Goal: Task Accomplishment & Management: Manage account settings

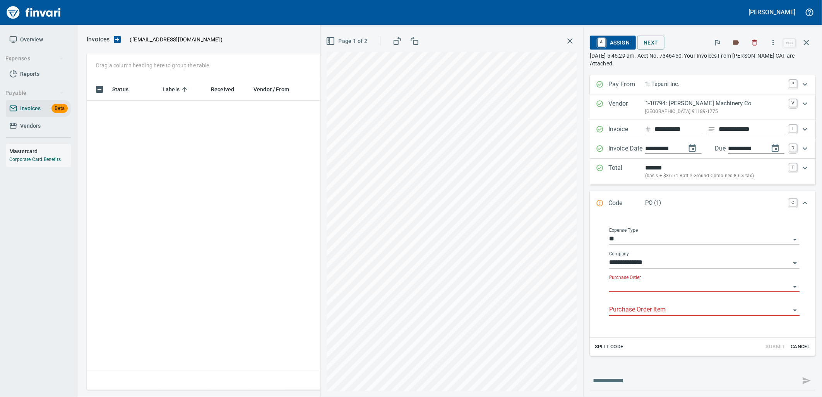
scroll to position [1, 1]
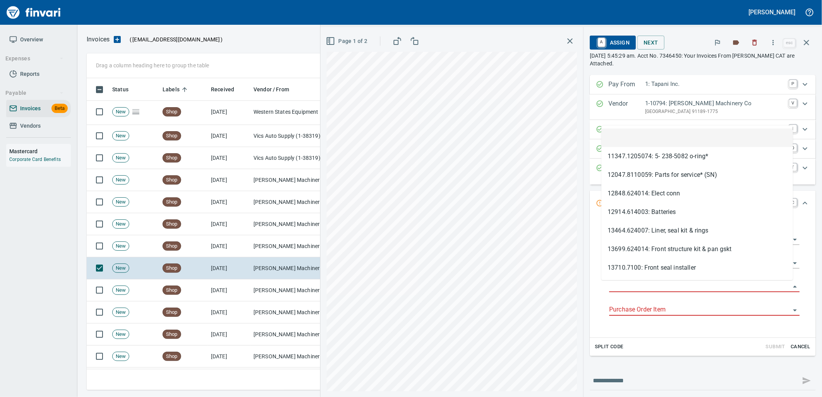
click at [683, 289] on input "Purchase Order" at bounding box center [699, 286] width 181 height 11
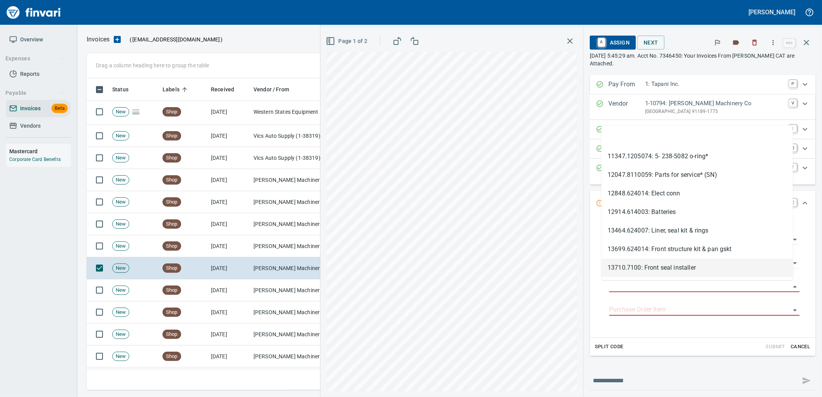
type input "**********"
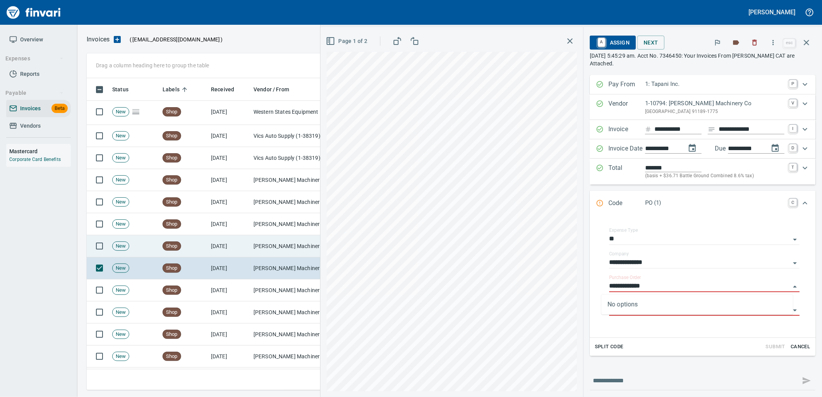
click at [276, 253] on td "Peterson Machinery Co (1-10794)" at bounding box center [288, 246] width 77 height 22
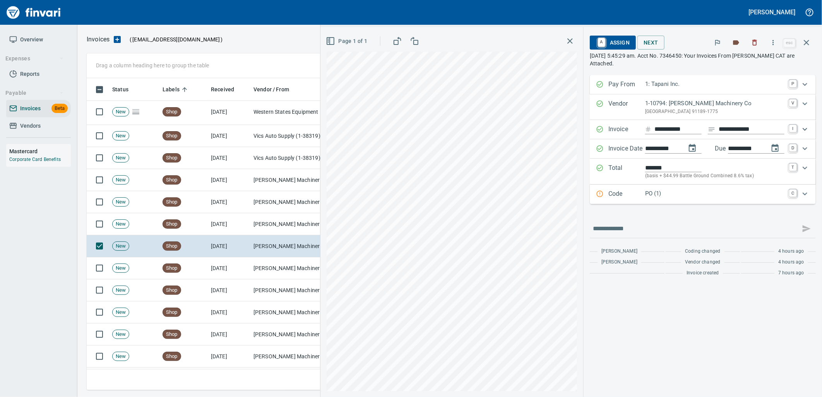
click at [714, 199] on div "PO (1)" at bounding box center [714, 194] width 139 height 10
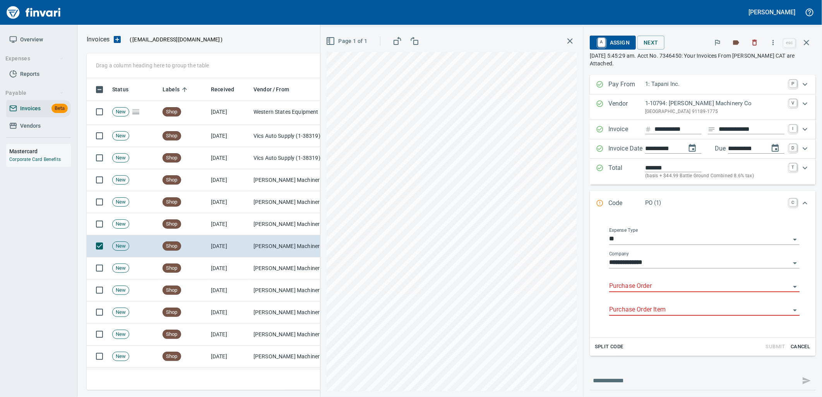
click at [642, 287] on input "Purchase Order" at bounding box center [699, 286] width 181 height 11
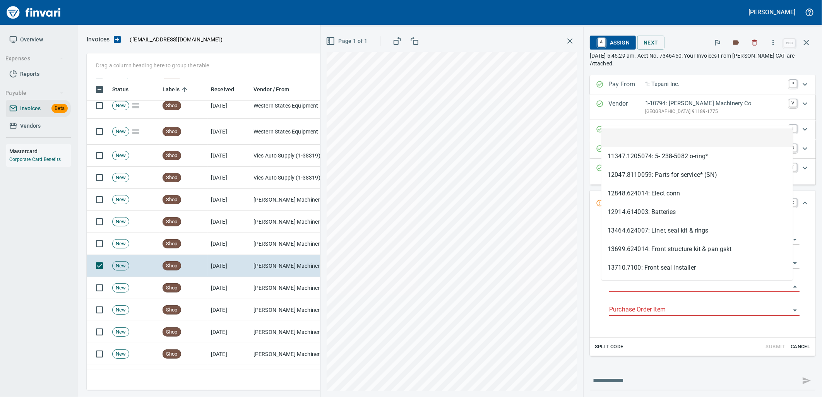
scroll to position [306, 713]
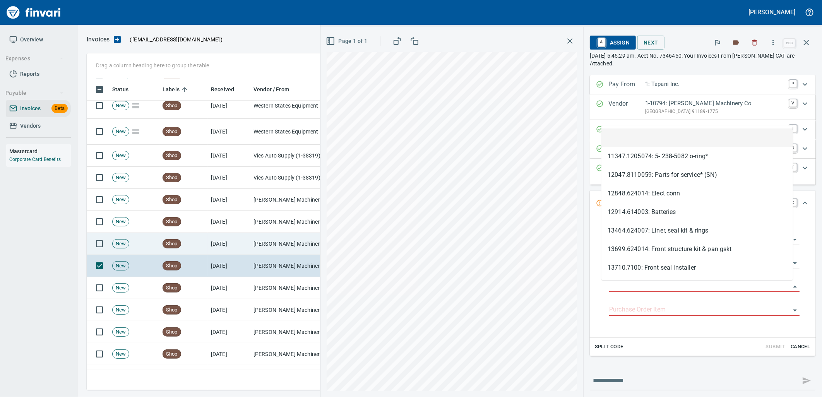
type input "**********"
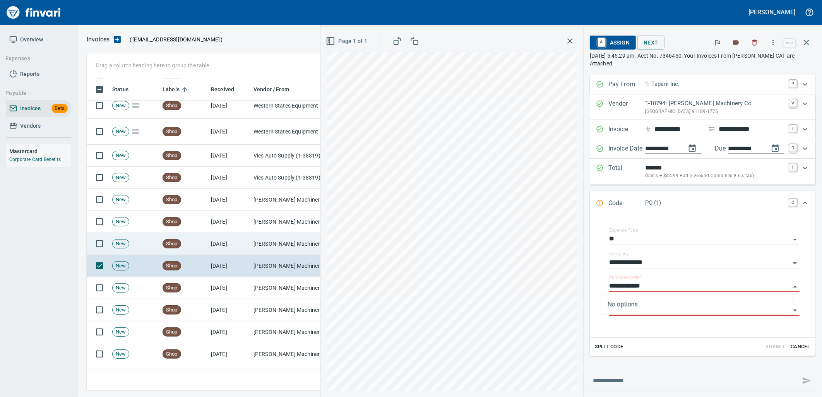
click at [252, 237] on td "[PERSON_NAME] Machinery Co (1-10794)" at bounding box center [288, 244] width 77 height 22
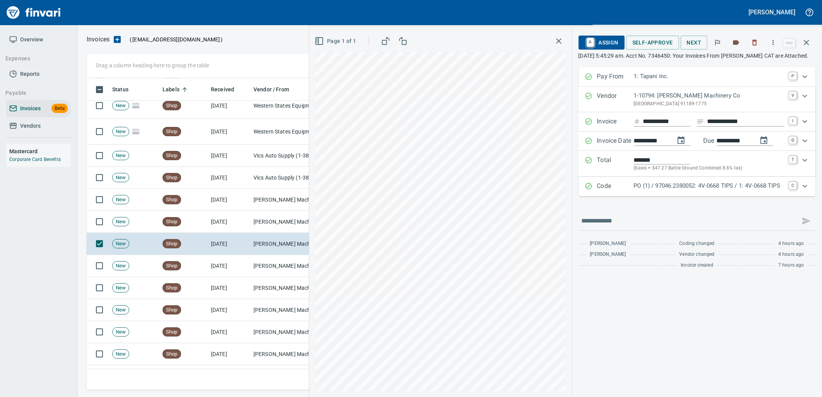
click at [673, 190] on p "PO (1) / 97046.2380052: 4V-0668 TIPS / 1: 4V-0668 TIPS" at bounding box center [709, 185] width 151 height 9
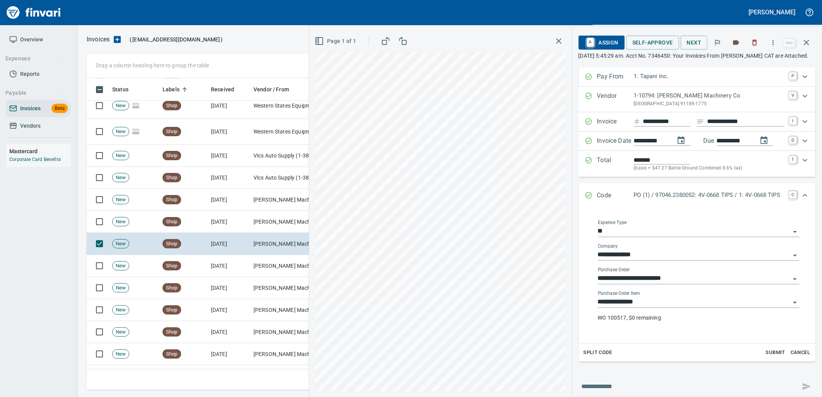
click at [658, 306] on input "**********" at bounding box center [694, 302] width 192 height 11
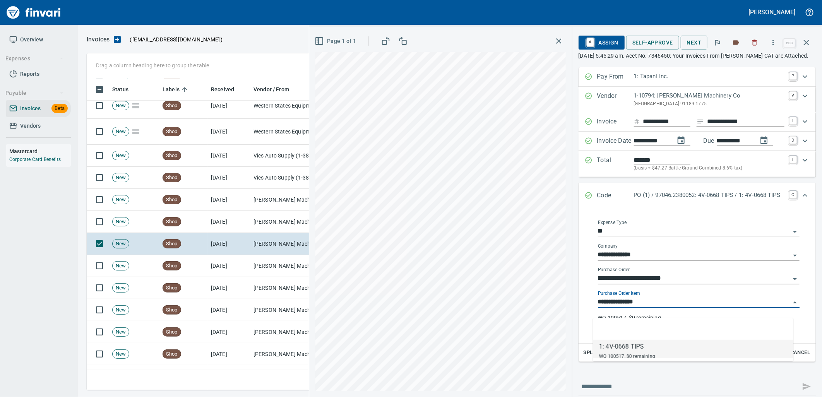
scroll to position [306, 713]
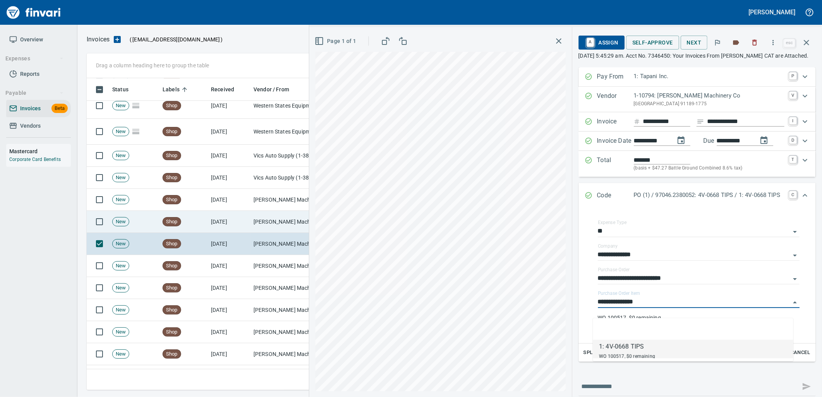
click at [264, 219] on td "[PERSON_NAME] Machinery Co (1-10794)" at bounding box center [288, 222] width 77 height 22
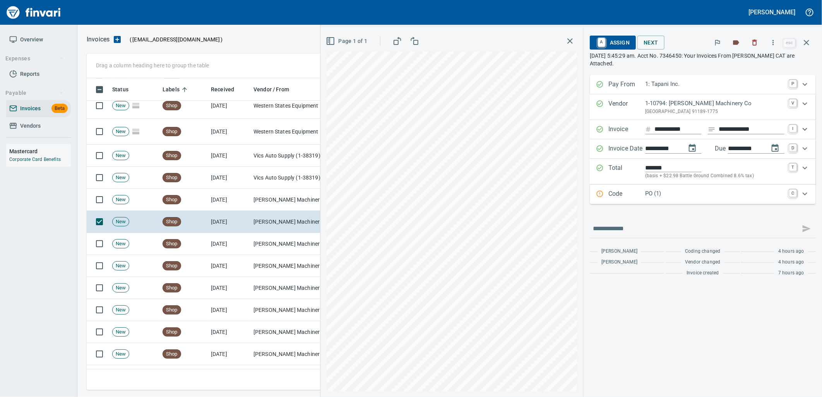
click at [682, 191] on p "PO (1)" at bounding box center [714, 193] width 139 height 9
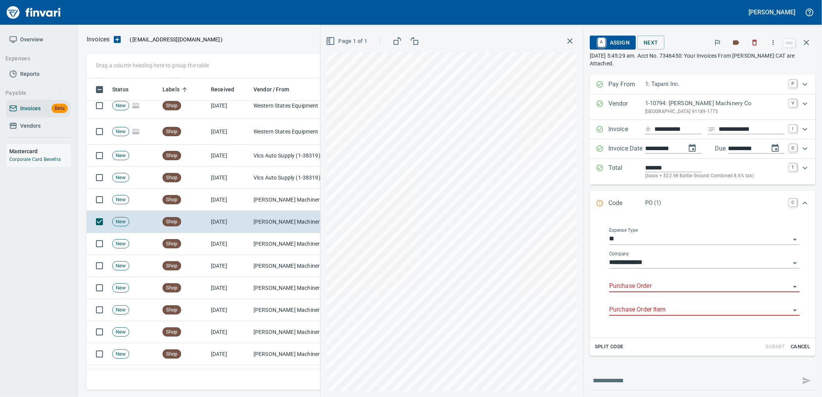
click at [650, 291] on input "Purchase Order" at bounding box center [699, 286] width 181 height 11
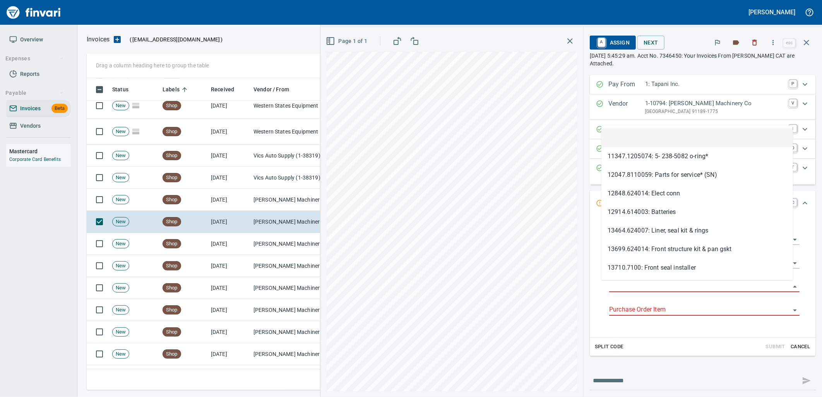
type input "**********"
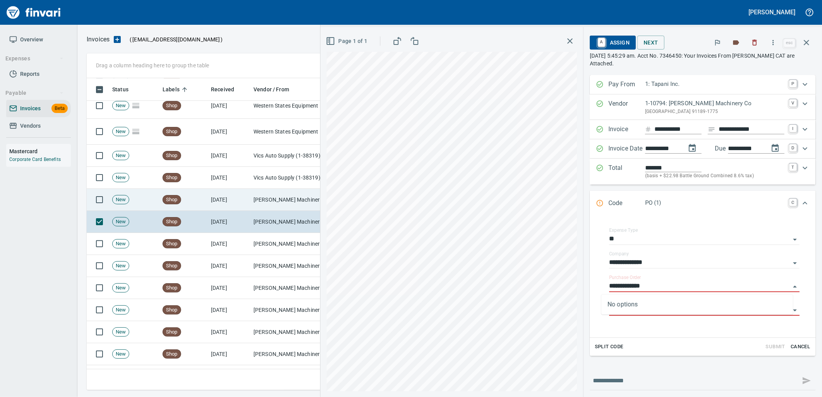
click at [262, 207] on td "[PERSON_NAME] Machinery Co (1-10794)" at bounding box center [288, 200] width 77 height 22
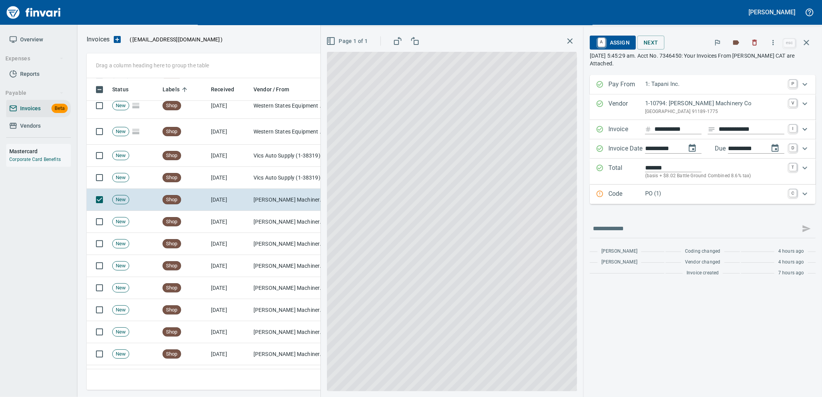
click at [690, 192] on p "PO (1)" at bounding box center [714, 193] width 139 height 9
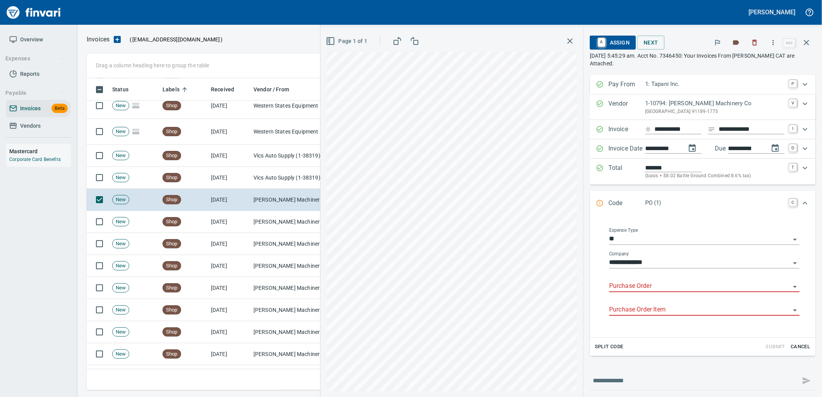
click at [639, 285] on input "Purchase Order" at bounding box center [699, 286] width 181 height 11
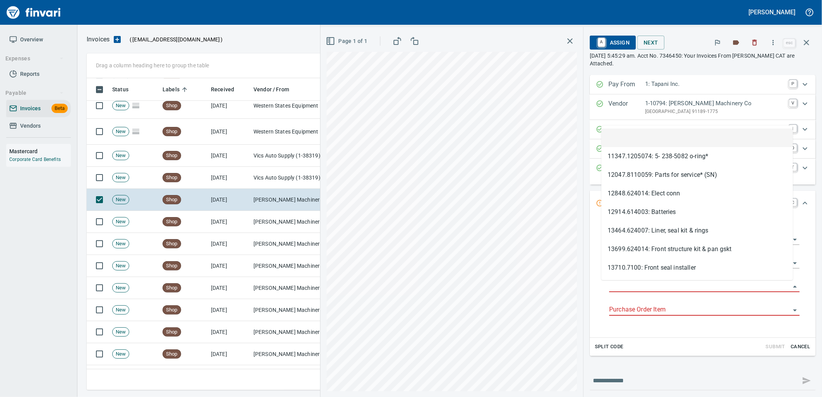
scroll to position [306, 713]
type input "**********"
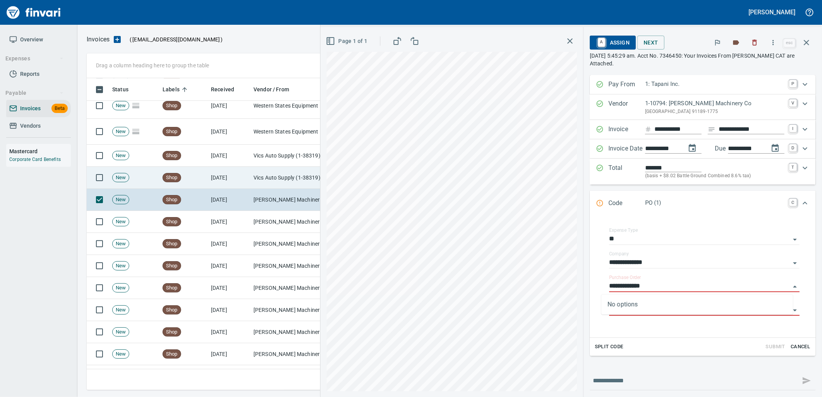
click at [295, 182] on td "Vics Auto Supply (1-38319)" at bounding box center [288, 178] width 77 height 22
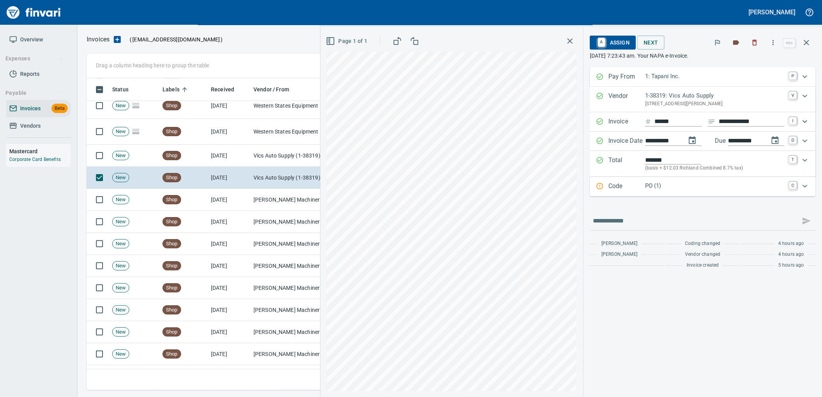
drag, startPoint x: 651, startPoint y: 192, endPoint x: 683, endPoint y: 230, distance: 49.5
click at [651, 192] on div "PO (1)" at bounding box center [714, 186] width 139 height 10
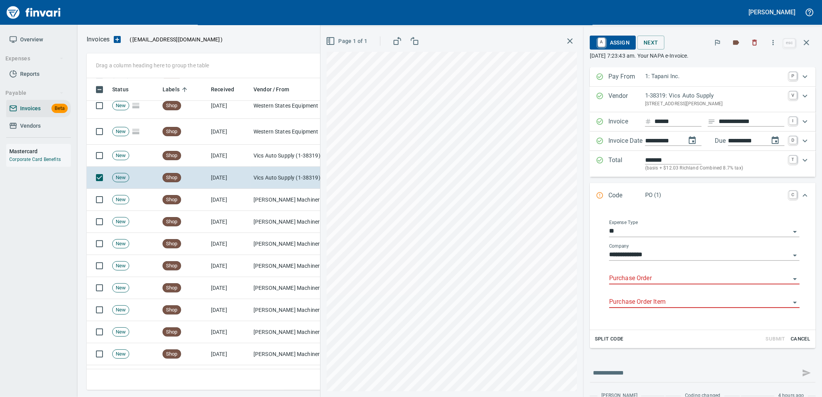
click at [653, 277] on input "Purchase Order" at bounding box center [699, 278] width 181 height 11
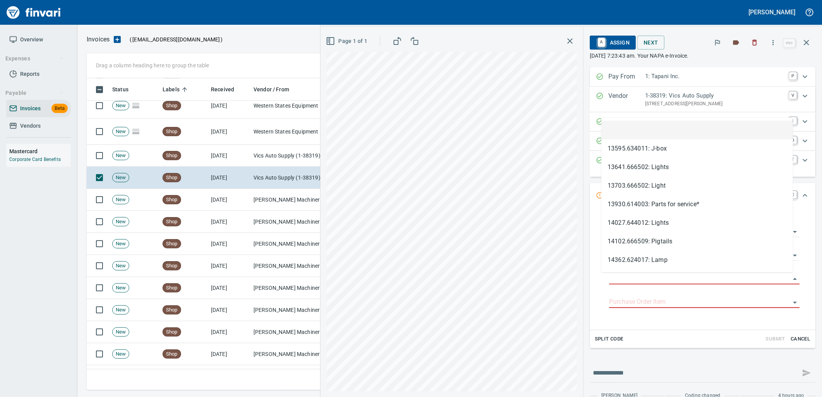
scroll to position [306, 713]
type input "**********"
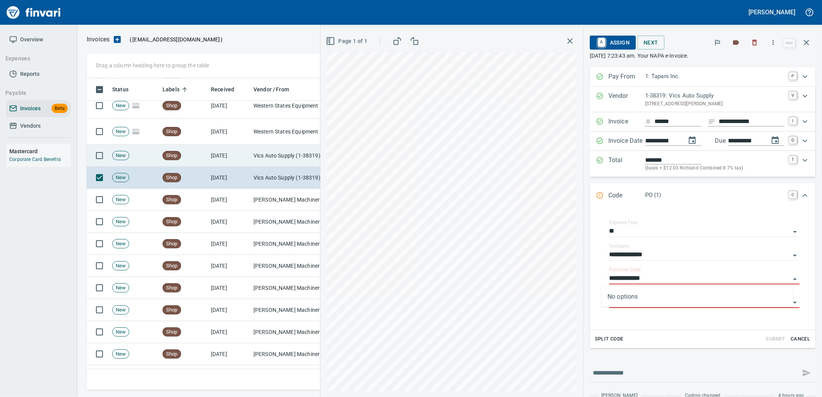
click at [244, 152] on td "[DATE]" at bounding box center [229, 156] width 43 height 22
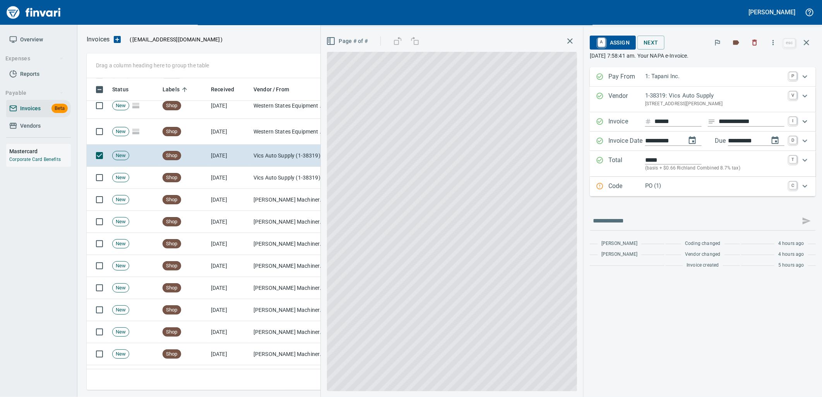
click at [680, 195] on div "Code PO (1) C" at bounding box center [703, 186] width 226 height 19
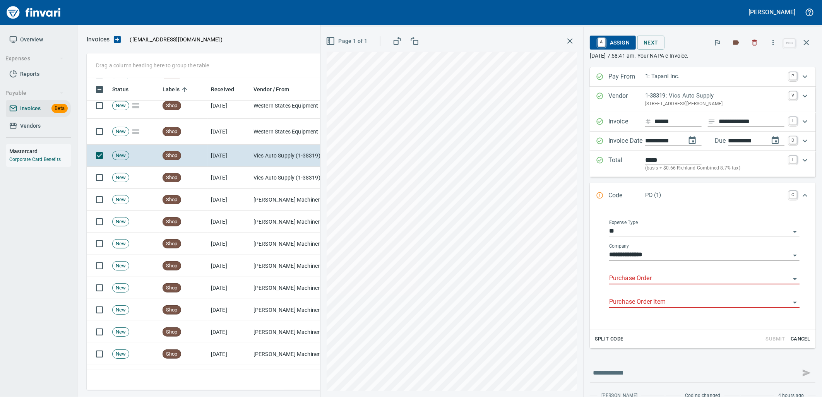
click at [648, 277] on input "Purchase Order" at bounding box center [699, 278] width 181 height 11
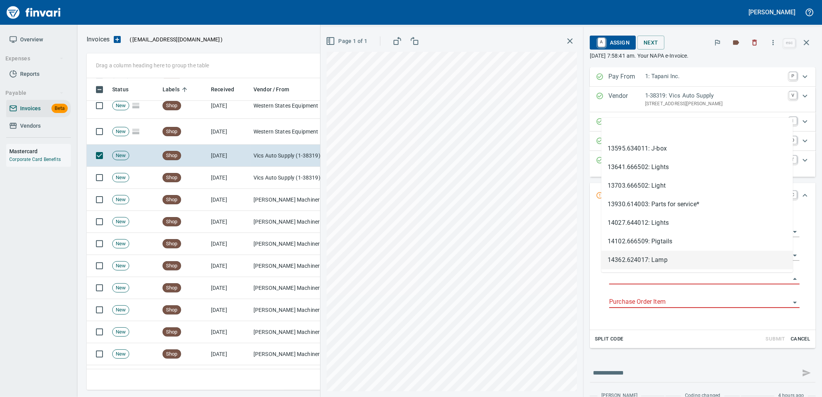
type input "**********"
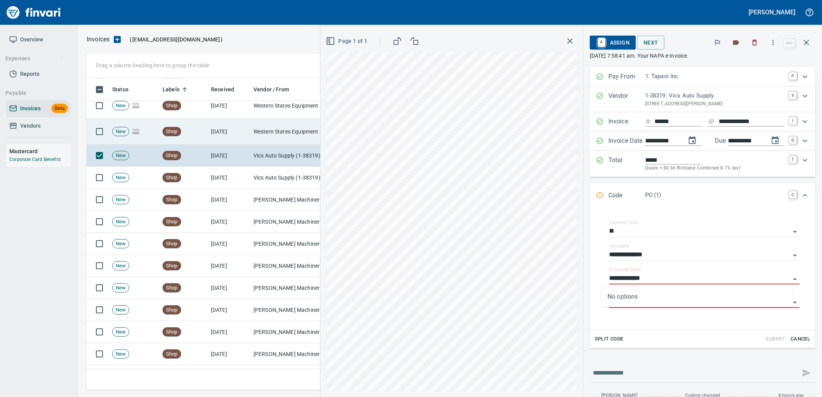
click at [249, 132] on td "[DATE]" at bounding box center [229, 132] width 43 height 26
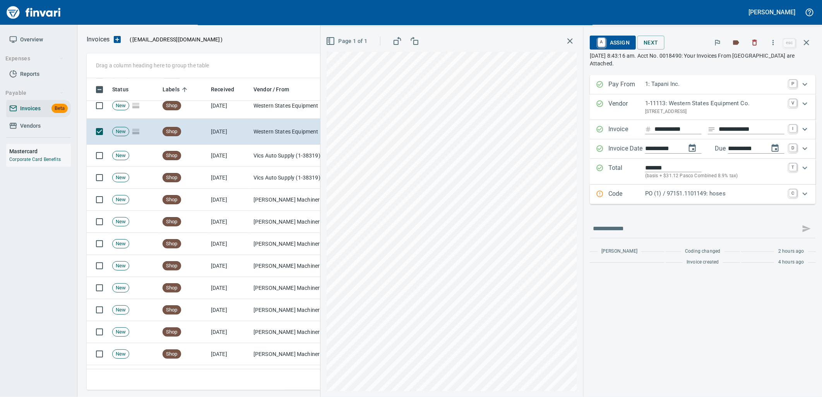
drag, startPoint x: 659, startPoint y: 190, endPoint x: 670, endPoint y: 216, distance: 27.7
click at [659, 190] on p "PO (1) / 97151.1101149: hoses" at bounding box center [714, 193] width 139 height 9
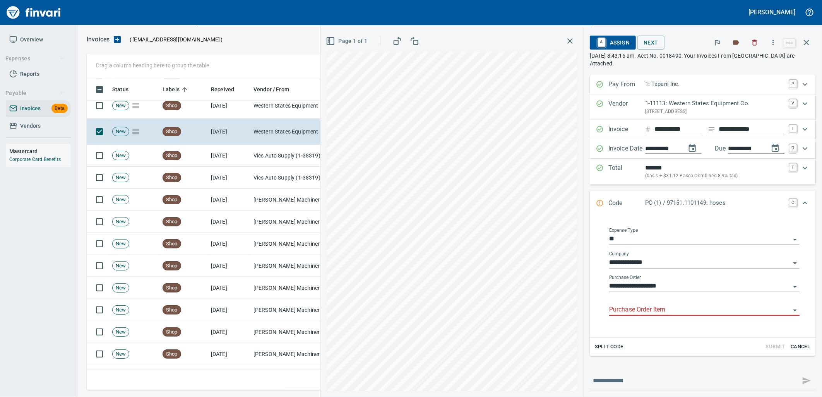
click at [661, 314] on input "Purchase Order Item" at bounding box center [699, 310] width 181 height 11
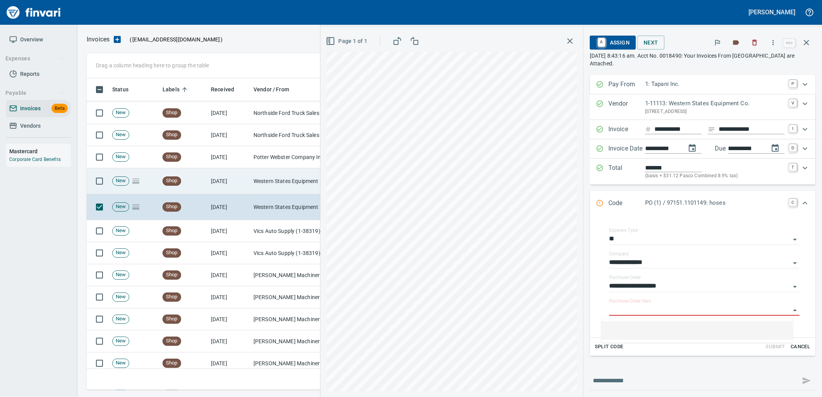
scroll to position [1020, 0]
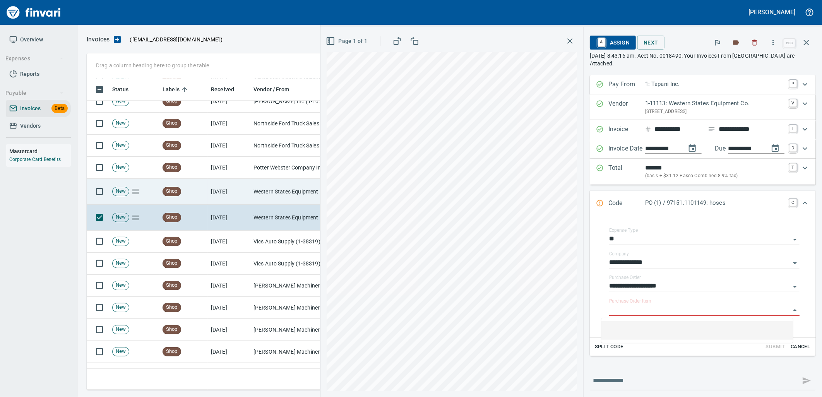
click at [260, 197] on td "Western States Equipment Co. (1-11113)" at bounding box center [288, 192] width 77 height 26
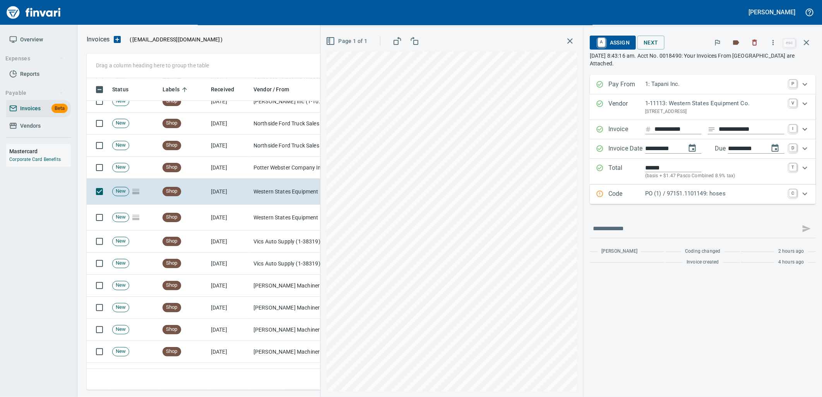
click at [696, 193] on p "PO (1) / 97151.1101149: hoses" at bounding box center [714, 193] width 139 height 9
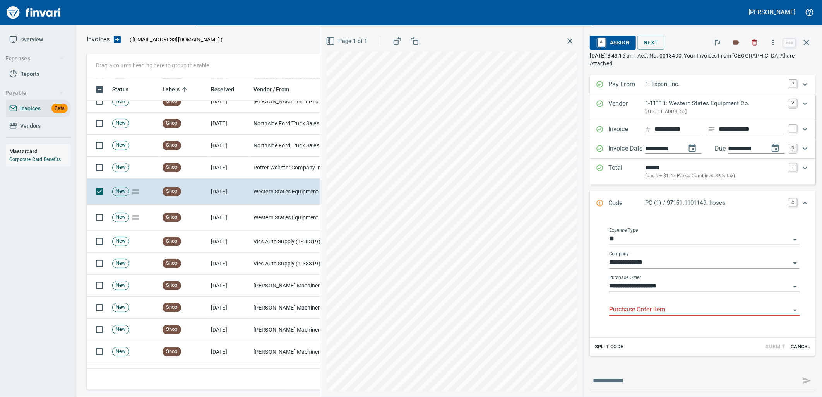
click at [659, 307] on input "Purchase Order Item" at bounding box center [699, 310] width 181 height 11
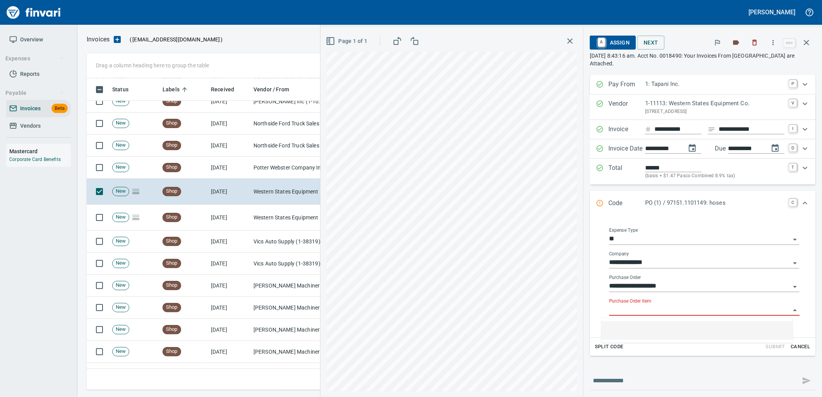
scroll to position [306, 713]
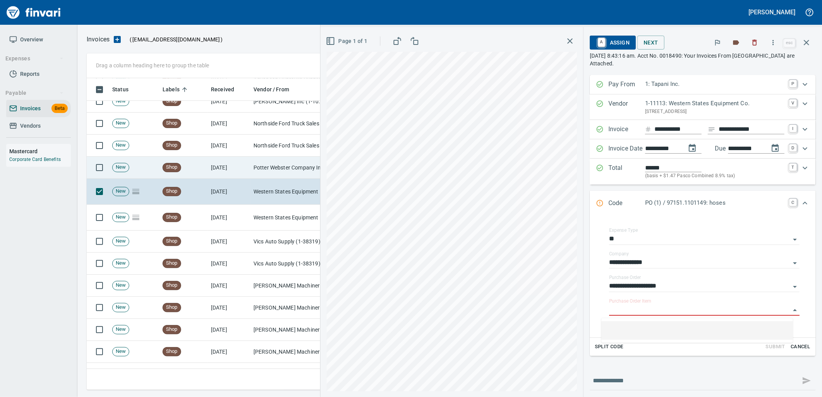
click at [288, 172] on td "Potter Webster Company Inc (1-10818)" at bounding box center [288, 168] width 77 height 22
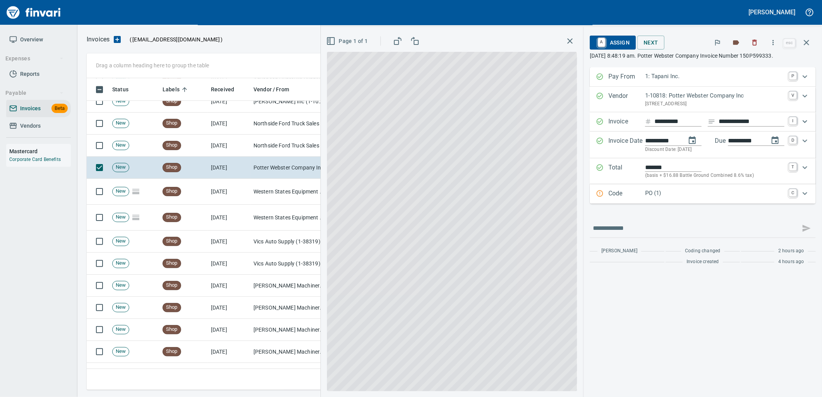
click at [692, 191] on p "PO (1)" at bounding box center [714, 193] width 139 height 9
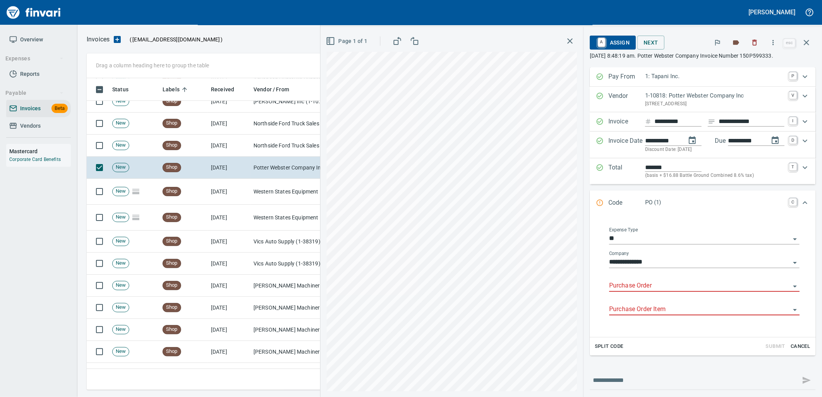
click at [651, 289] on input "Purchase Order" at bounding box center [699, 286] width 181 height 11
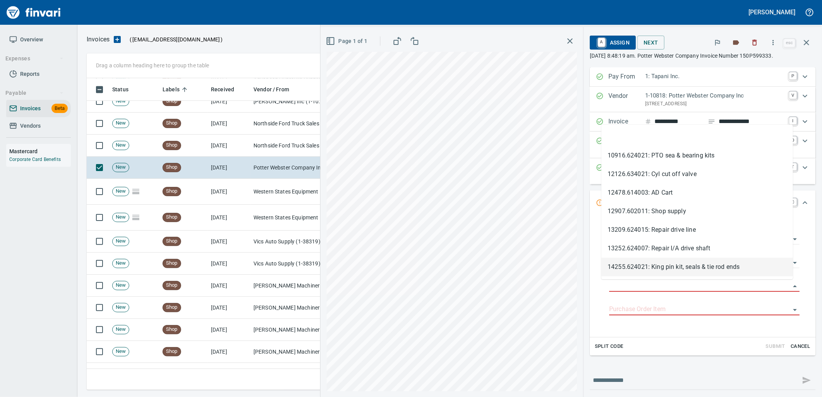
scroll to position [306, 713]
type input "**********"
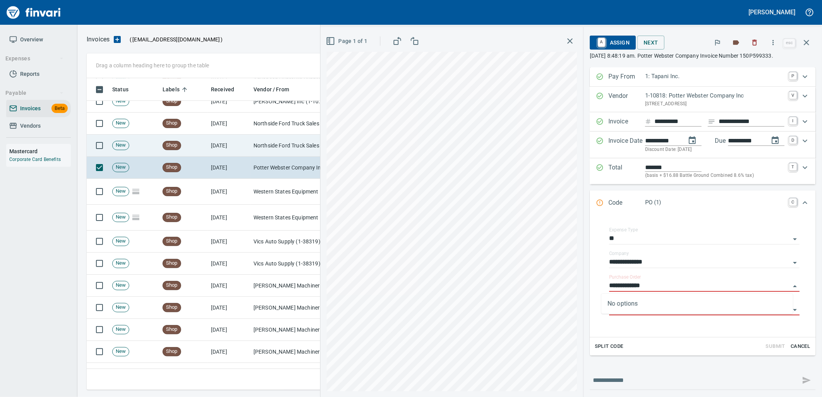
click at [223, 152] on td "[DATE]" at bounding box center [229, 146] width 43 height 22
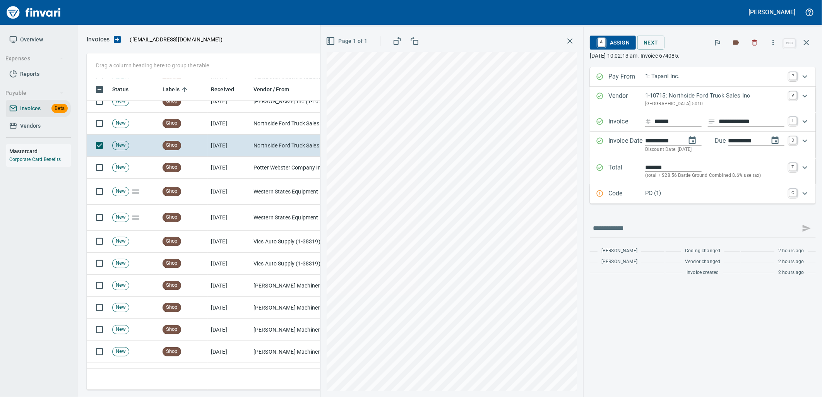
click at [671, 193] on p "PO (1)" at bounding box center [714, 193] width 139 height 9
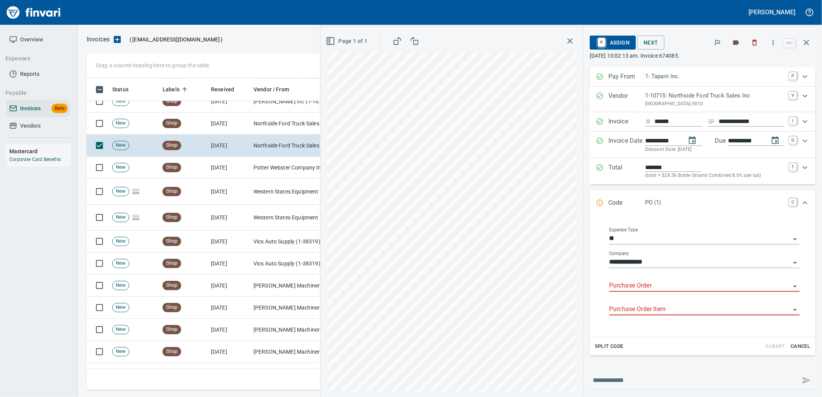
click at [635, 284] on input "Purchase Order" at bounding box center [699, 286] width 181 height 11
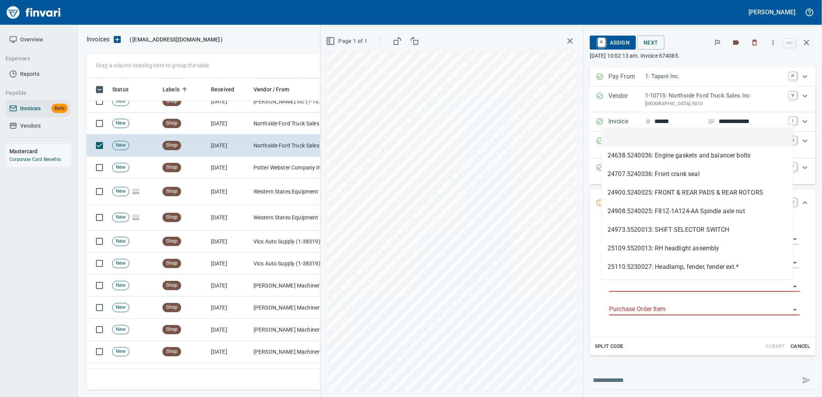
scroll to position [306, 713]
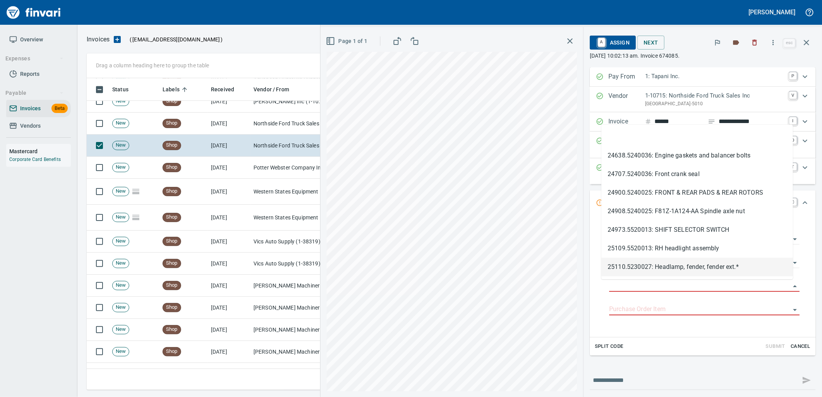
type input "**********"
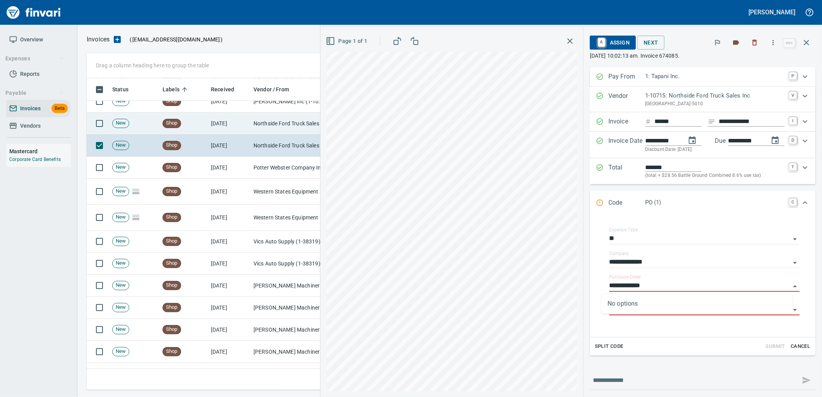
click at [257, 130] on td "Northside Ford Truck Sales Inc (1-10715)" at bounding box center [288, 124] width 77 height 22
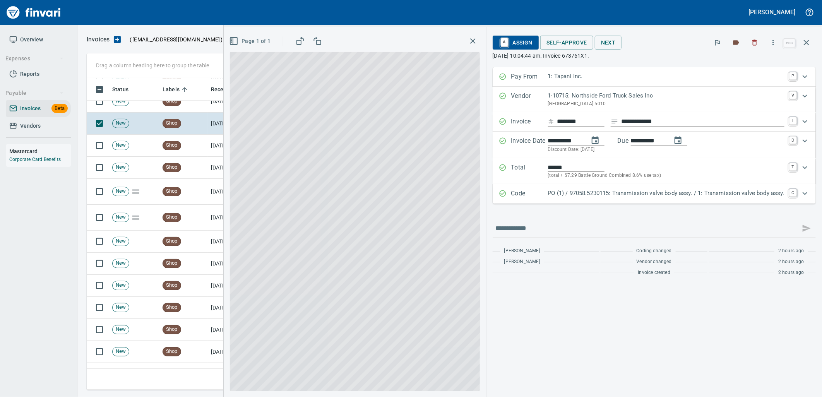
click at [693, 195] on p "PO (1) / 97058.5230115: Transmission valve body assy. / 1: Transmission valve b…" at bounding box center [666, 193] width 236 height 9
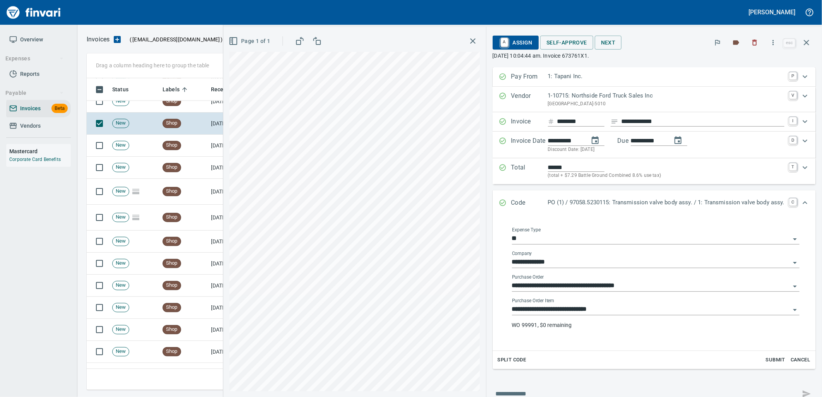
click at [609, 310] on input "**********" at bounding box center [651, 309] width 278 height 11
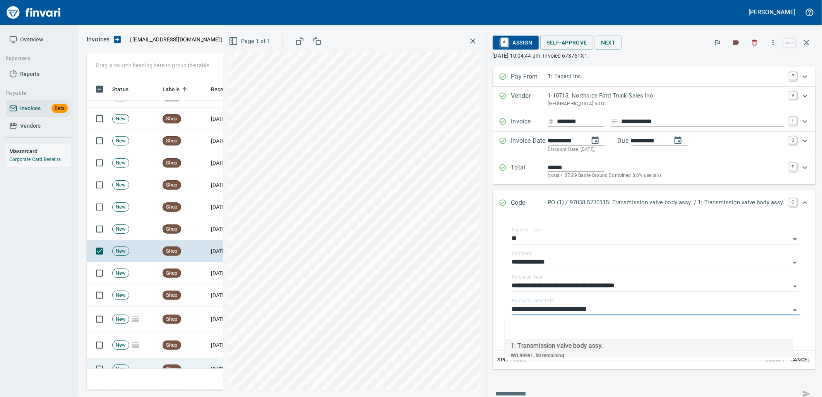
scroll to position [891, 0]
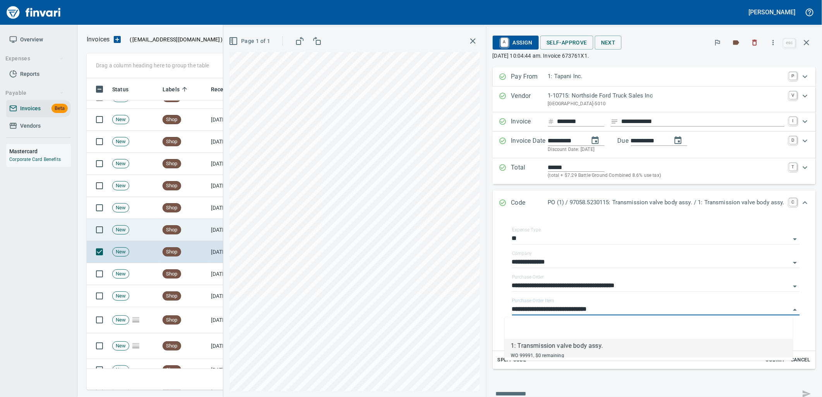
click at [187, 228] on td "Shop" at bounding box center [183, 230] width 48 height 22
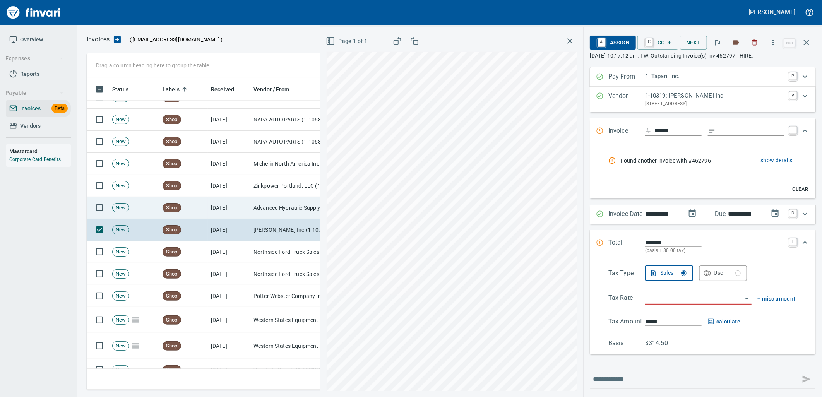
click at [250, 205] on td "[DATE]" at bounding box center [229, 208] width 43 height 22
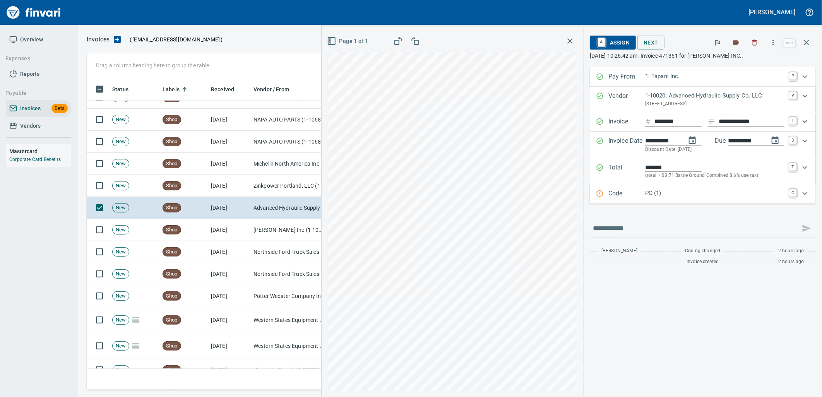
click at [668, 189] on p "PO (1)" at bounding box center [714, 193] width 139 height 9
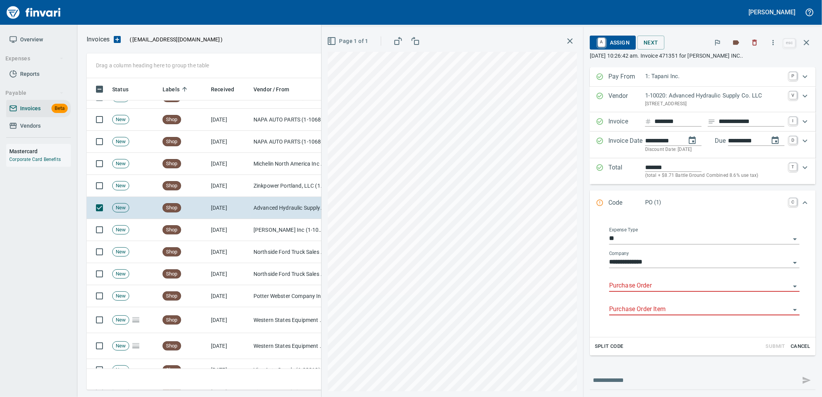
click at [643, 288] on input "Purchase Order" at bounding box center [699, 286] width 181 height 11
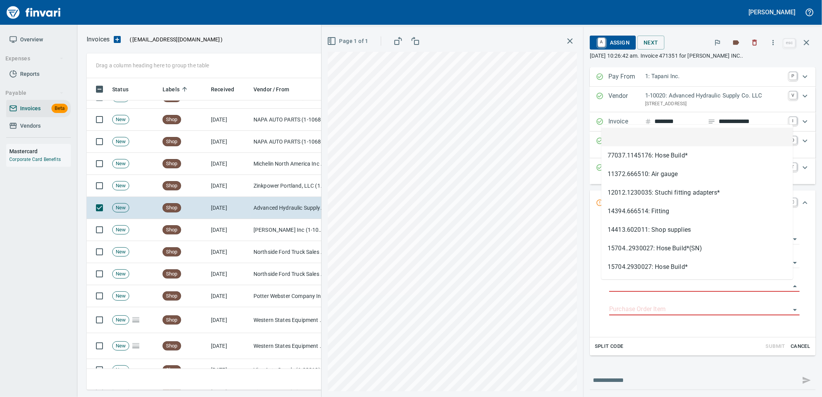
scroll to position [306, 713]
type input "**********"
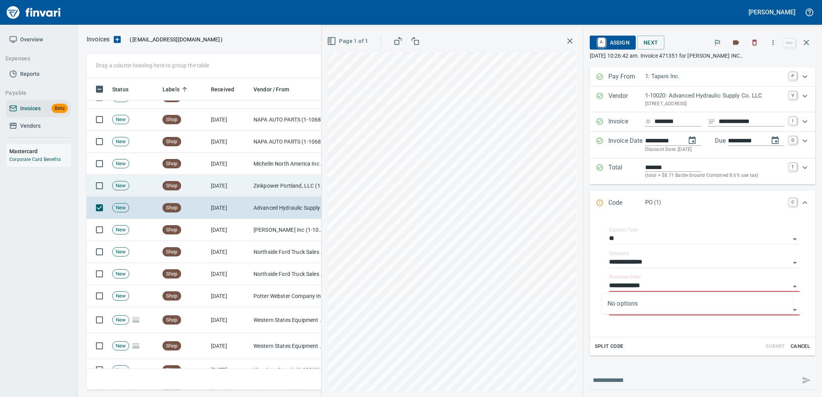
click at [271, 188] on td "Zinkpower Portland, LLC (1-10397)" at bounding box center [288, 186] width 77 height 22
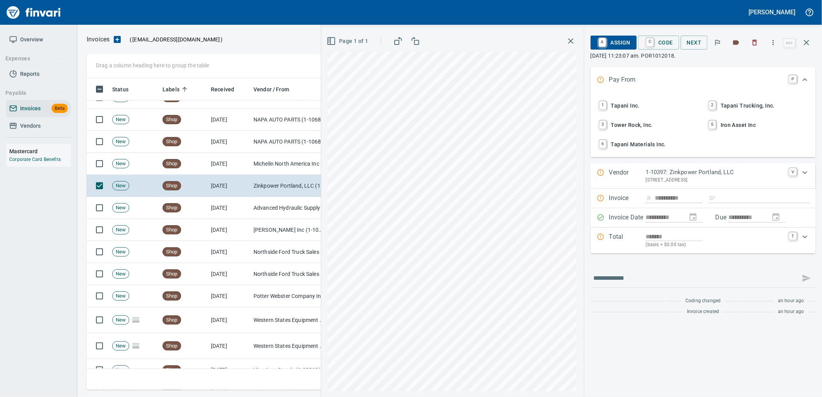
click at [625, 105] on span "1 Tapani Inc." at bounding box center [648, 105] width 102 height 13
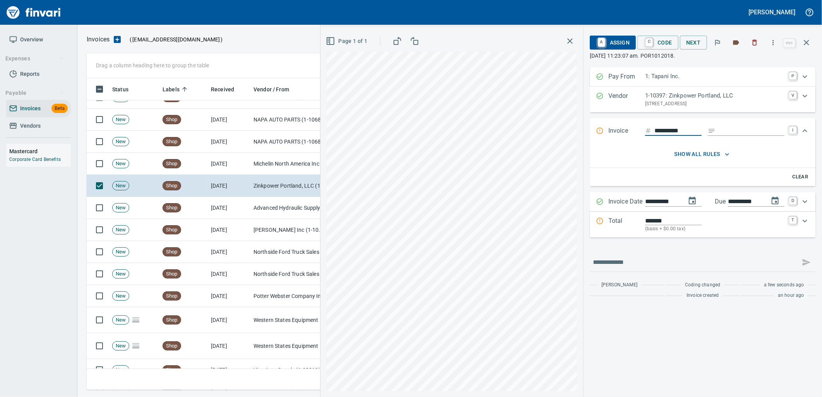
click at [739, 129] on input "Expand" at bounding box center [752, 131] width 66 height 10
type input "**********"
drag, startPoint x: 697, startPoint y: 128, endPoint x: 615, endPoint y: 134, distance: 82.2
click at [615, 134] on div "**********" at bounding box center [696, 131] width 200 height 10
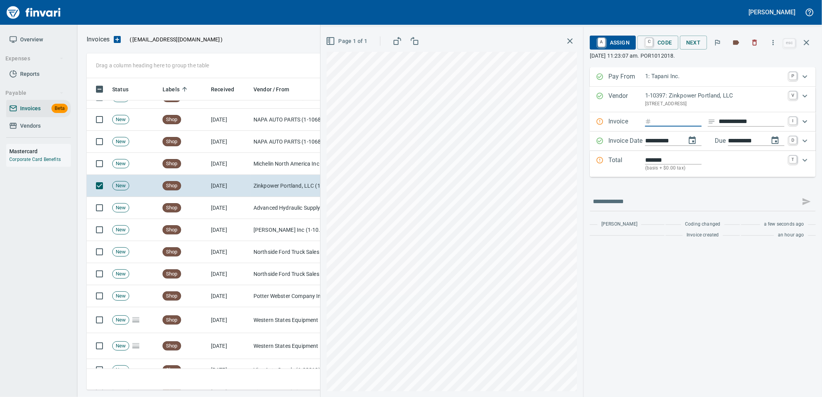
drag, startPoint x: 686, startPoint y: 121, endPoint x: 659, endPoint y: 122, distance: 27.1
click at [686, 121] on input "Expand" at bounding box center [677, 122] width 47 height 10
click at [744, 122] on input "**********" at bounding box center [752, 122] width 66 height 10
click at [663, 125] on input "Expand" at bounding box center [677, 122] width 47 height 10
type input "**********"
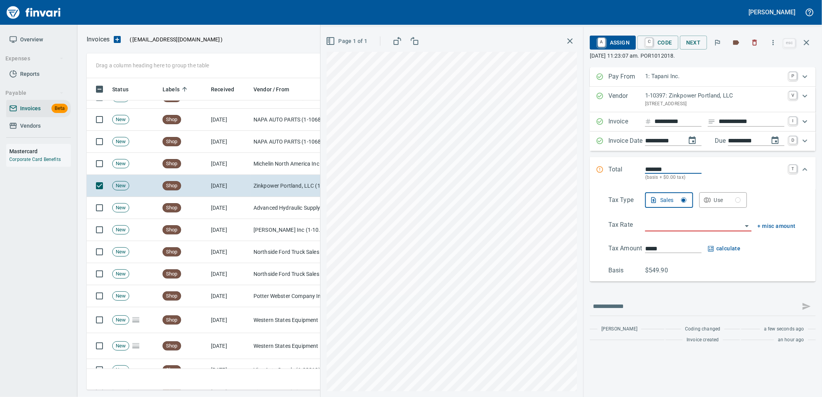
click at [714, 200] on div "Use" at bounding box center [727, 200] width 27 height 10
click at [693, 223] on input "search" at bounding box center [693, 225] width 97 height 11
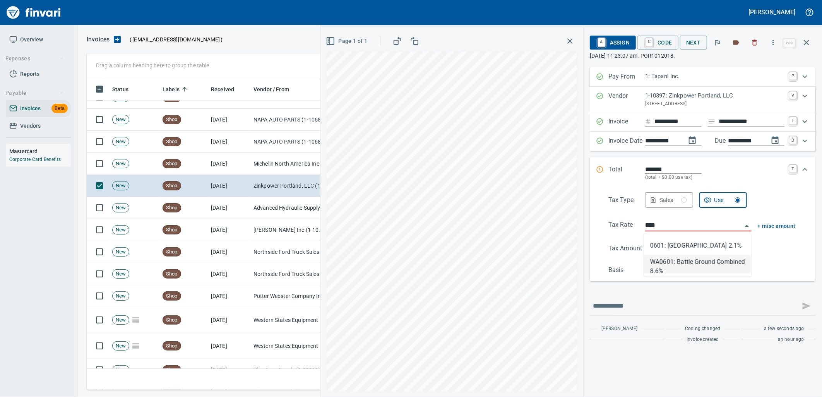
type input "**********"
type input "******"
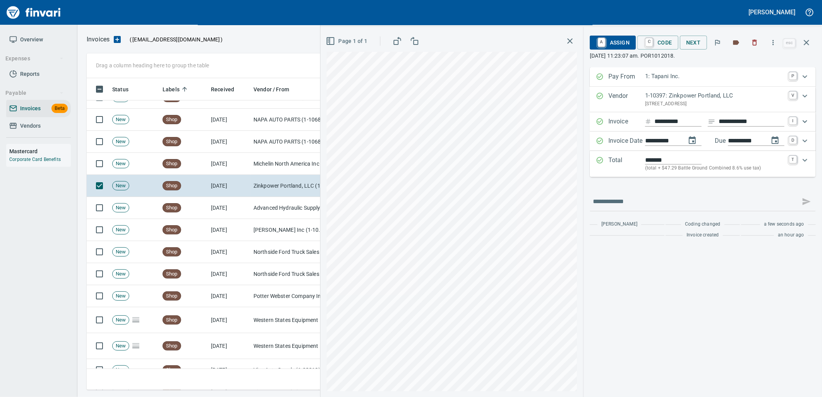
type input "**********"
click at [656, 50] on div "A Assign C Code Next" at bounding box center [686, 42] width 192 height 17
click at [659, 47] on span "C Code" at bounding box center [658, 42] width 29 height 13
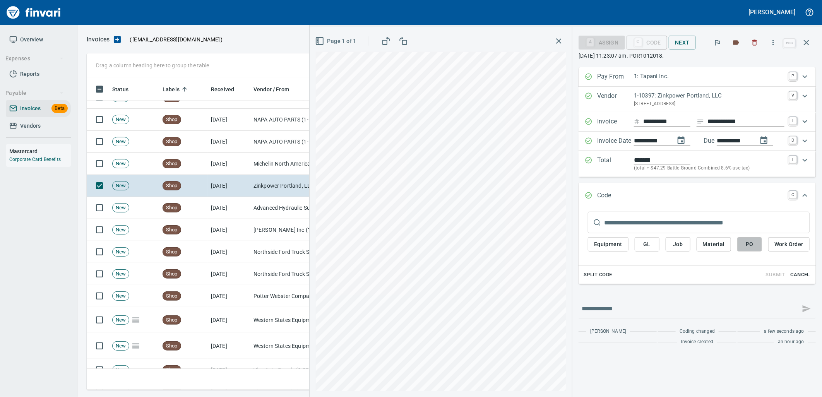
click at [749, 245] on span "PO" at bounding box center [749, 245] width 12 height 10
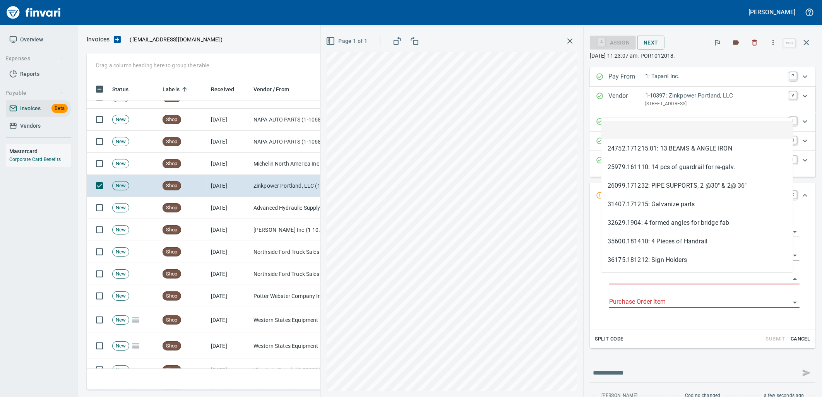
click at [649, 276] on input "Purchase Order" at bounding box center [699, 278] width 181 height 11
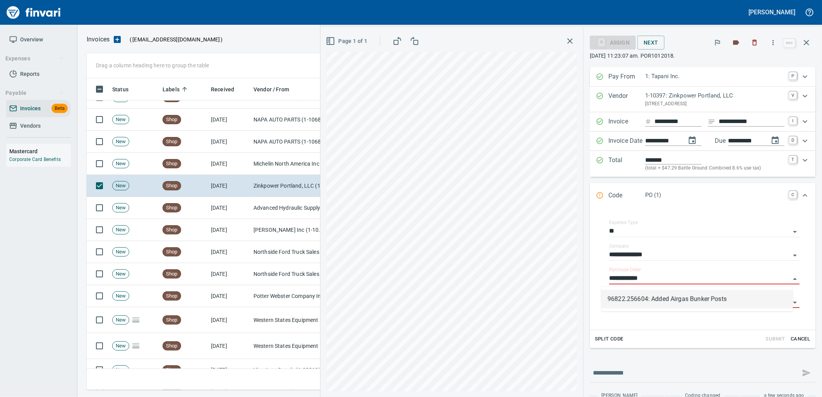
click at [681, 303] on li "96822.256604: Added Airgas Bunker Posts" at bounding box center [697, 299] width 192 height 19
type input "**********"
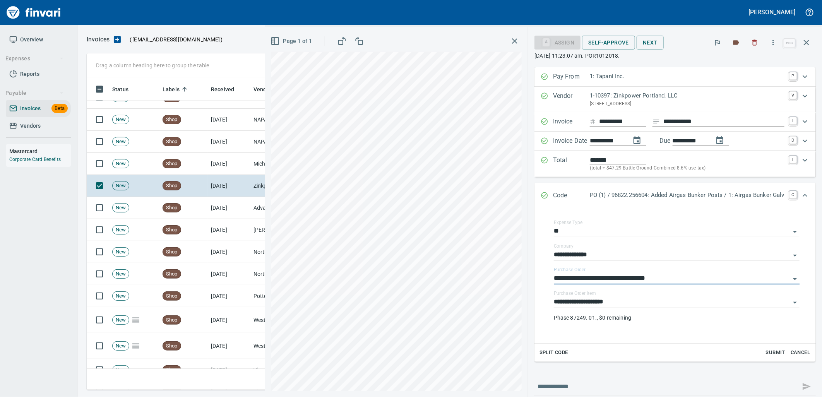
click at [666, 303] on input "**********" at bounding box center [672, 302] width 236 height 11
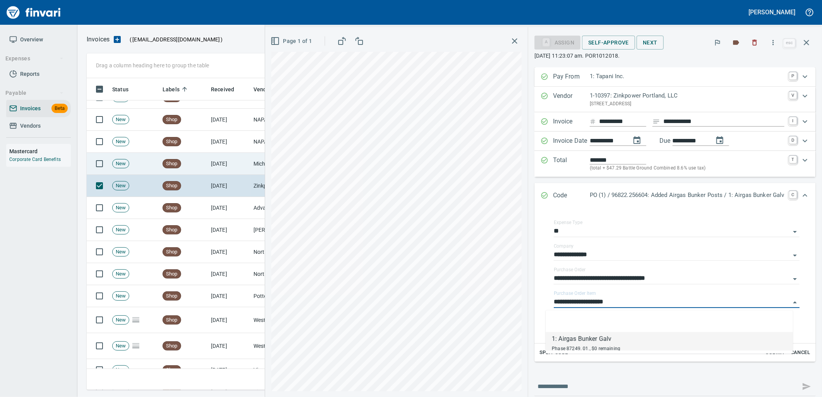
click at [192, 164] on td "Shop" at bounding box center [183, 164] width 48 height 22
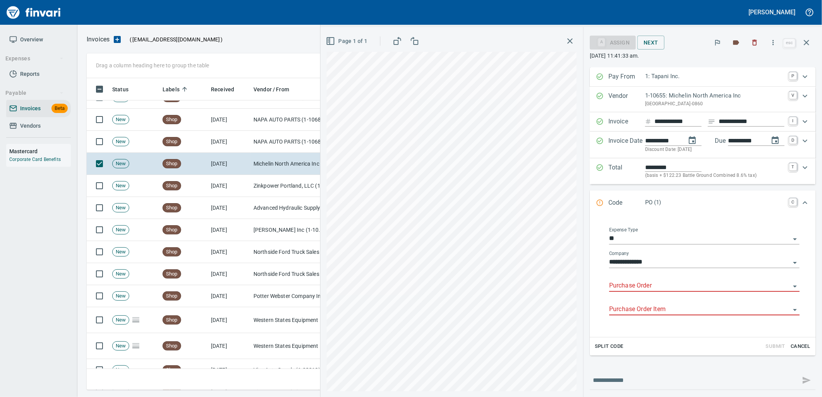
click at [663, 283] on input "Purchase Order" at bounding box center [699, 286] width 181 height 11
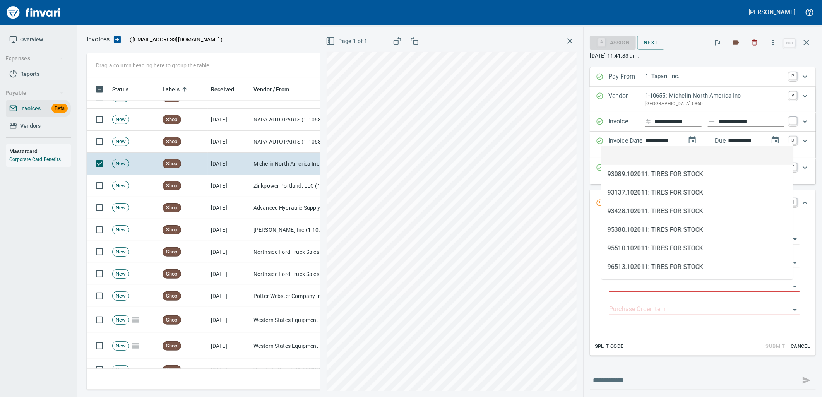
scroll to position [306, 713]
type input "**********"
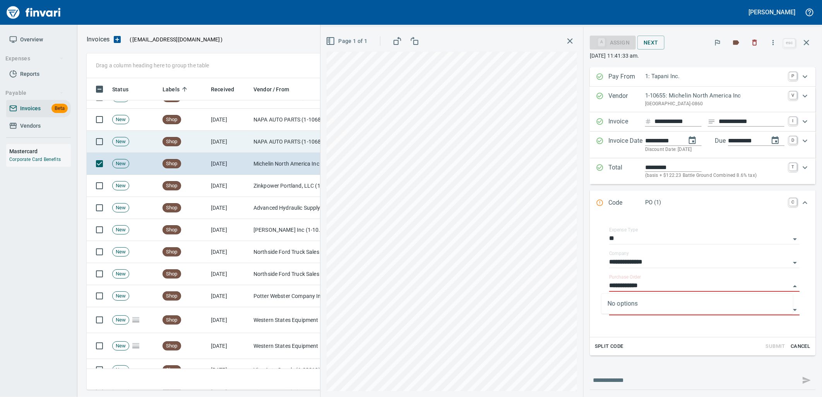
click at [275, 142] on td "NAPA AUTO PARTS (1-10687)" at bounding box center [288, 142] width 77 height 22
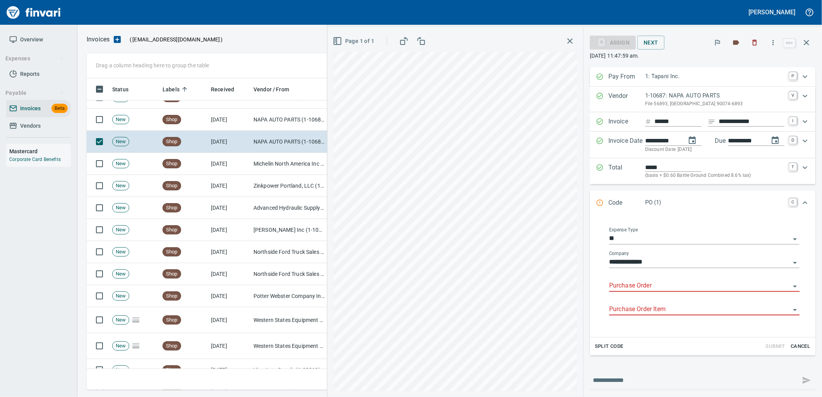
click at [636, 287] on input "Purchase Order" at bounding box center [699, 286] width 181 height 11
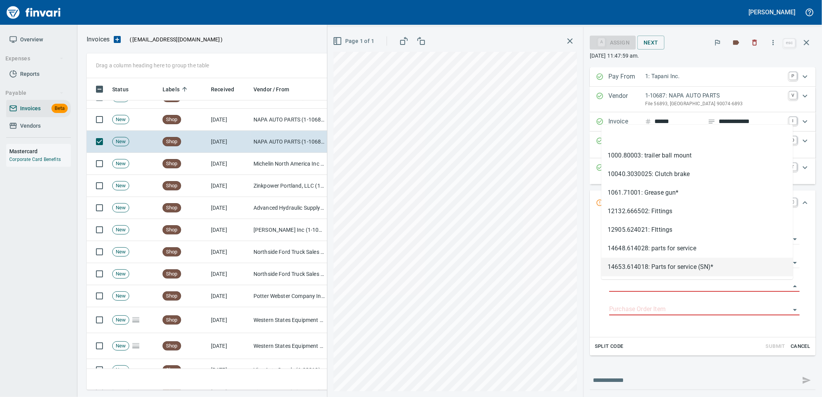
scroll to position [306, 713]
type input "**********"
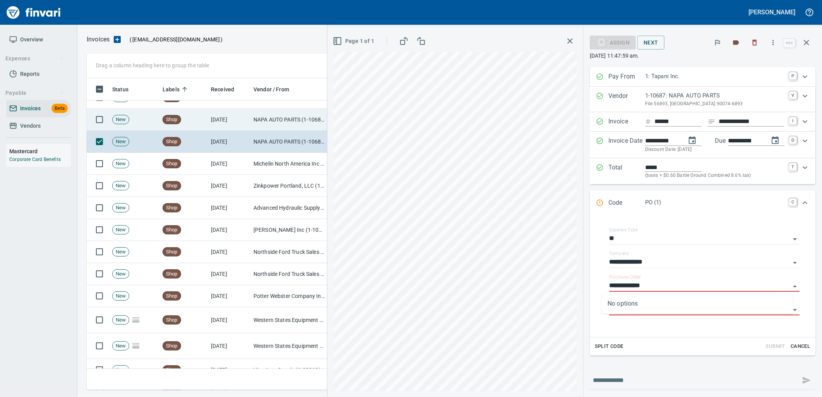
click at [290, 123] on td "NAPA AUTO PARTS (1-10687)" at bounding box center [288, 120] width 77 height 22
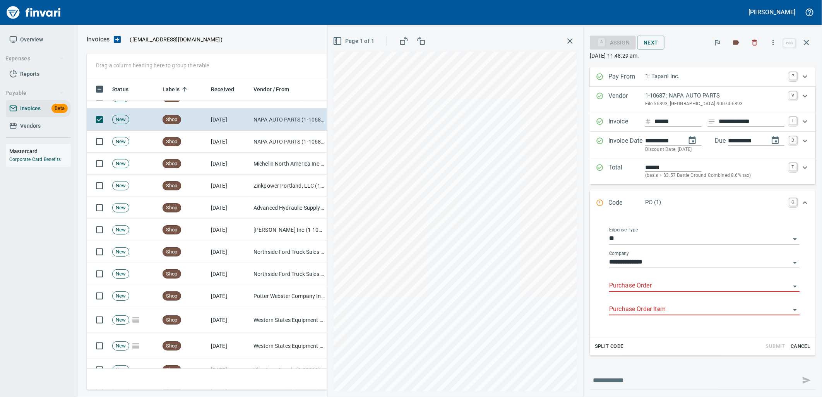
click at [641, 282] on input "Purchase Order" at bounding box center [699, 286] width 181 height 11
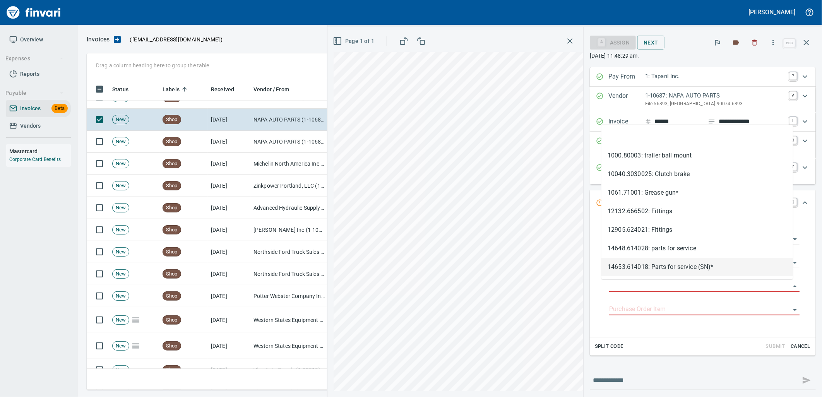
scroll to position [306, 713]
type input "**********"
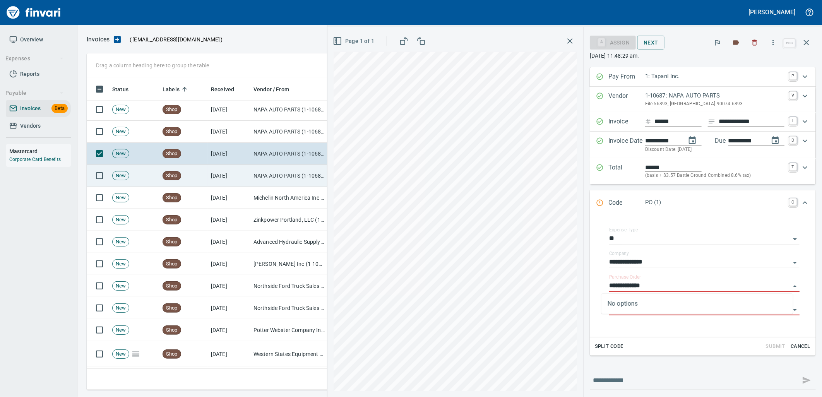
scroll to position [805, 0]
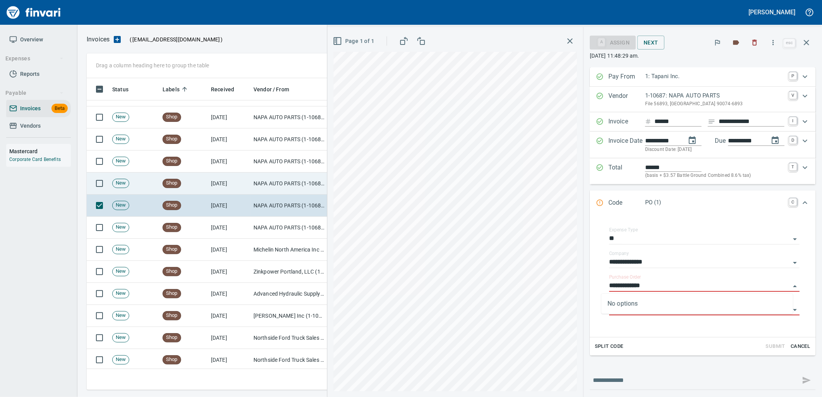
click at [260, 188] on td "NAPA AUTO PARTS (1-10687)" at bounding box center [288, 184] width 77 height 22
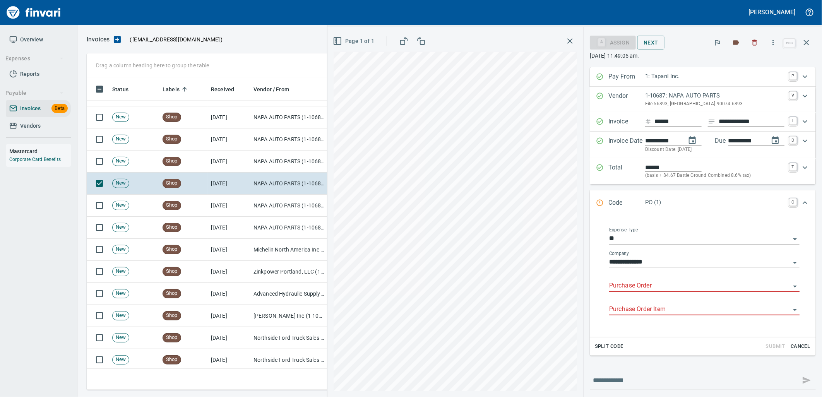
click at [640, 286] on input "Purchase Order" at bounding box center [699, 286] width 181 height 11
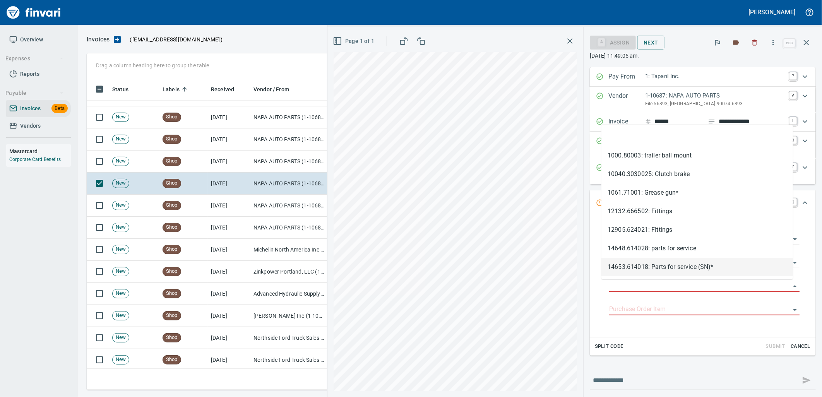
scroll to position [306, 713]
type input "**********"
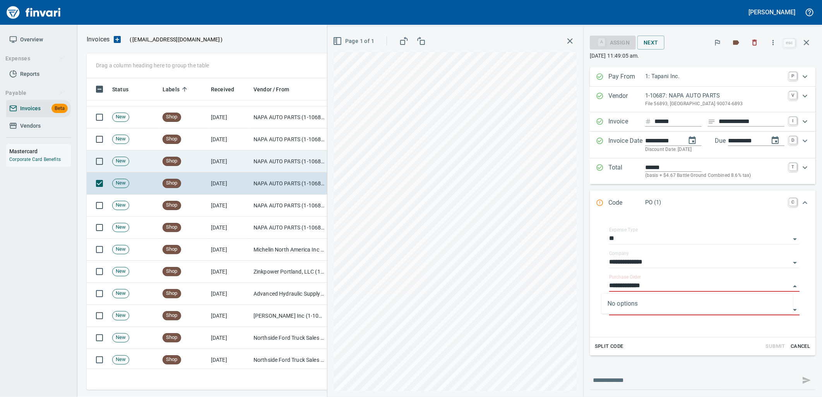
click at [248, 166] on td "[DATE]" at bounding box center [229, 162] width 43 height 22
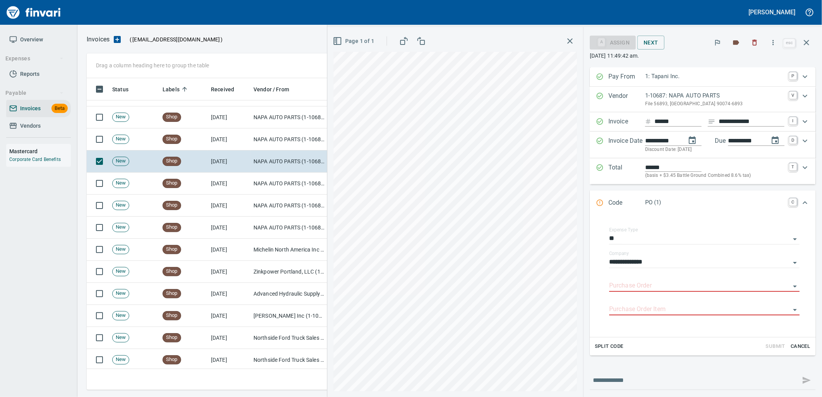
click at [637, 286] on input "Purchase Order" at bounding box center [699, 286] width 181 height 11
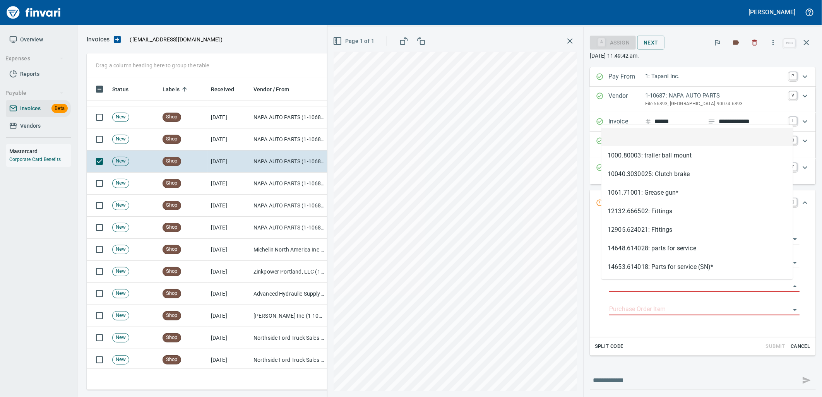
scroll to position [306, 713]
type input "**********"
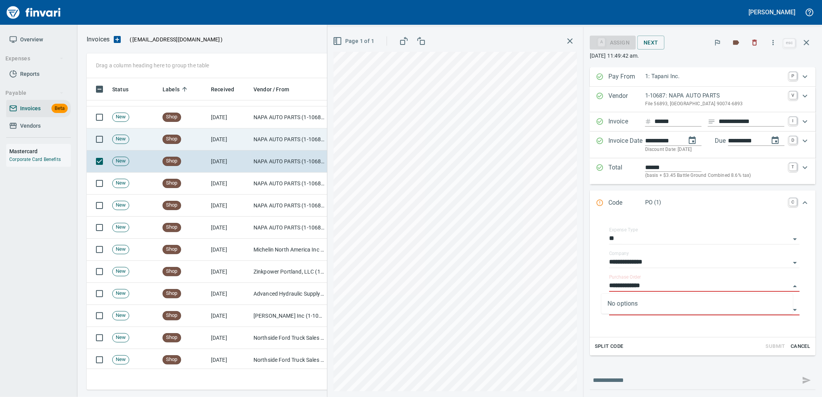
click at [296, 134] on td "NAPA AUTO PARTS (1-10687)" at bounding box center [288, 139] width 77 height 22
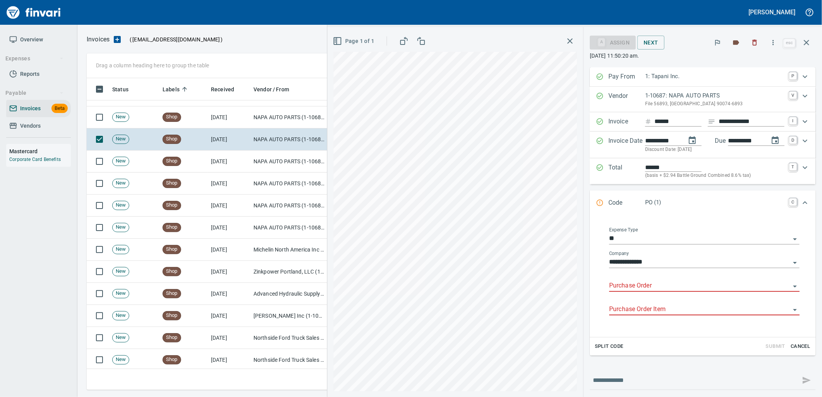
click at [638, 286] on input "Purchase Order" at bounding box center [699, 286] width 181 height 11
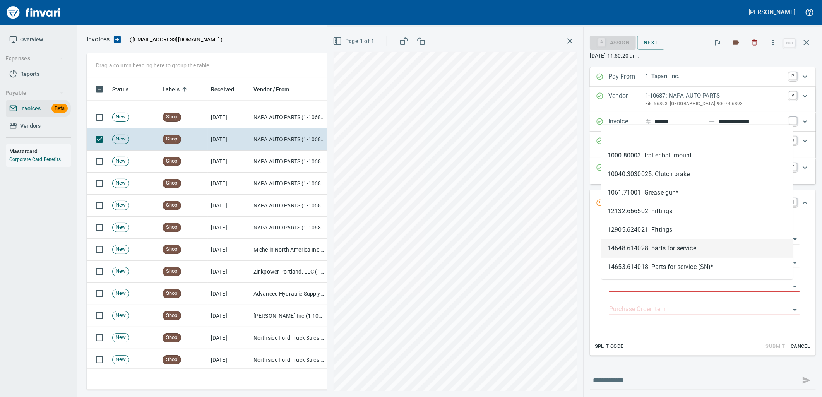
scroll to position [306, 713]
type input "**********"
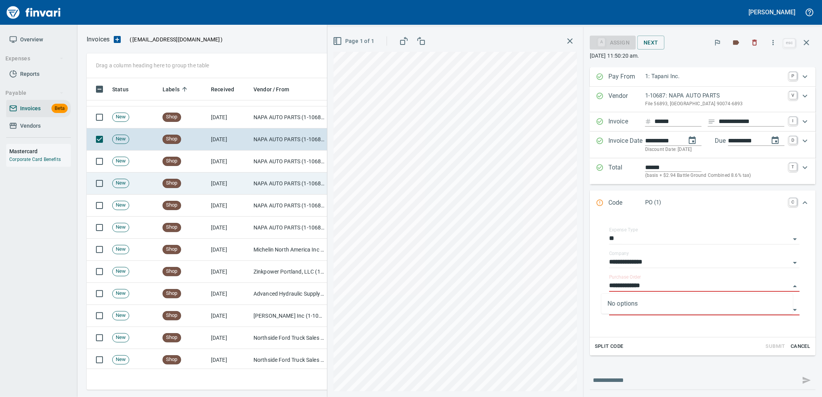
click at [269, 117] on td "NAPA AUTO PARTS (1-10687)" at bounding box center [288, 117] width 77 height 22
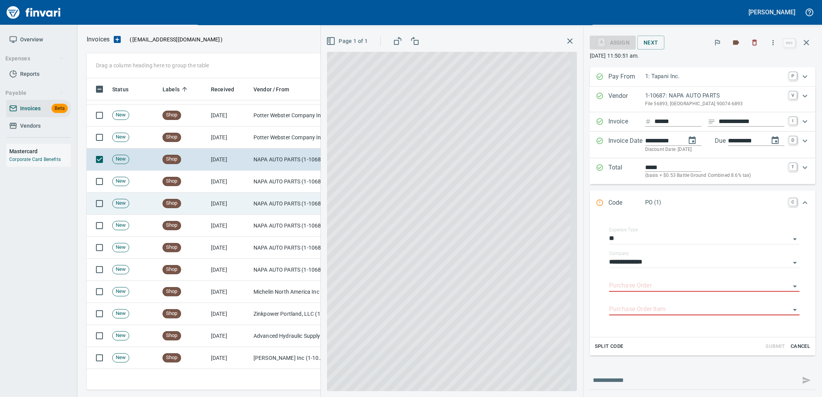
scroll to position [762, 0]
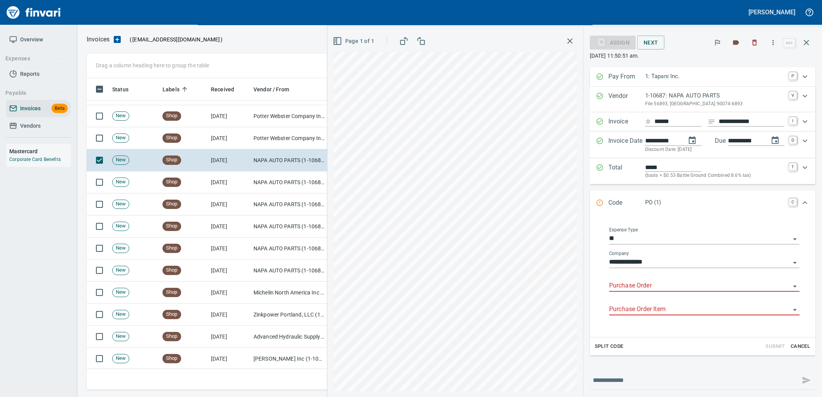
click at [653, 280] on div "Purchase Order" at bounding box center [704, 282] width 190 height 17
type input "**********"
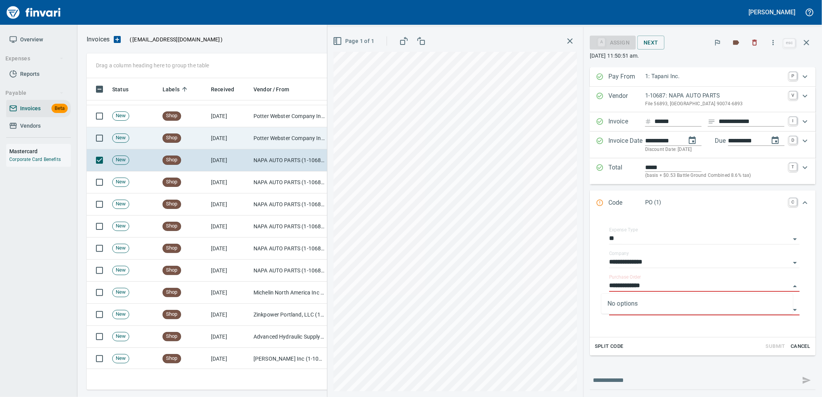
click at [281, 141] on td "Potter Webster Company Inc (1-10818)" at bounding box center [288, 138] width 77 height 22
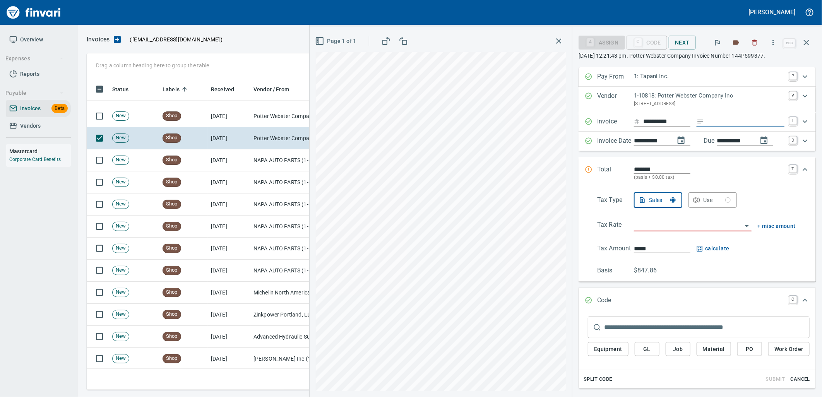
click at [727, 121] on input "Expand" at bounding box center [745, 122] width 77 height 10
type input "**********"
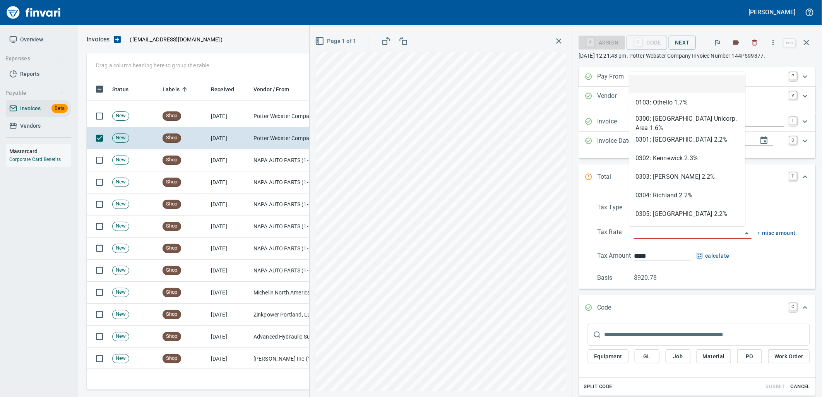
click at [701, 231] on input "search" at bounding box center [688, 233] width 108 height 11
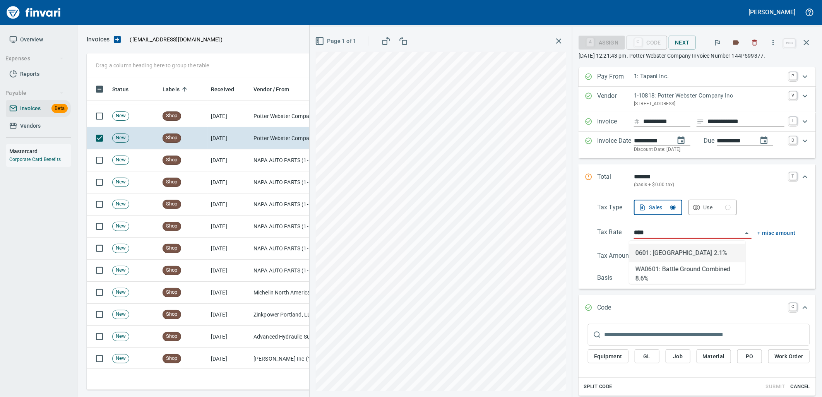
type input "**********"
type input "******"
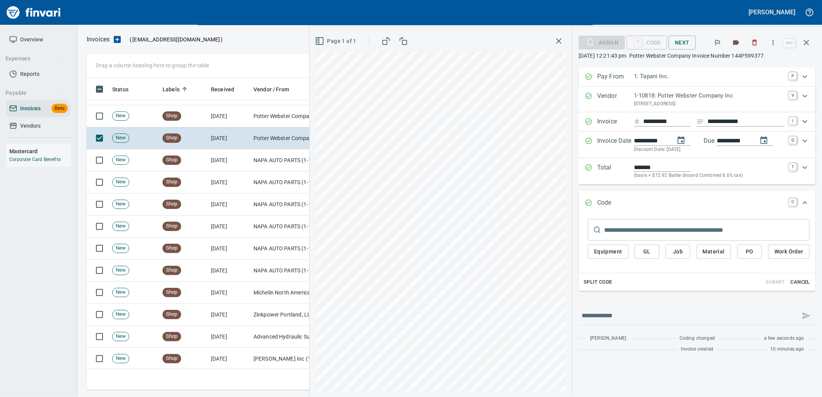
type input "**********"
click at [747, 253] on span "PO" at bounding box center [749, 252] width 12 height 10
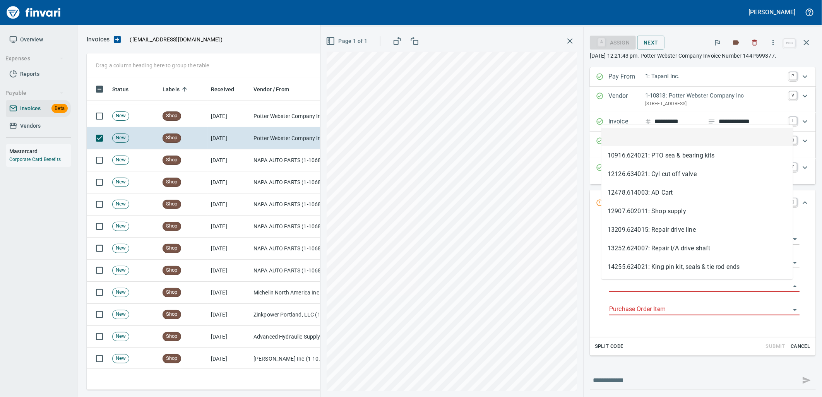
click at [625, 286] on input "Purchase Order" at bounding box center [699, 286] width 181 height 11
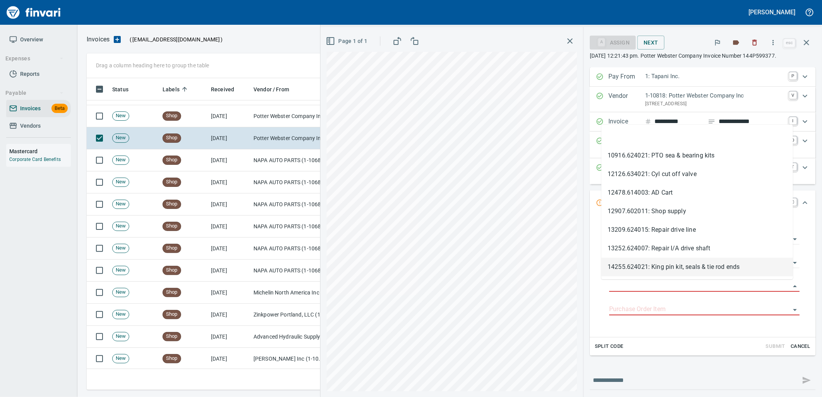
type input "**********"
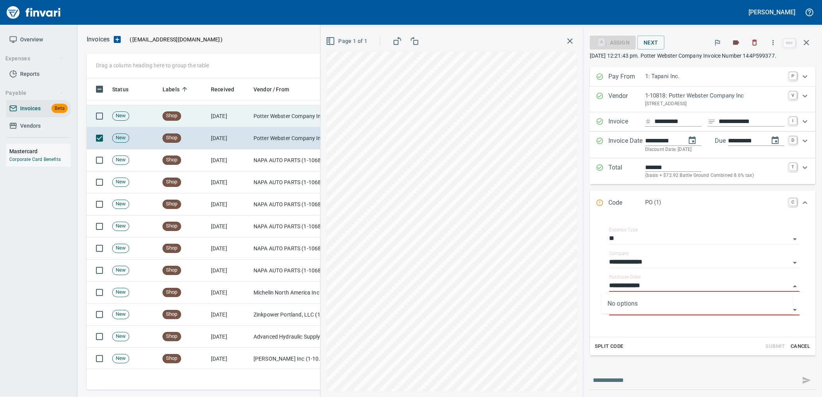
click at [266, 119] on td "Potter Webster Company Inc (1-10818)" at bounding box center [288, 116] width 77 height 22
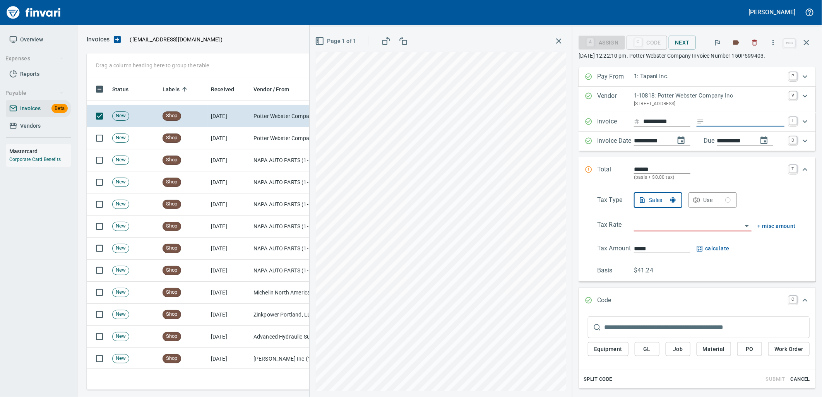
click at [719, 118] on input "Expand" at bounding box center [745, 122] width 77 height 10
type input "**********"
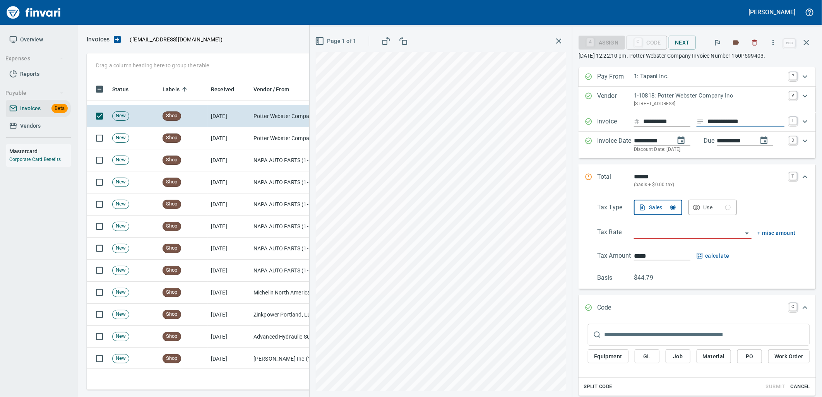
click at [671, 236] on input "search" at bounding box center [688, 233] width 108 height 11
type input "**********"
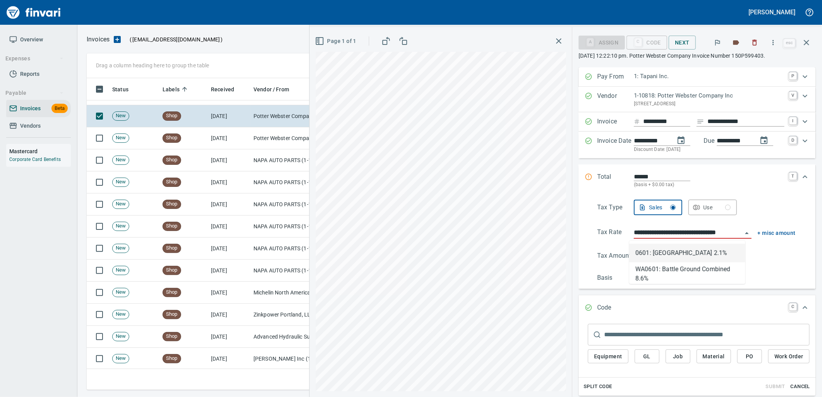
type input "*****"
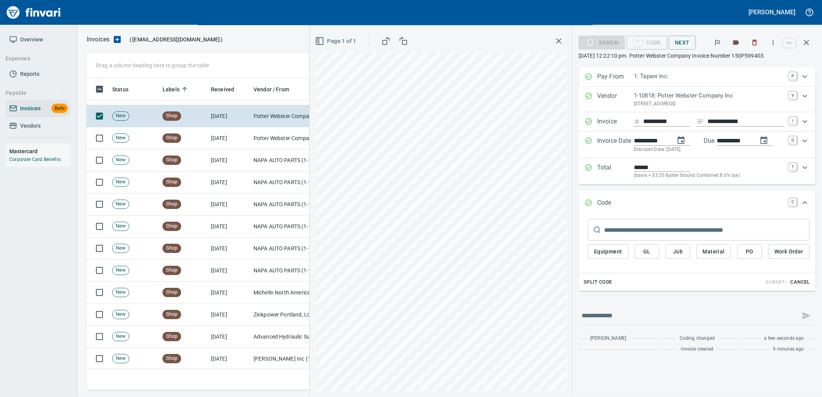
type input "**********"
click at [747, 253] on span "PO" at bounding box center [749, 252] width 12 height 10
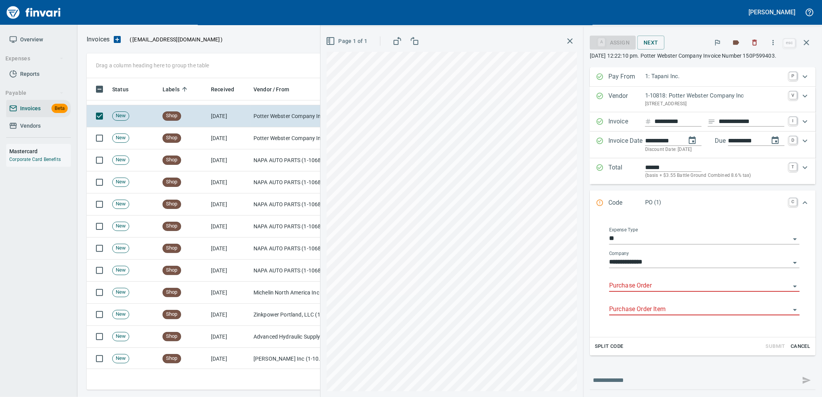
click at [646, 291] on input "Purchase Order" at bounding box center [699, 286] width 181 height 11
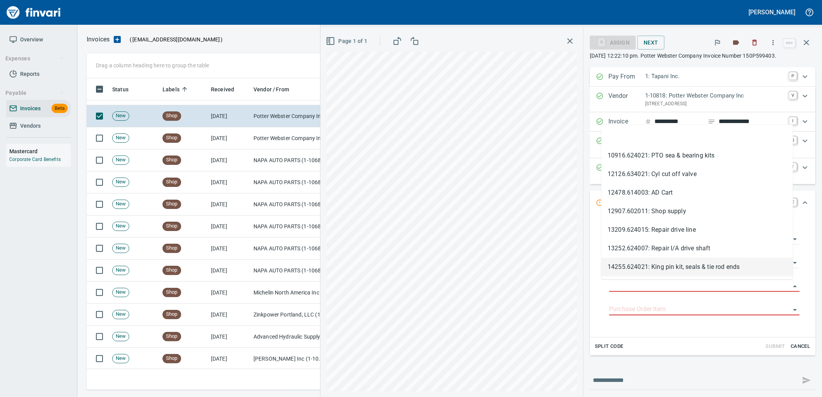
type input "**********"
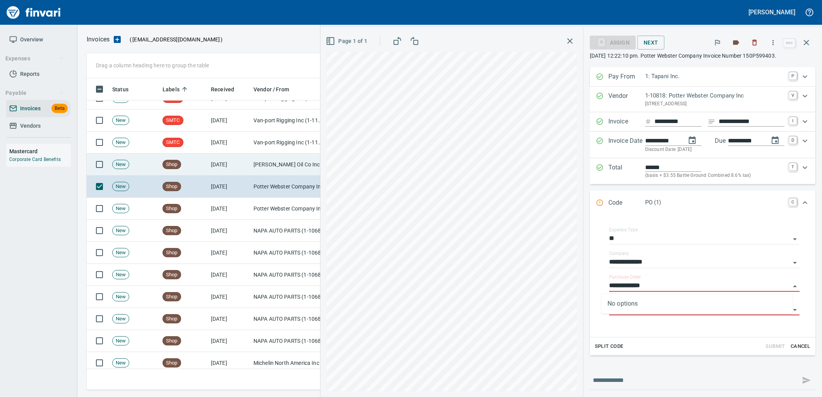
scroll to position [676, 0]
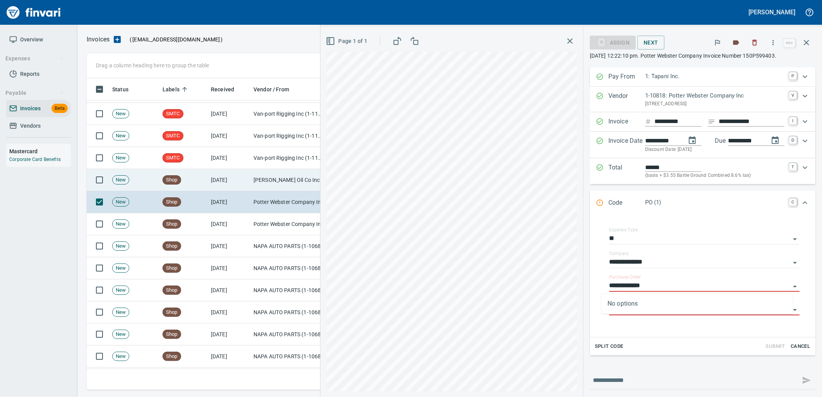
click at [248, 179] on td "[DATE]" at bounding box center [229, 180] width 43 height 22
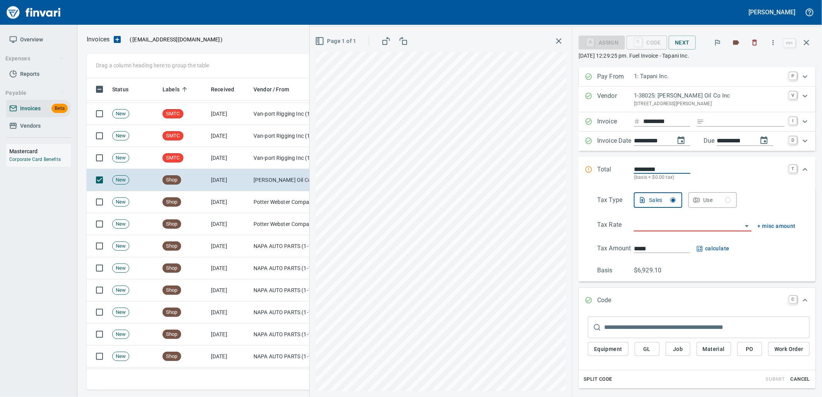
click at [668, 225] on input "search" at bounding box center [688, 225] width 108 height 11
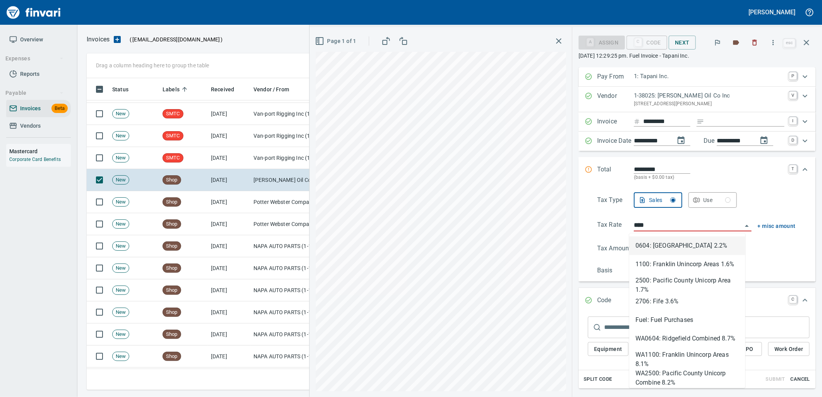
scroll to position [306, 713]
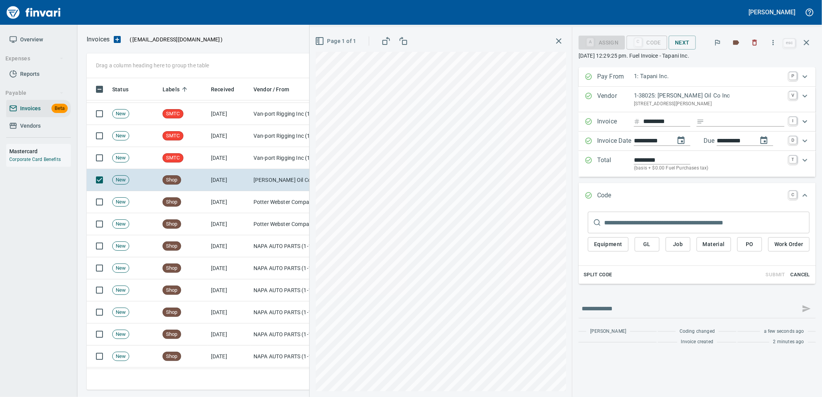
type input "**********"
click at [794, 276] on span "Cancel" at bounding box center [800, 274] width 21 height 9
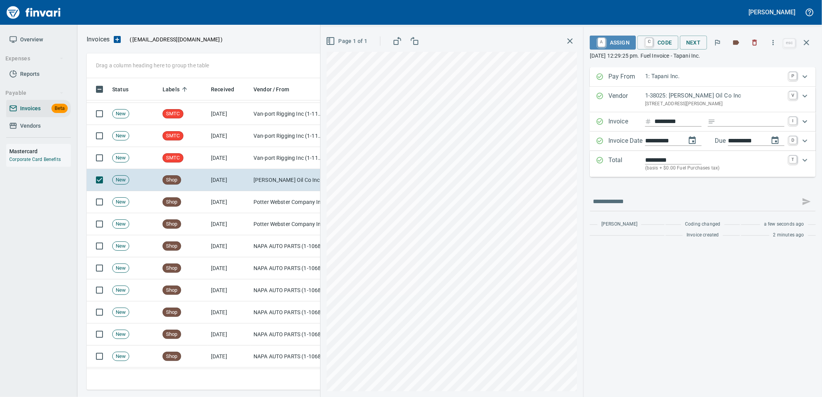
click at [608, 48] on span "A Assign" at bounding box center [613, 42] width 34 height 13
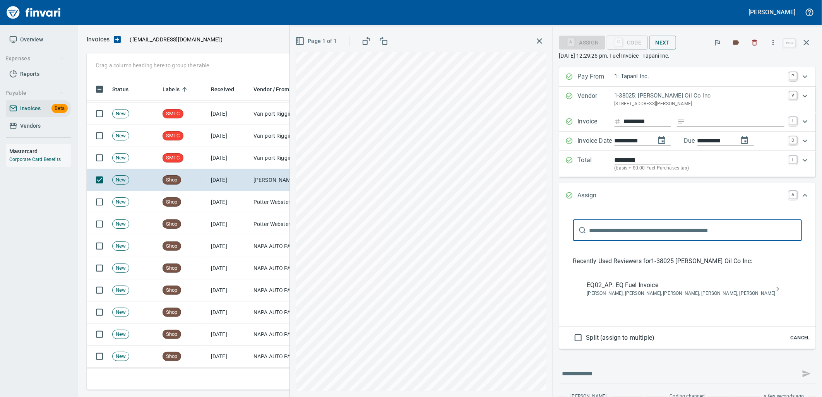
click at [632, 291] on span "Caroline Sarkinen, Cindy Hughes, Dustin Sarkinen, Linzy Sanders, Robert Kaarto" at bounding box center [681, 294] width 188 height 8
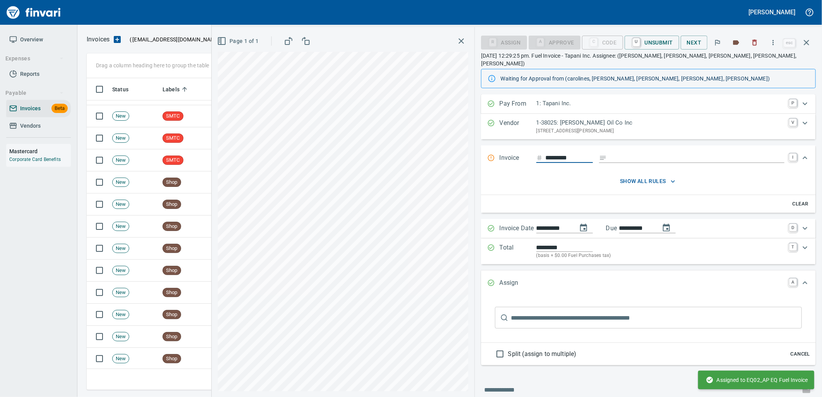
click at [806, 45] on icon "button" at bounding box center [806, 42] width 9 height 9
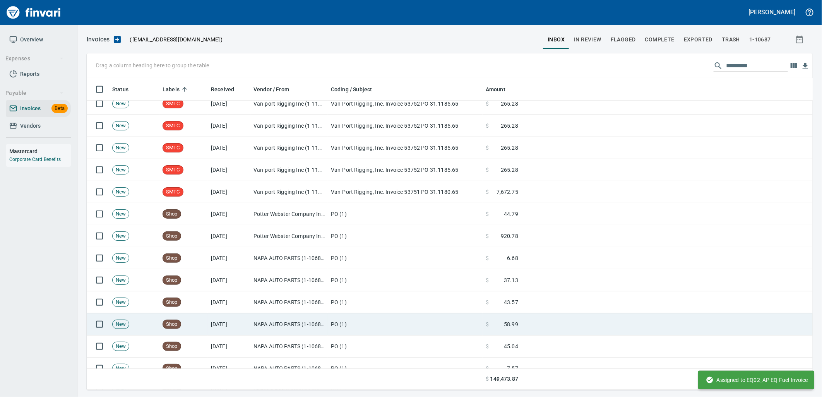
scroll to position [590, 0]
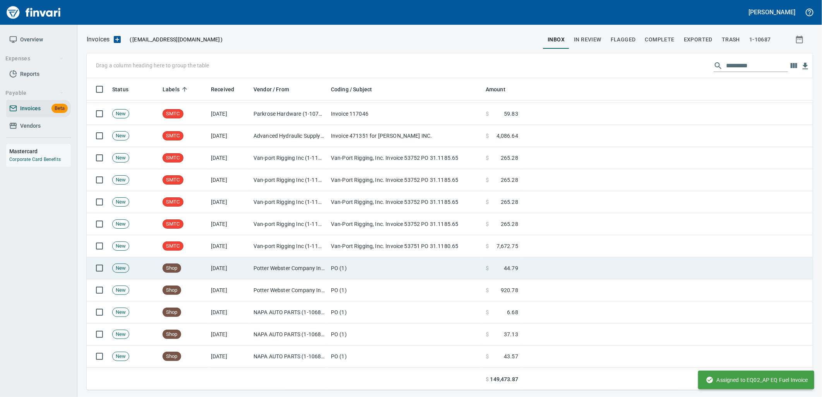
click at [333, 268] on td "PO (1)" at bounding box center [405, 268] width 155 height 22
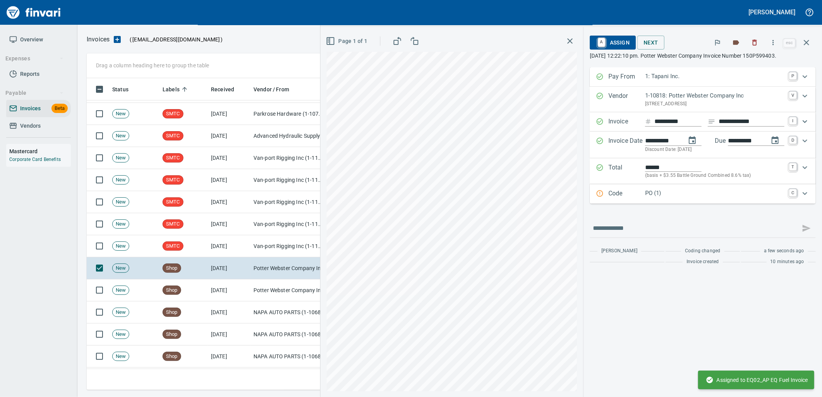
click at [647, 197] on p "PO (1)" at bounding box center [714, 193] width 139 height 9
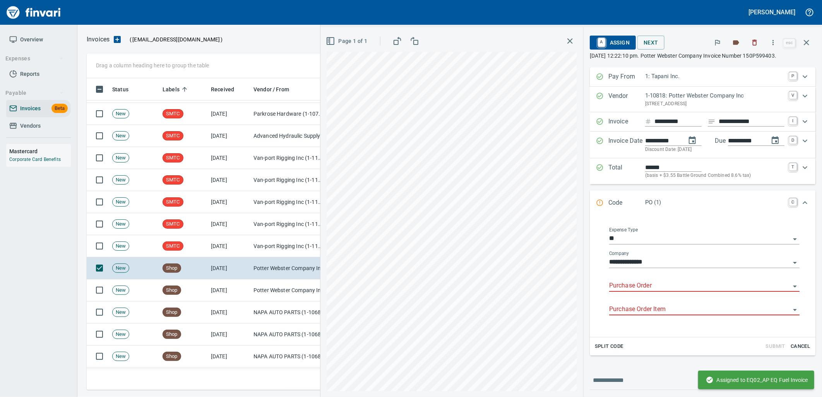
click at [633, 283] on input "Purchase Order" at bounding box center [699, 286] width 181 height 11
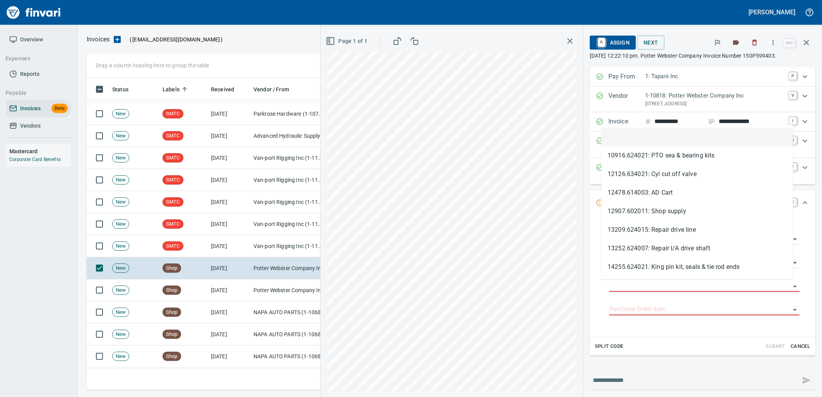
type input "**********"
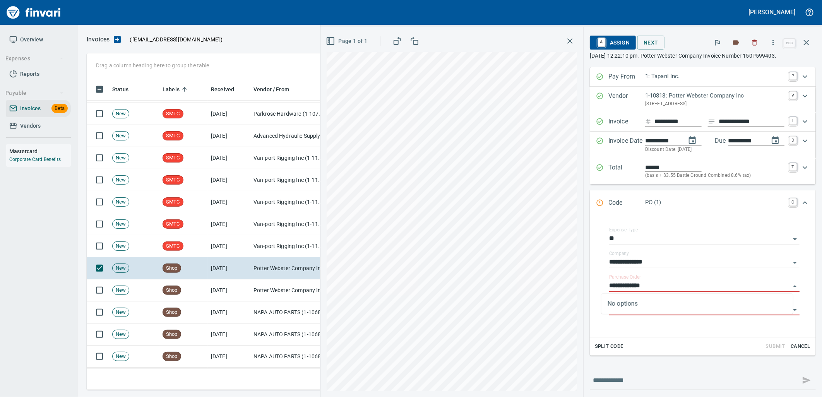
scroll to position [306, 713]
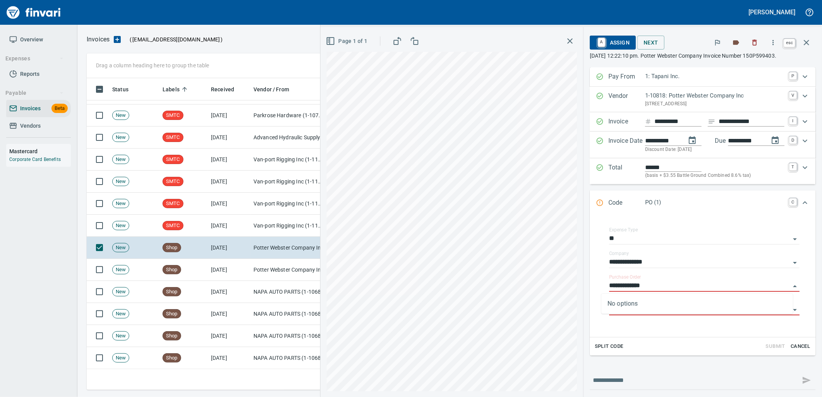
click at [803, 42] on icon "button" at bounding box center [806, 42] width 9 height 9
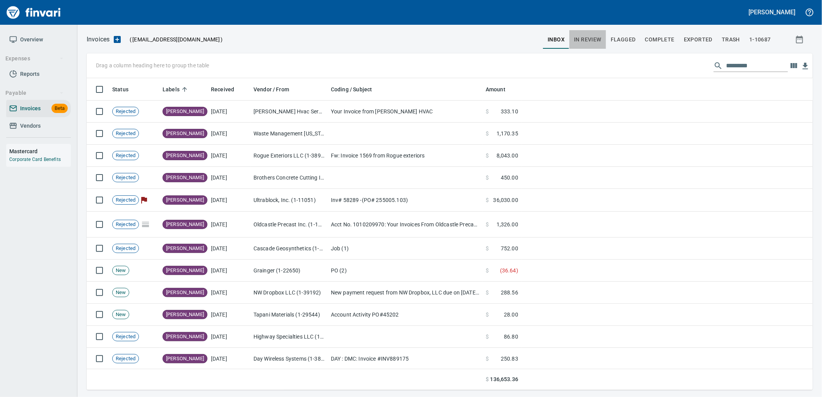
click at [590, 41] on span "In Review" at bounding box center [587, 40] width 27 height 10
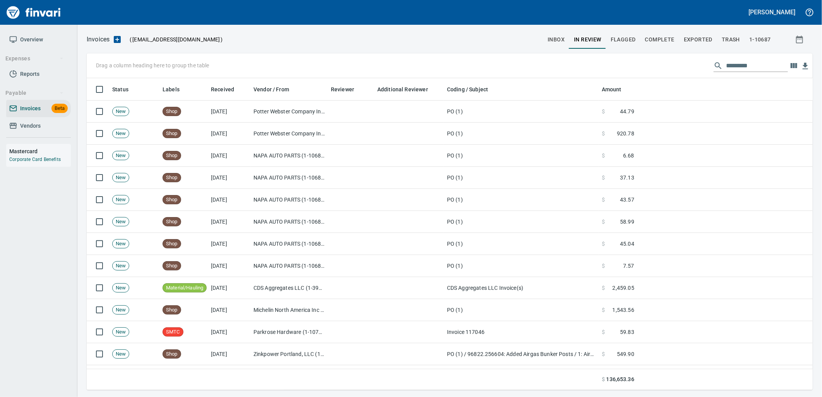
scroll to position [306, 713]
click at [171, 85] on span "Labels" at bounding box center [171, 89] width 17 height 9
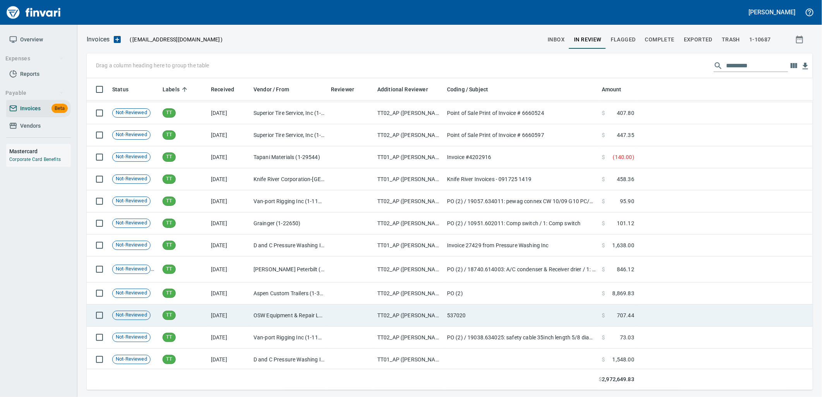
scroll to position [10952, 0]
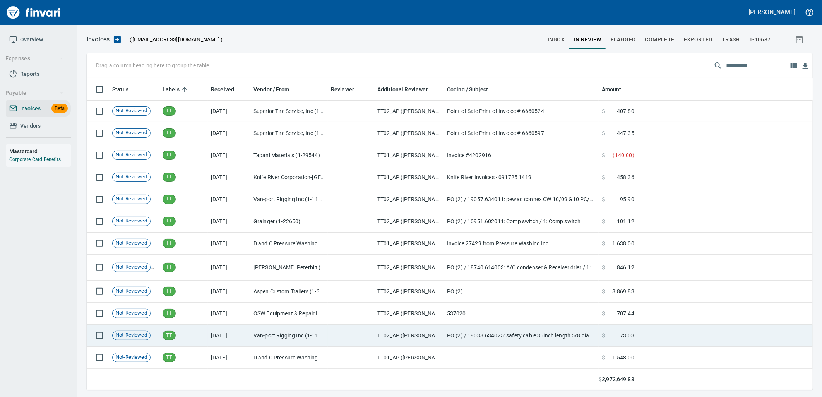
click at [200, 330] on td "TT" at bounding box center [183, 336] width 48 height 22
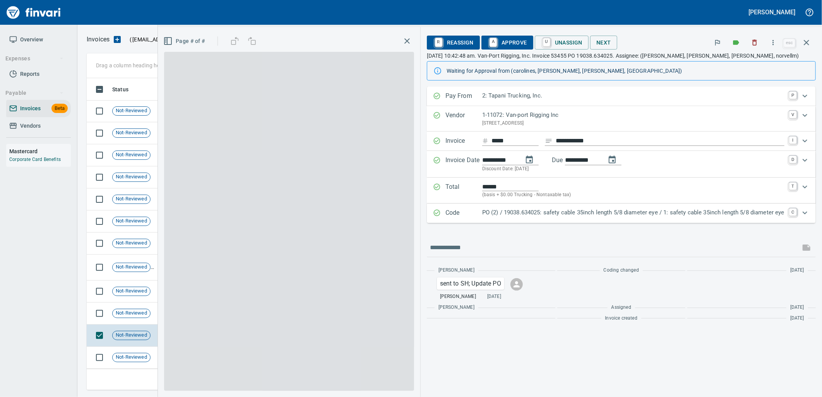
scroll to position [306, 713]
click at [542, 203] on div "Total ****** (basis + $0.00 Trucking - Nontaxable tax) T" at bounding box center [621, 191] width 389 height 26
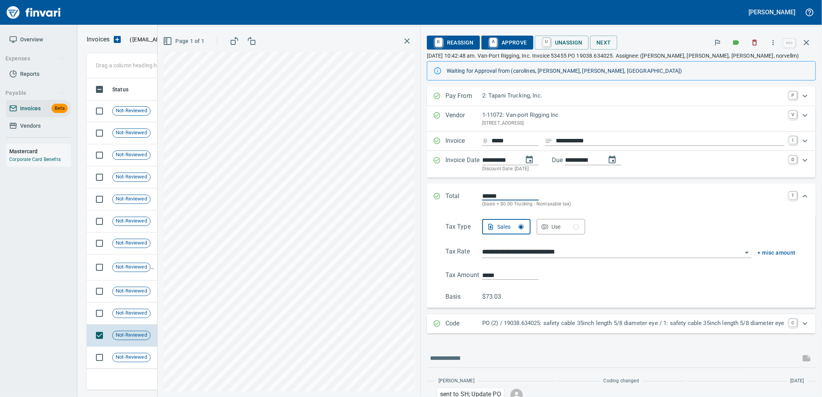
click at [558, 192] on div "******" at bounding box center [633, 196] width 302 height 9
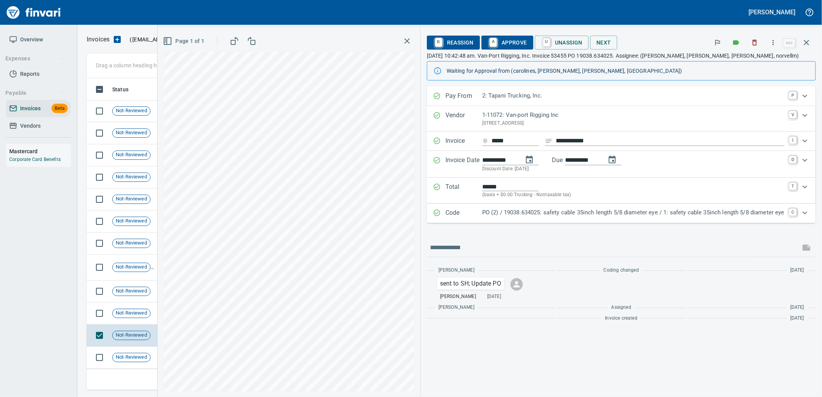
click at [561, 217] on p "PO (2) / 19038.634025: safety cable 35inch length 5/8 diameter eye / 1: safety …" at bounding box center [633, 212] width 302 height 9
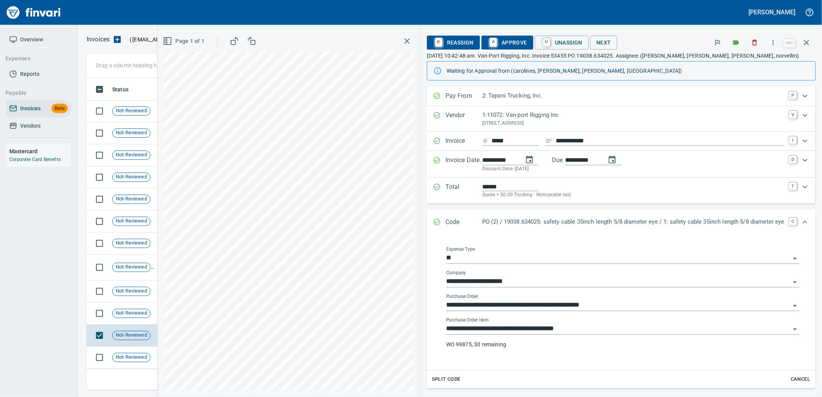
click at [577, 329] on input "**********" at bounding box center [618, 329] width 344 height 11
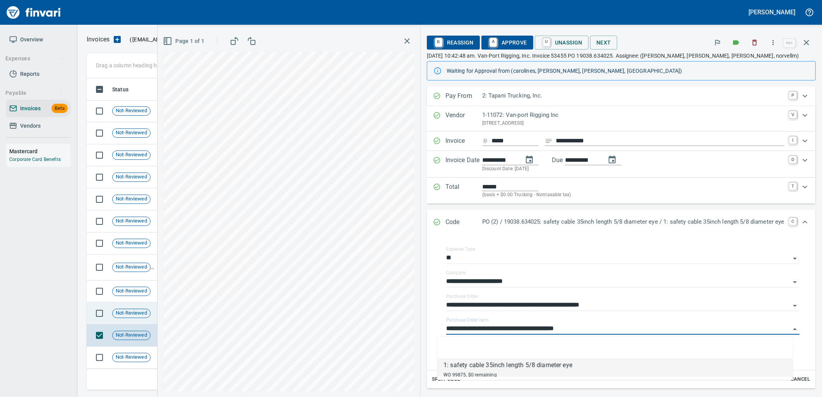
click at [129, 315] on span "Not-Reviewed" at bounding box center [132, 313] width 38 height 7
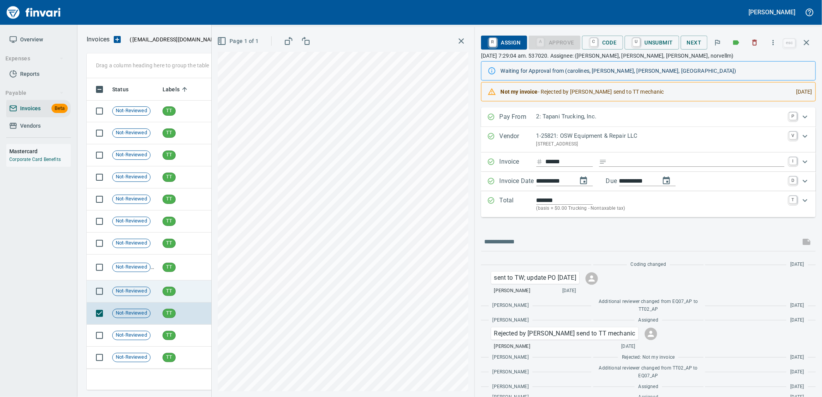
click at [177, 289] on td "TT" at bounding box center [183, 292] width 48 height 22
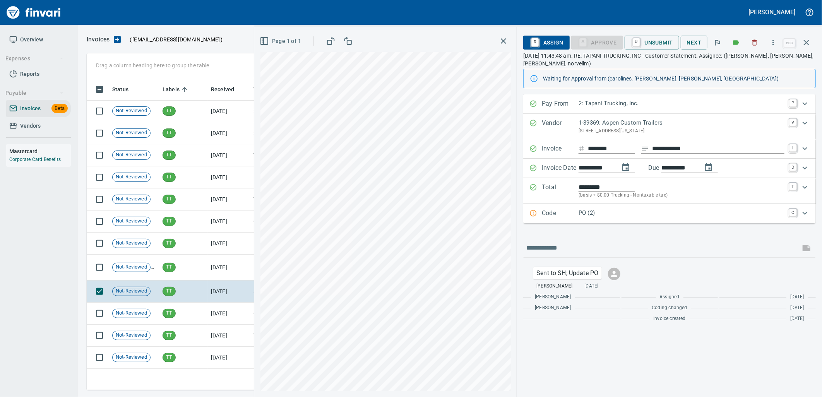
click at [630, 215] on p "PO (2)" at bounding box center [682, 213] width 206 height 9
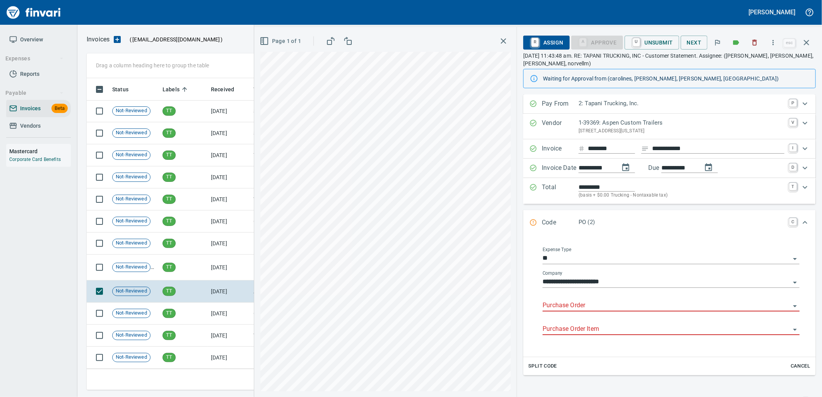
click at [586, 306] on input "Purchase Order" at bounding box center [667, 305] width 248 height 11
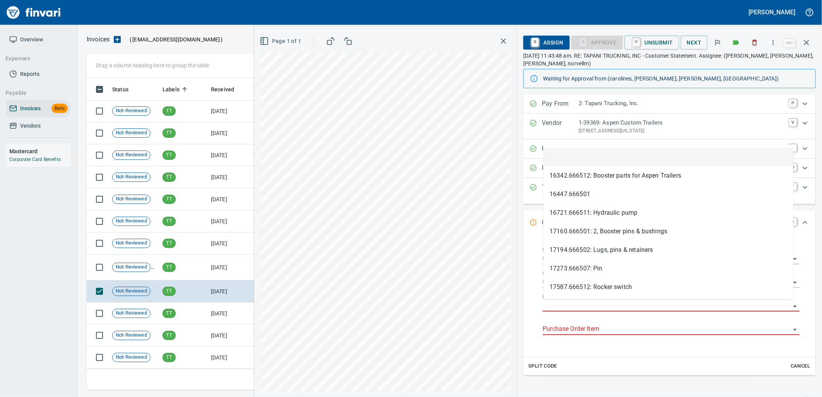
scroll to position [306, 713]
type input "**********"
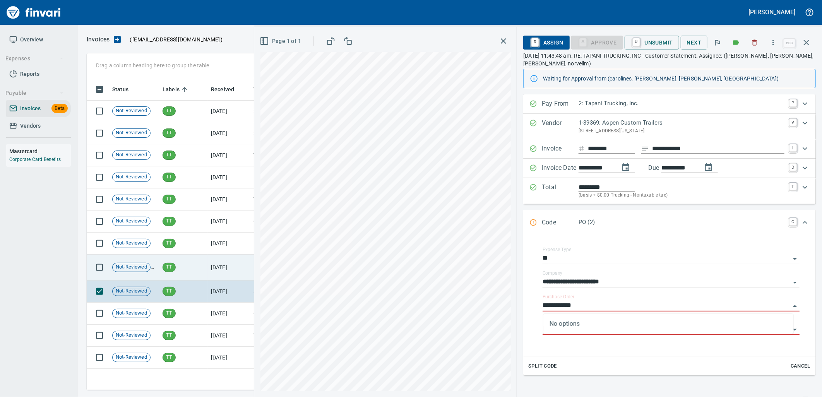
click at [217, 263] on td "[DATE]" at bounding box center [229, 268] width 43 height 26
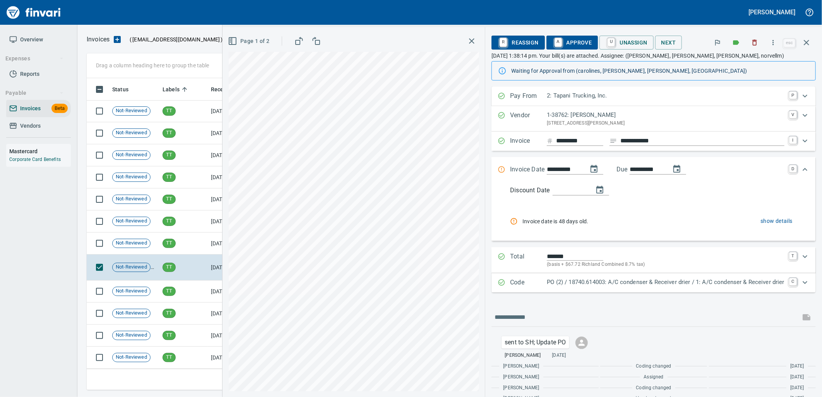
click at [593, 279] on p "PO (2) / 18740.614003: A/C condenser & Receiver drier / 1: A/C condenser & Rece…" at bounding box center [666, 282] width 238 height 9
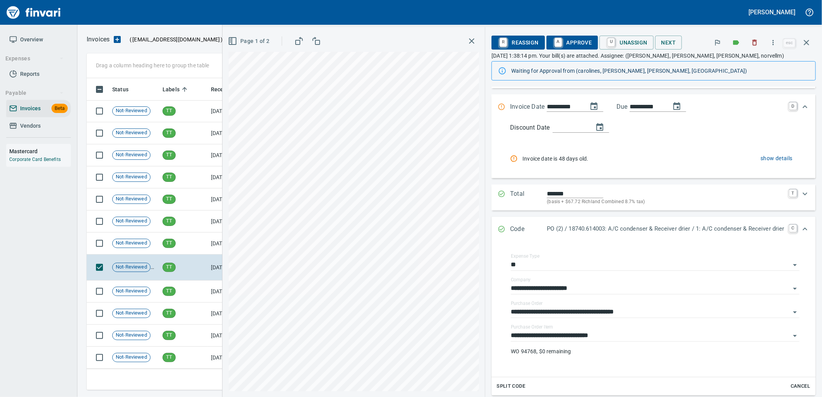
scroll to position [172, 0]
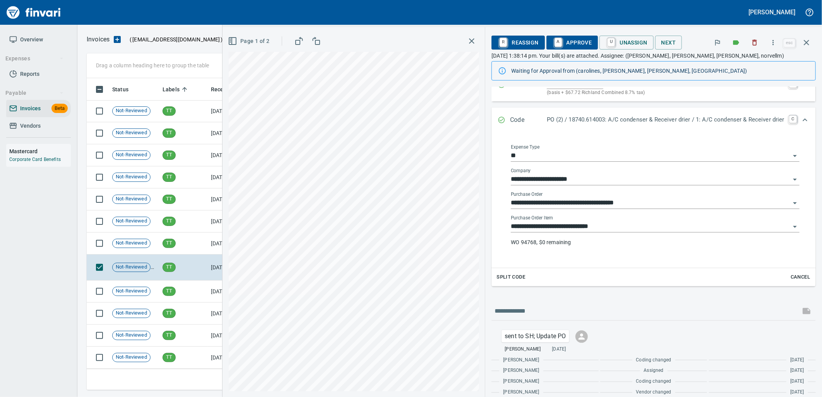
click at [604, 227] on input "**********" at bounding box center [650, 226] width 279 height 11
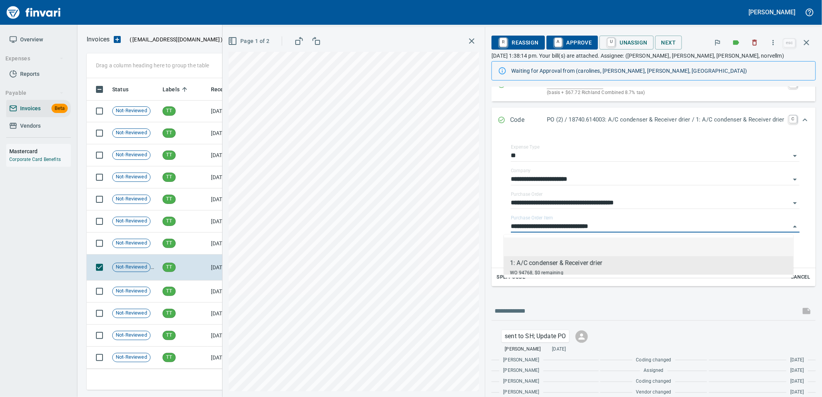
scroll to position [306, 713]
click at [175, 241] on td "TT" at bounding box center [183, 244] width 48 height 22
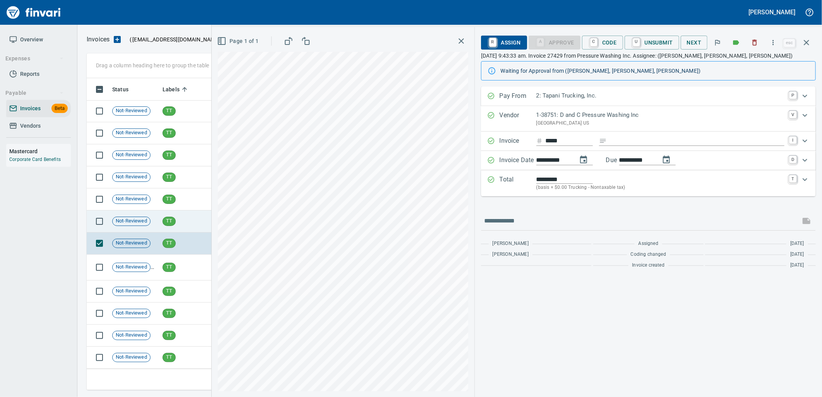
click at [191, 221] on td "TT" at bounding box center [183, 222] width 48 height 22
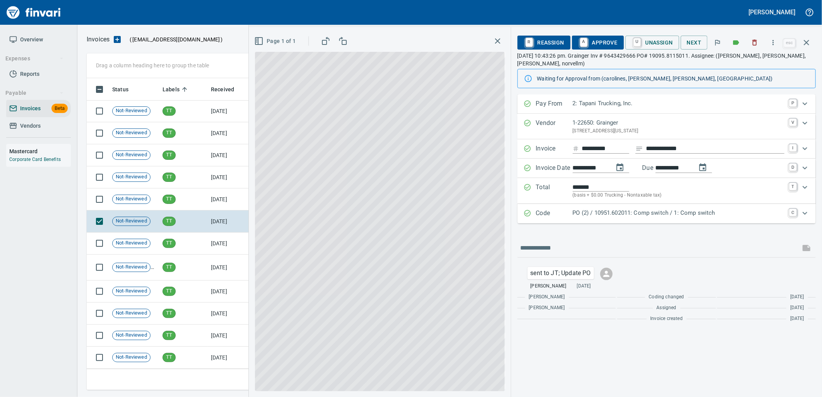
click at [614, 214] on p "PO (2) / 10951.602011: Comp switch / 1: Comp switch" at bounding box center [679, 213] width 212 height 9
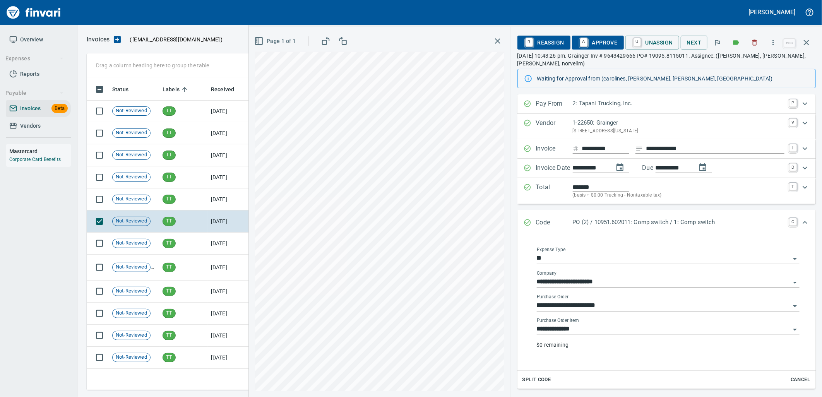
click at [604, 330] on input "**********" at bounding box center [663, 329] width 253 height 11
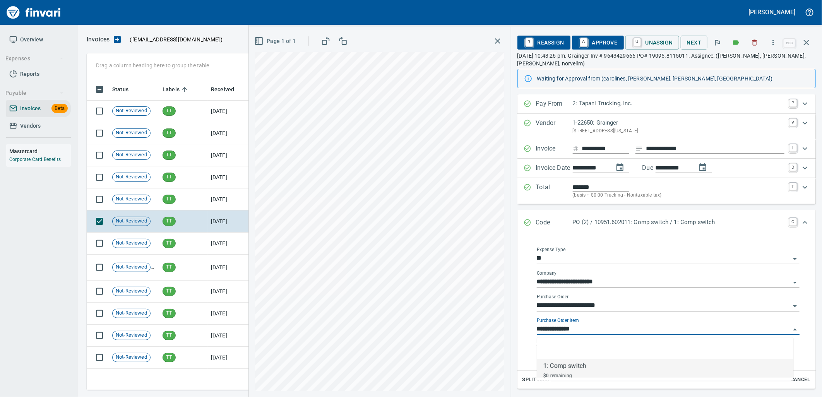
scroll to position [306, 713]
click at [198, 206] on td "TT" at bounding box center [183, 199] width 48 height 22
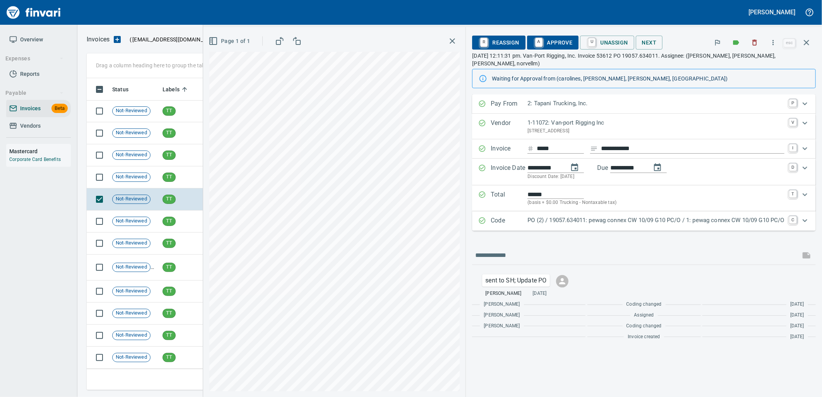
click at [616, 218] on div "PO (2) / 19057.634011: pewag connex CW 10/09 G10 PC/O / 1: pewag connex CW 10/0…" at bounding box center [655, 221] width 257 height 10
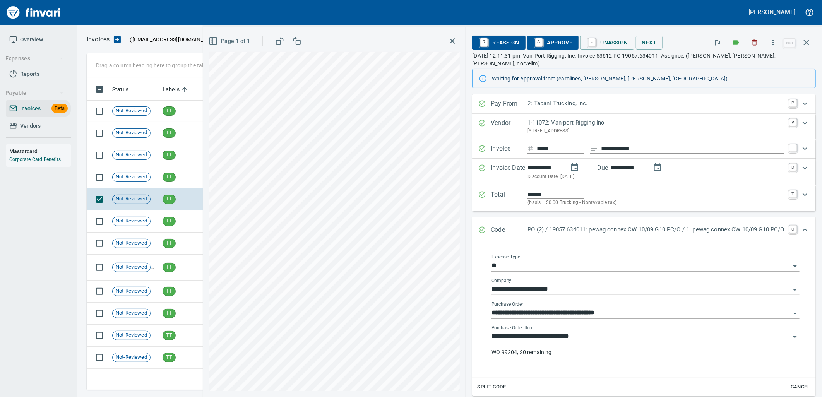
click at [608, 331] on input "**********" at bounding box center [640, 336] width 299 height 11
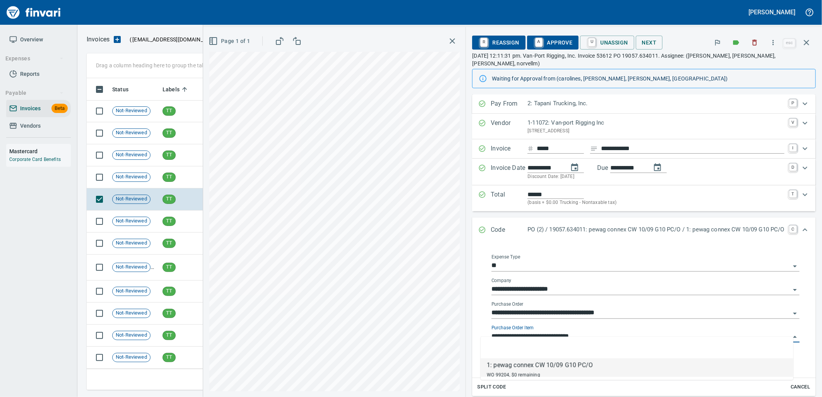
scroll to position [306, 713]
click at [151, 169] on td "Not-Reviewed" at bounding box center [134, 177] width 50 height 22
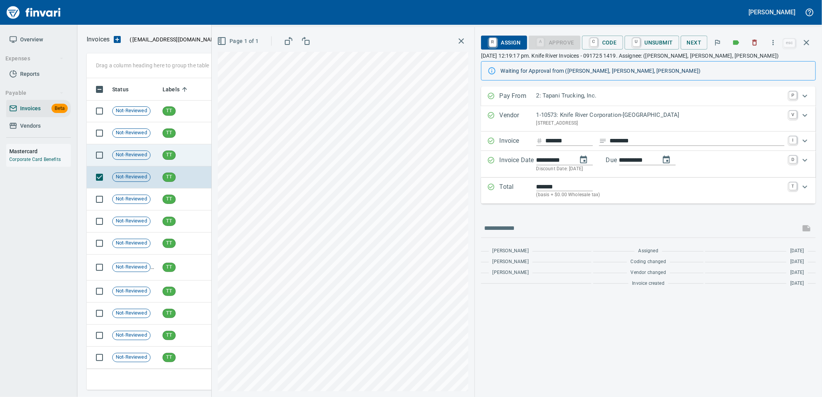
click at [188, 159] on td "TT" at bounding box center [183, 155] width 48 height 22
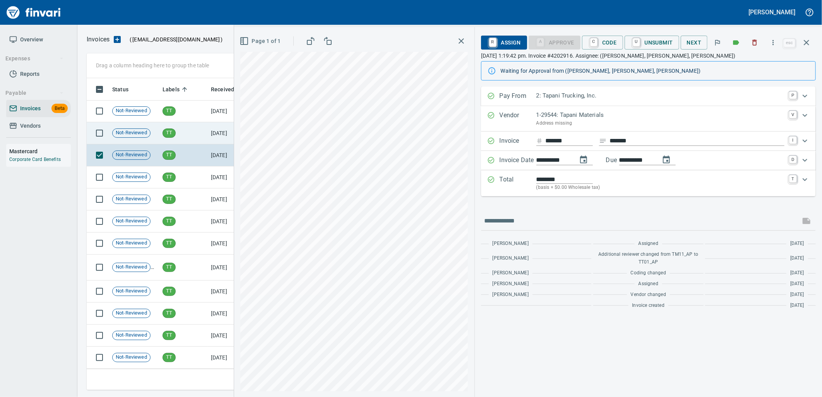
click at [168, 123] on td "TT" at bounding box center [183, 133] width 48 height 22
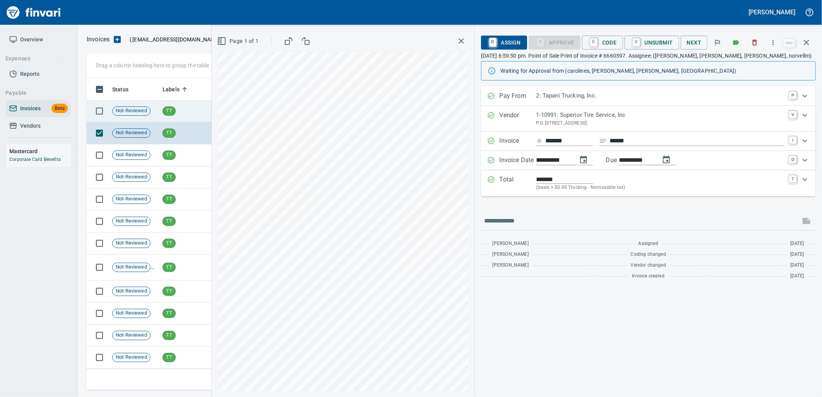
click at [176, 114] on td "TT" at bounding box center [183, 111] width 48 height 22
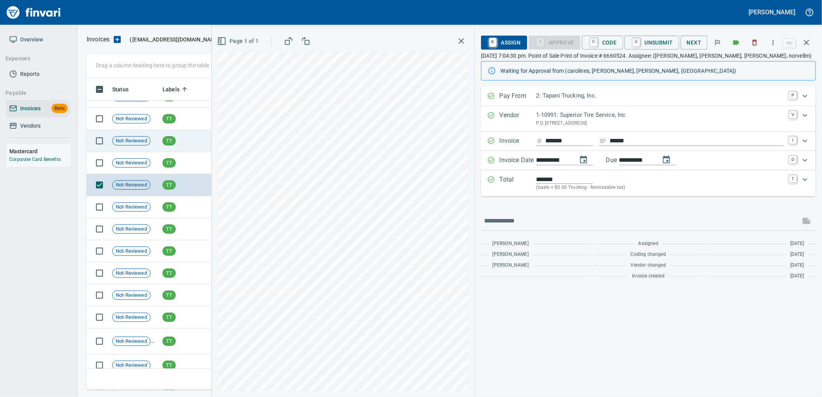
scroll to position [10866, 0]
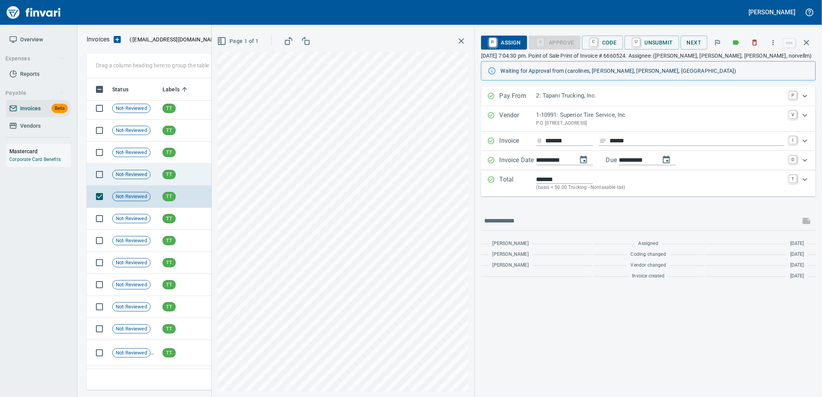
click at [184, 171] on td "TT" at bounding box center [183, 175] width 48 height 22
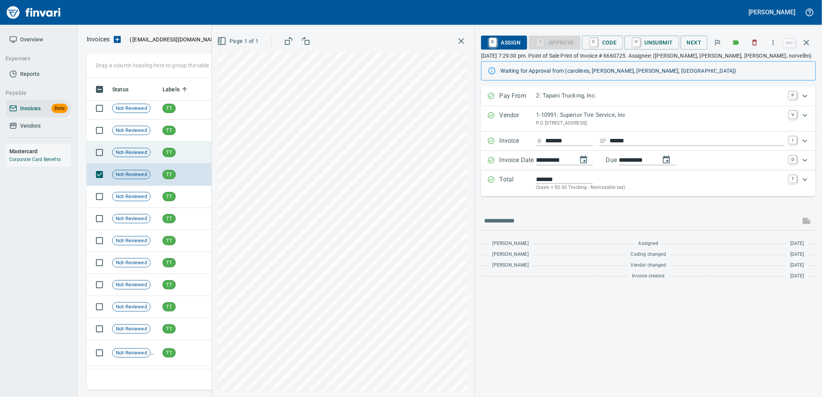
click at [180, 150] on td "TT" at bounding box center [183, 153] width 48 height 22
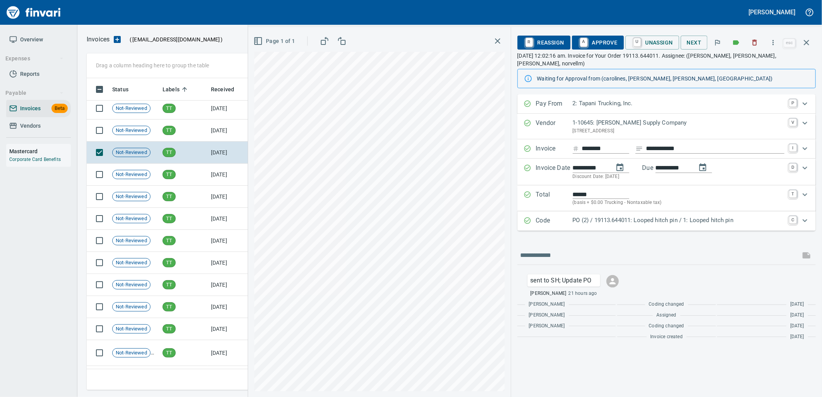
click at [620, 217] on p "PO (2) / 19113.644011: Looped hitch pin / 1: Looped hitch pin" at bounding box center [679, 220] width 212 height 9
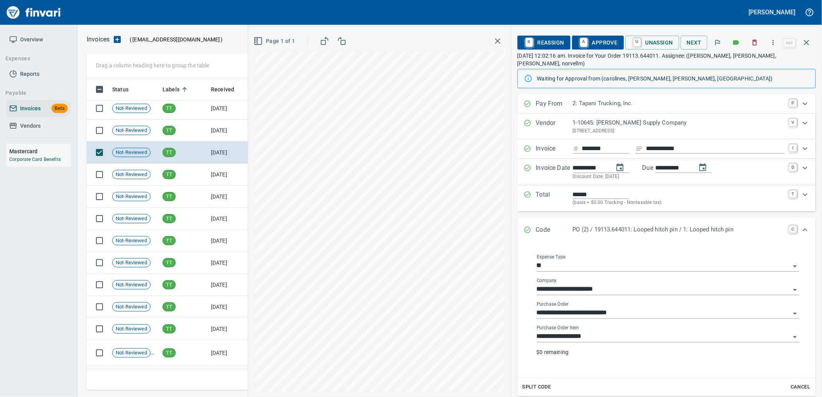
click at [610, 325] on div "**********" at bounding box center [668, 333] width 263 height 17
click at [609, 331] on input "**********" at bounding box center [663, 336] width 253 height 11
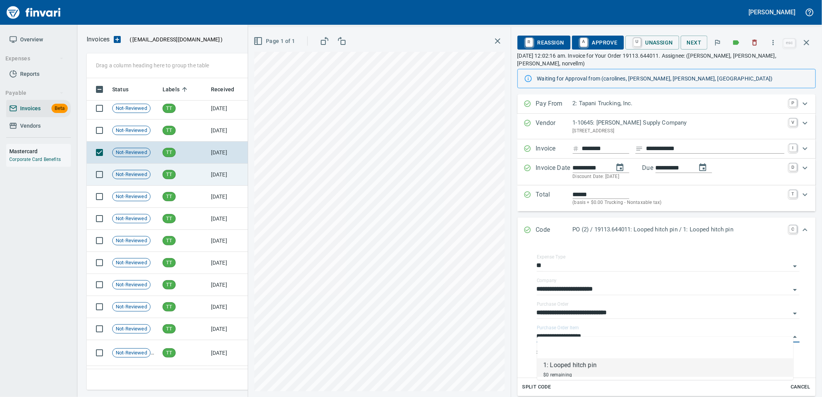
scroll to position [10842, 0]
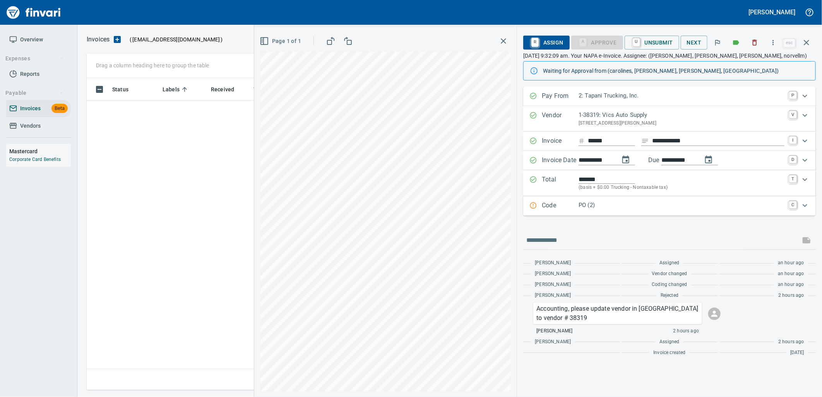
scroll to position [306, 713]
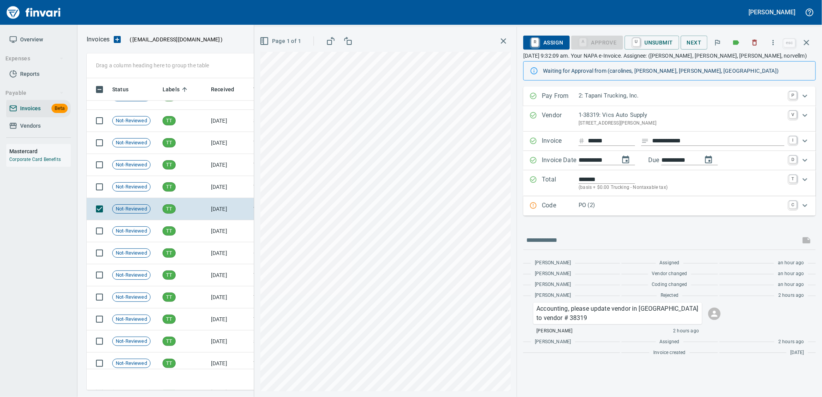
click at [599, 207] on p "PO (2)" at bounding box center [682, 205] width 206 height 9
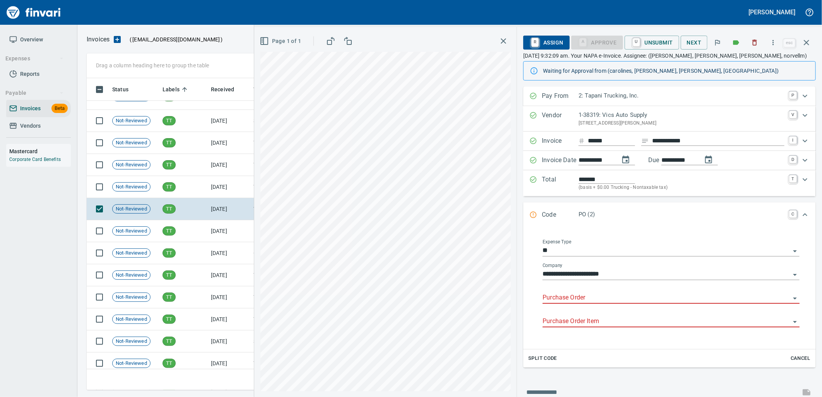
click at [596, 301] on input "Purchase Order" at bounding box center [667, 298] width 248 height 11
click at [674, 325] on li "19130.614002: 15W40 engine oil" at bounding box center [668, 318] width 250 height 19
type input "**********"
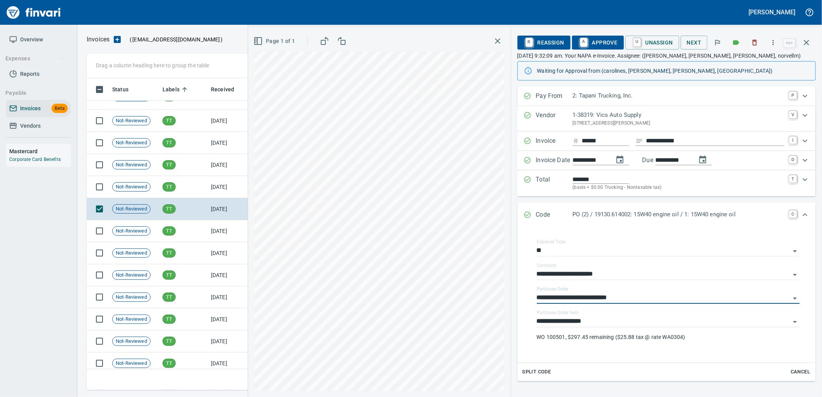
click at [589, 36] on span "A Approve" at bounding box center [597, 42] width 39 height 13
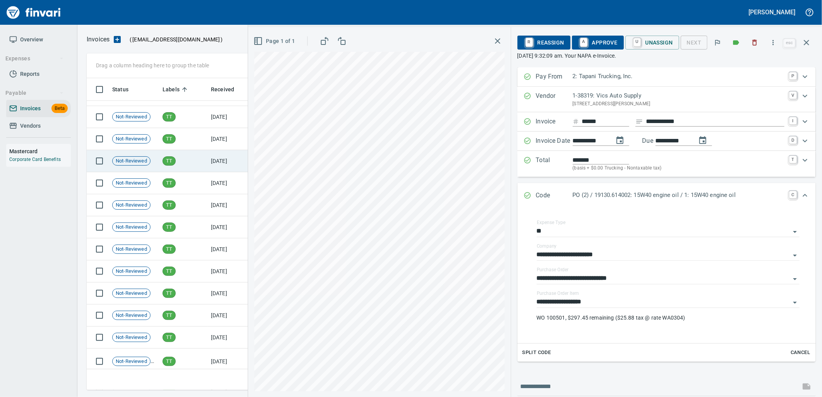
click at [203, 187] on td "TT" at bounding box center [183, 183] width 48 height 22
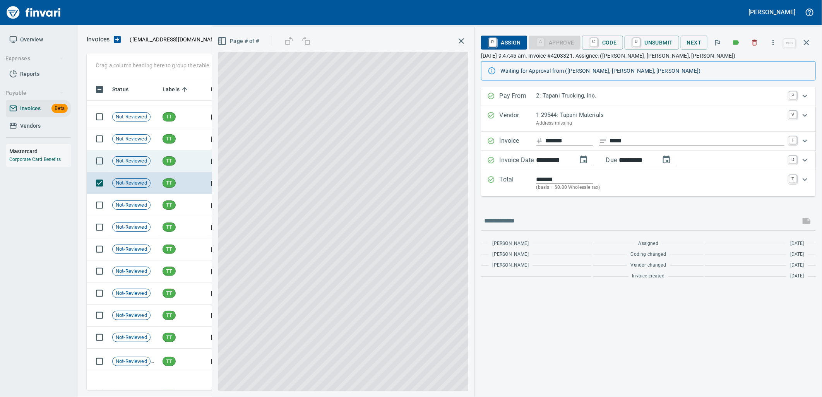
click at [171, 157] on span "TT" at bounding box center [169, 160] width 12 height 7
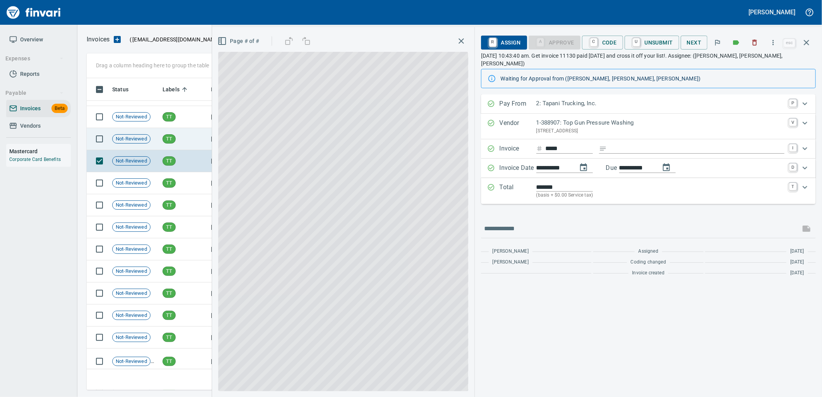
click at [177, 134] on td "TT" at bounding box center [183, 139] width 48 height 22
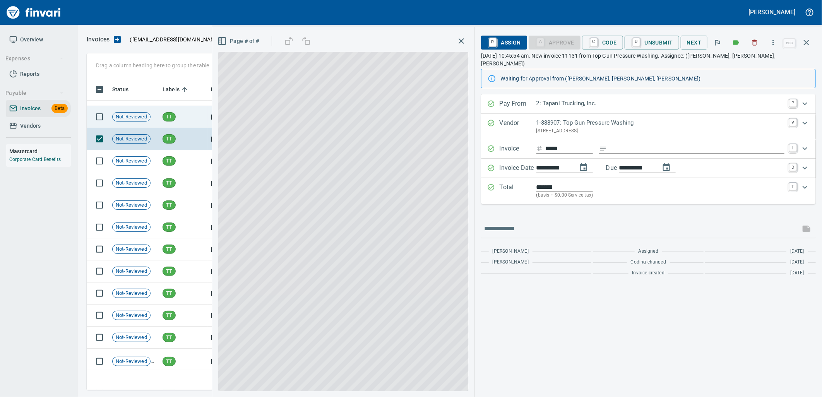
click at [178, 121] on td "TT" at bounding box center [183, 117] width 48 height 22
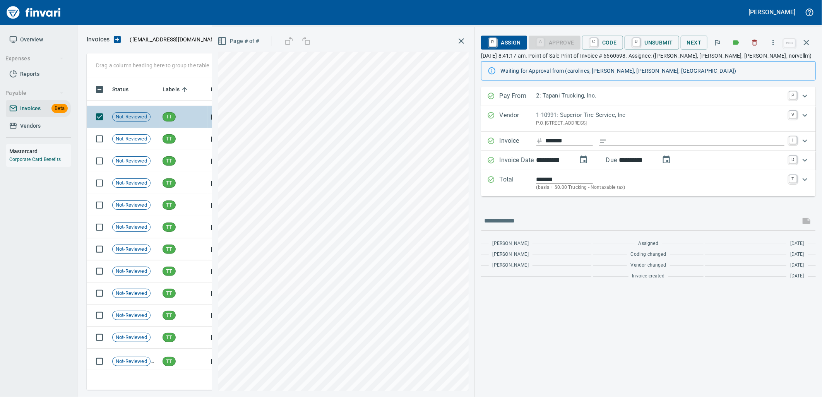
scroll to position [10393, 0]
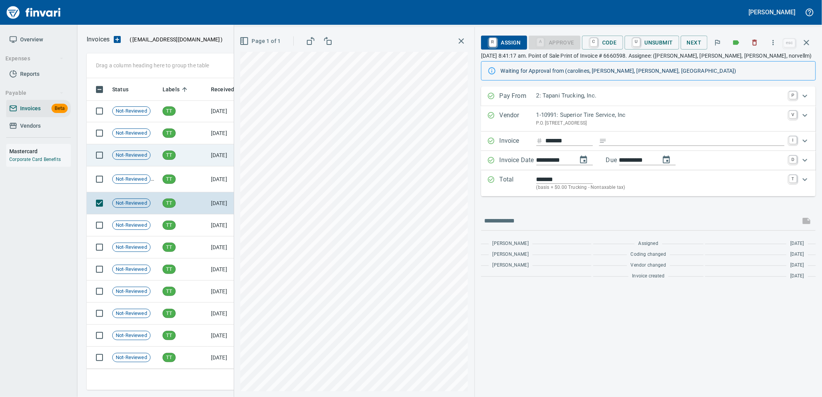
click at [178, 180] on td "TT" at bounding box center [183, 179] width 48 height 26
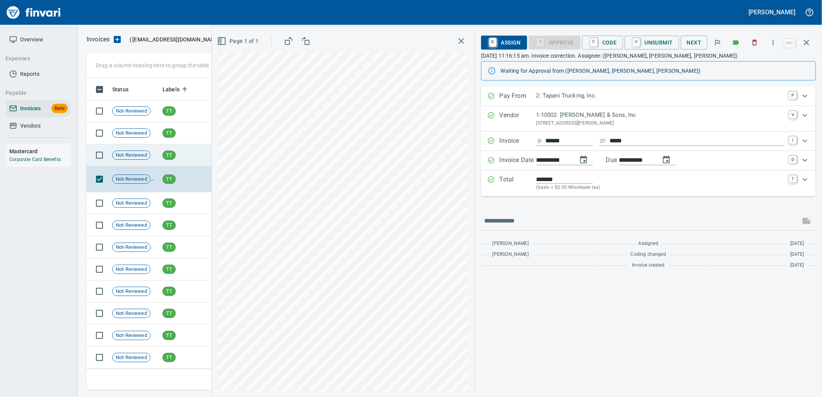
click at [179, 157] on td "TT" at bounding box center [183, 155] width 48 height 22
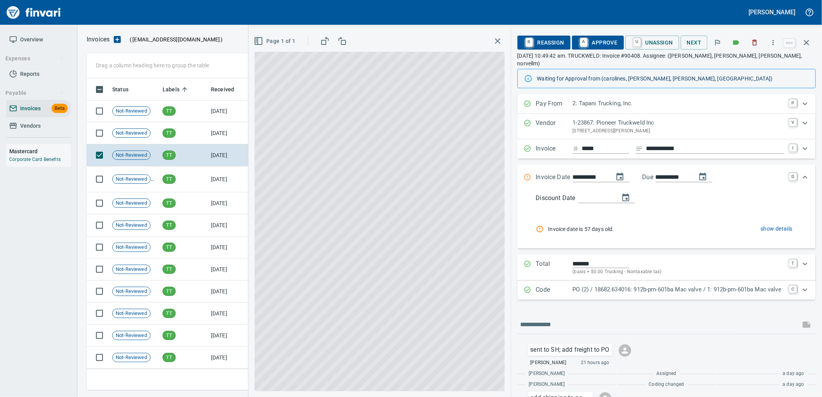
click at [706, 219] on li "Invoice date is 57 days old. show details" at bounding box center [666, 229] width 260 height 21
click at [800, 173] on icon "Expand" at bounding box center [804, 177] width 9 height 9
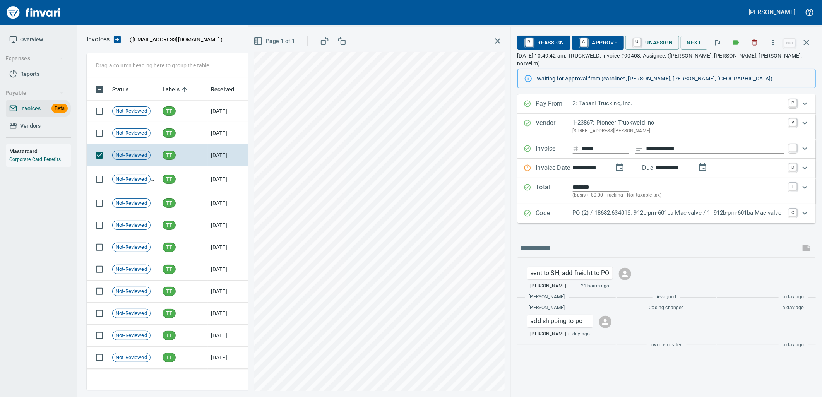
click at [608, 209] on p "PO (2) / 18682.634016: 912b-pm-601ba Mac valve / 1: 912b-pm-601ba Mac valve" at bounding box center [679, 213] width 212 height 9
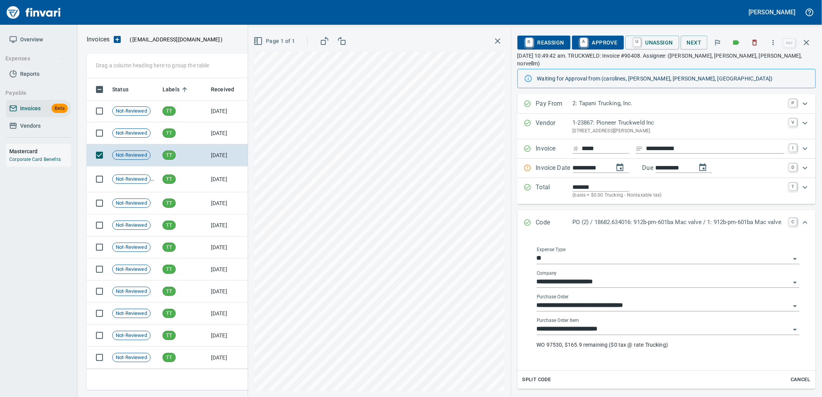
click at [620, 324] on input "**********" at bounding box center [663, 329] width 253 height 11
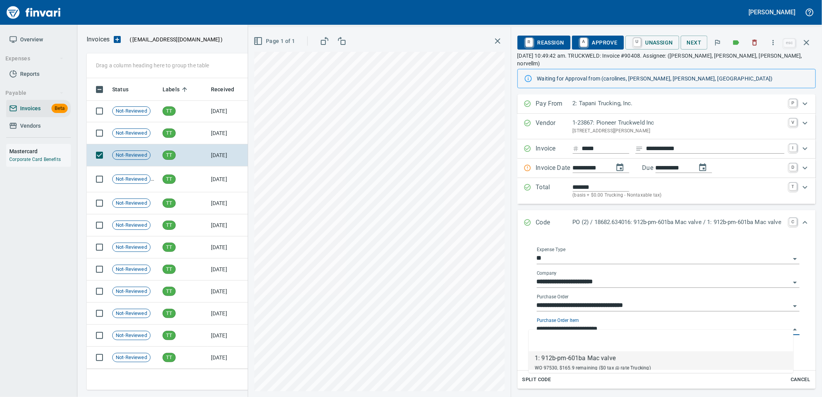
scroll to position [306, 713]
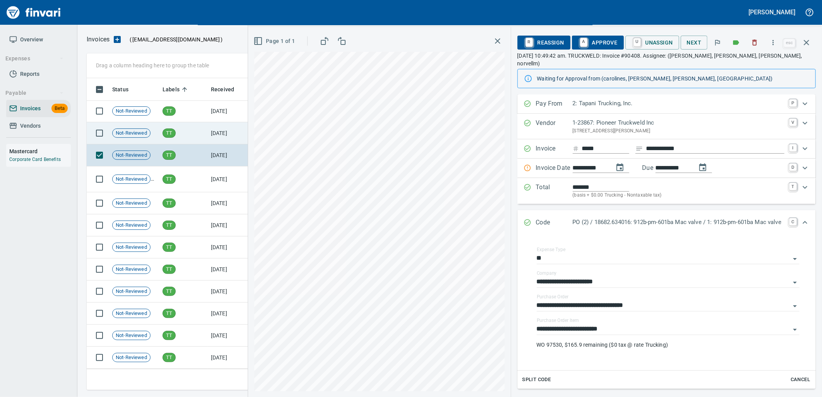
click at [166, 137] on div "TT" at bounding box center [169, 132] width 13 height 9
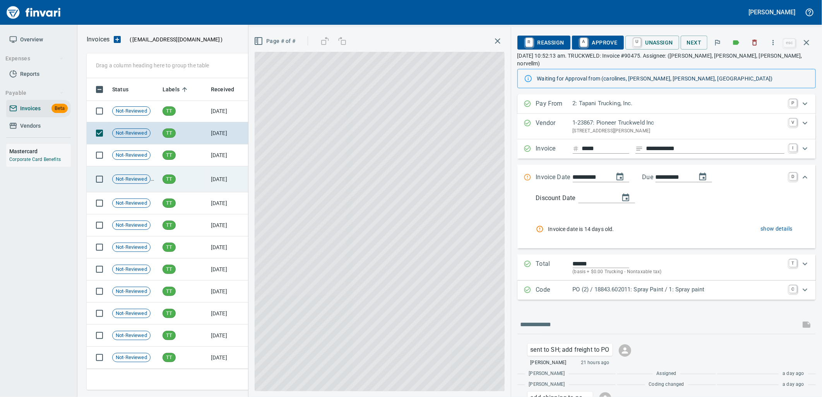
scroll to position [306, 713]
click at [675, 293] on div "**********" at bounding box center [666, 261] width 298 height 334
click at [664, 286] on p "PO (2) / 18843.602011: Spray Paint / 1: Spray paint" at bounding box center [679, 290] width 212 height 9
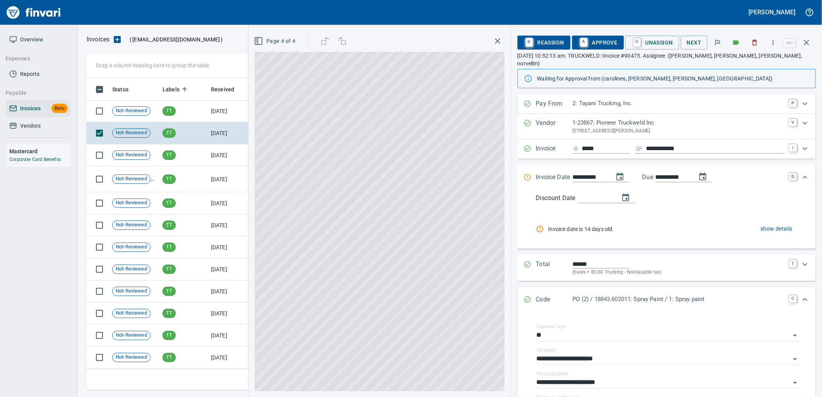
scroll to position [10350, 0]
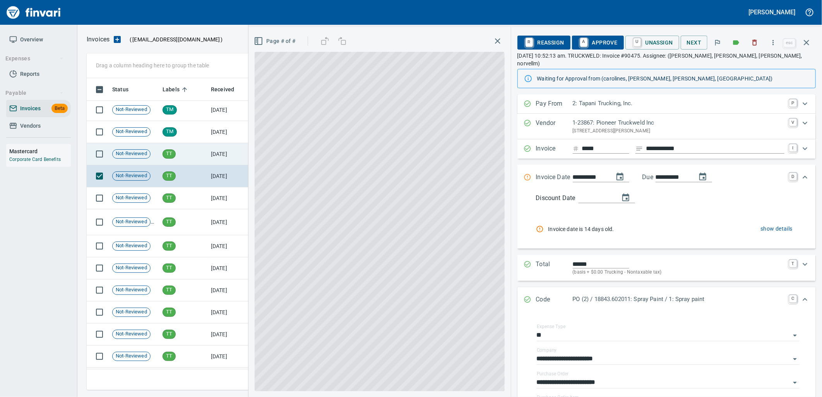
click at [181, 149] on td "TT" at bounding box center [183, 154] width 48 height 22
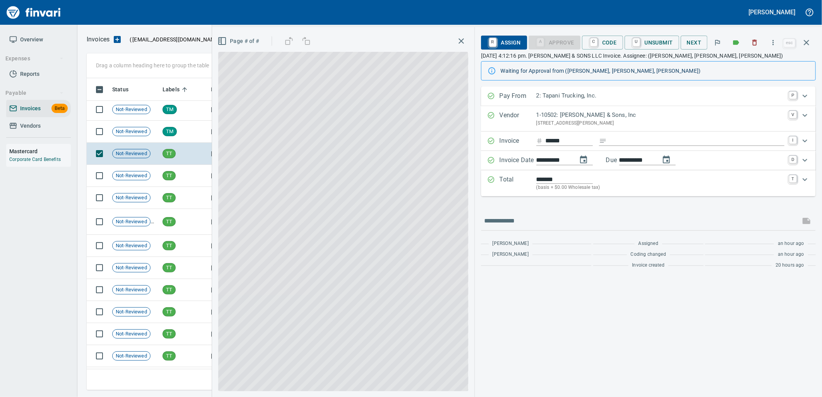
click at [169, 99] on td "Shop" at bounding box center [183, 88] width 48 height 22
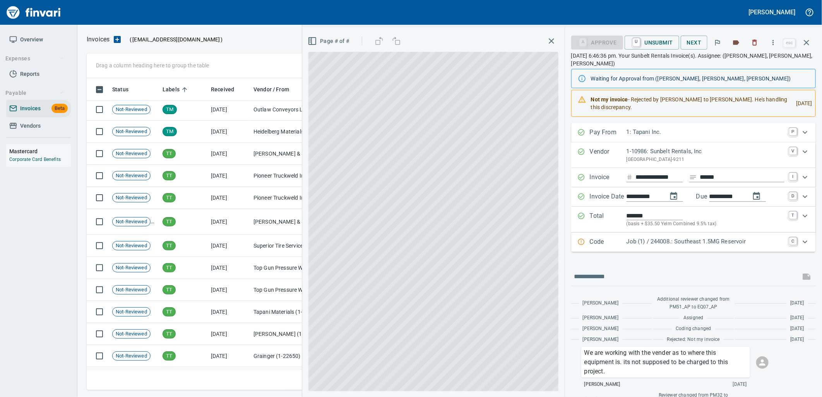
click at [161, 77] on td "Shop" at bounding box center [183, 66] width 48 height 22
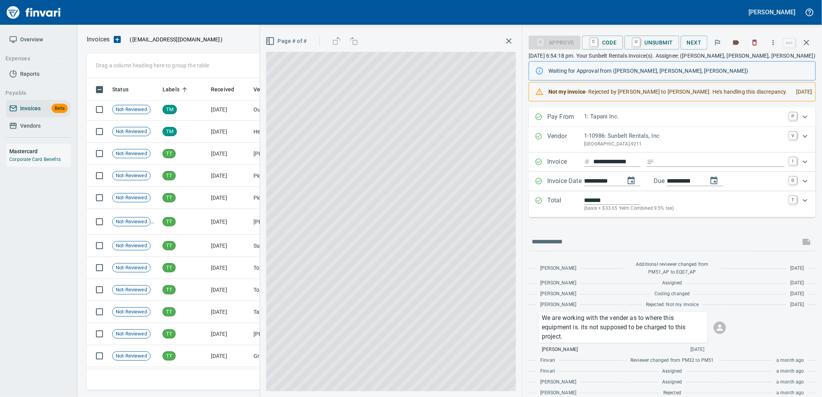
scroll to position [10264, 0]
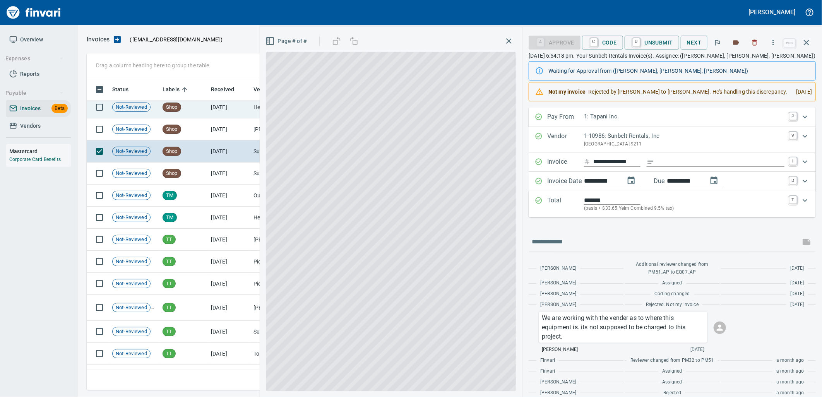
click at [177, 135] on td "Shop" at bounding box center [183, 129] width 48 height 22
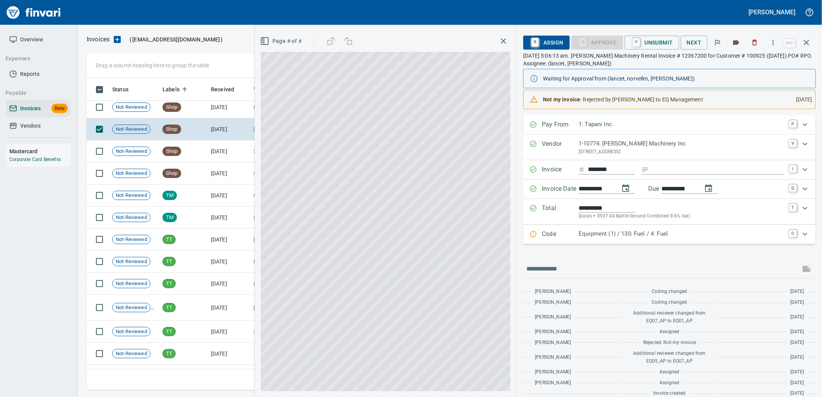
click at [186, 105] on td "Shop" at bounding box center [183, 107] width 48 height 22
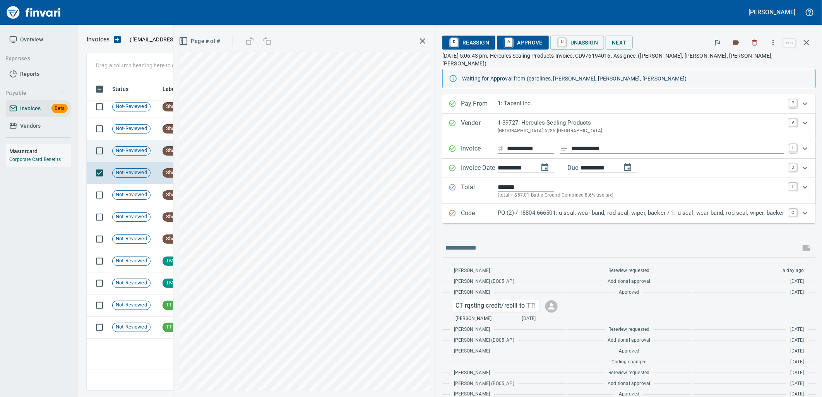
scroll to position [10092, 0]
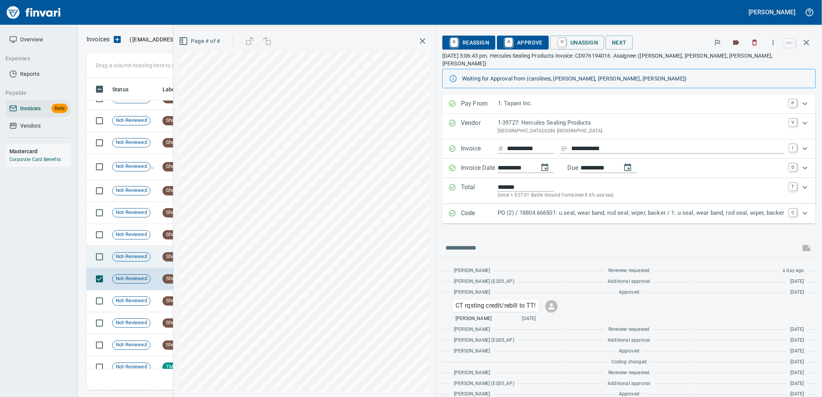
click at [140, 263] on td "Not-Reviewed" at bounding box center [134, 257] width 50 height 22
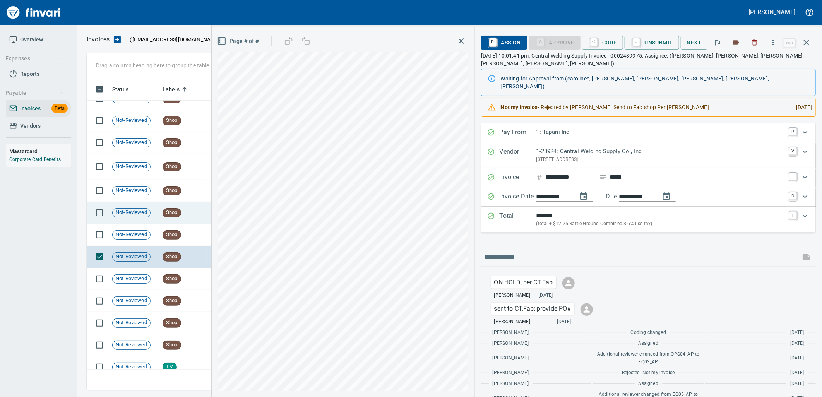
click at [145, 237] on span "Not-Reviewed" at bounding box center [132, 234] width 38 height 7
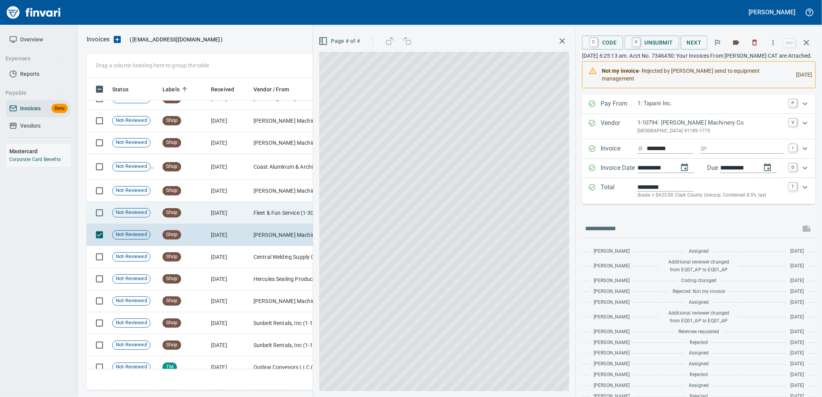
click at [147, 215] on span "Not-Reviewed" at bounding box center [132, 212] width 38 height 7
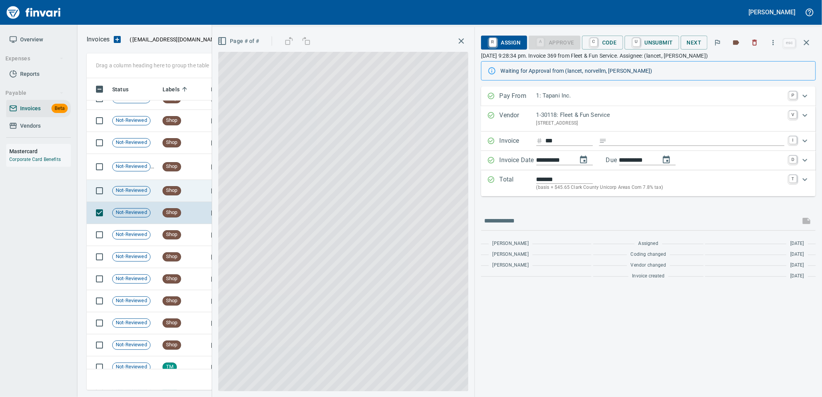
click at [145, 183] on td "Not-Reviewed" at bounding box center [134, 191] width 50 height 22
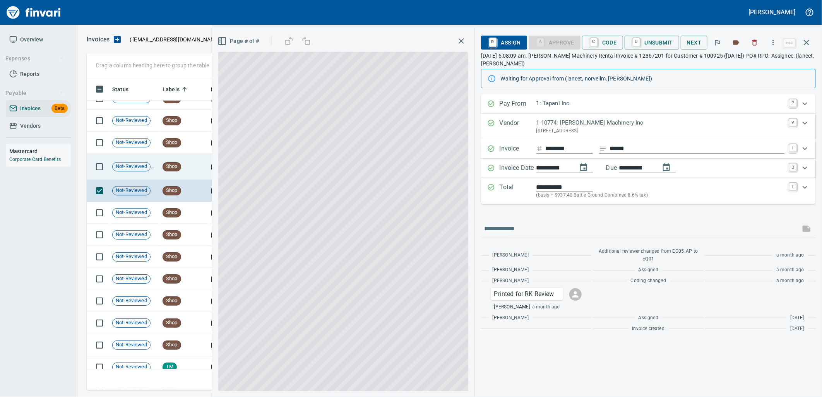
click at [144, 168] on span "Not-Reviewed" at bounding box center [132, 166] width 38 height 7
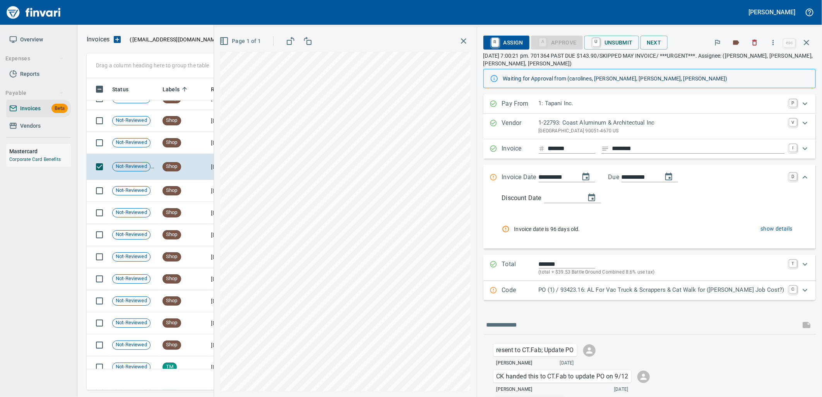
click at [605, 214] on div "Discount Date Invoice date is 96 days old. show details" at bounding box center [650, 217] width 320 height 49
click at [633, 222] on li "Invoice date is 96 days old. show details" at bounding box center [649, 229] width 294 height 21
click at [800, 177] on icon "Expand" at bounding box center [804, 177] width 9 height 9
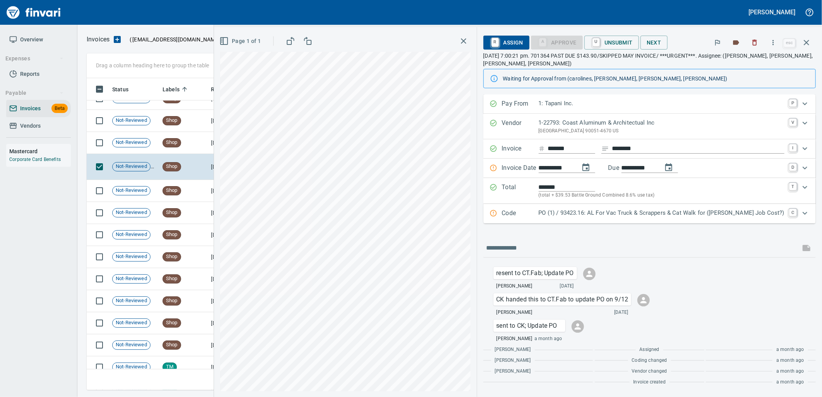
click at [613, 217] on p "PO (1) / 93423.16: AL For Vac Truck & Scrappers & Cat Walk for ([PERSON_NAME] J…" at bounding box center [662, 213] width 246 height 9
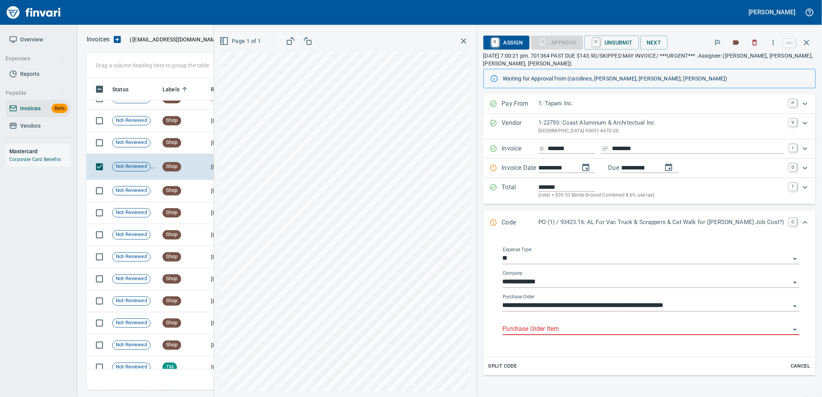
click at [595, 330] on input "Purchase Order Item" at bounding box center [647, 329] width 288 height 11
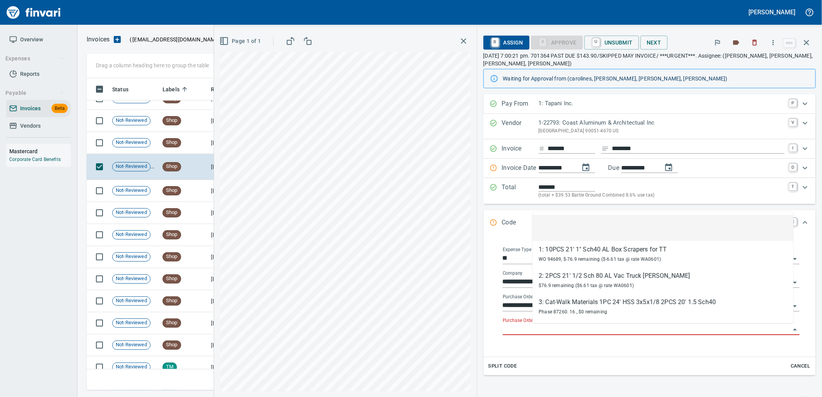
scroll to position [306, 713]
click at [188, 135] on td "Shop" at bounding box center [183, 143] width 48 height 22
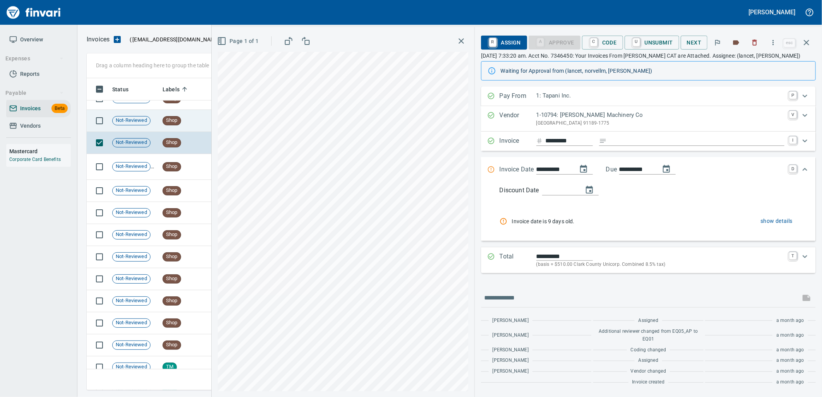
click at [180, 128] on td "Shop" at bounding box center [183, 121] width 48 height 22
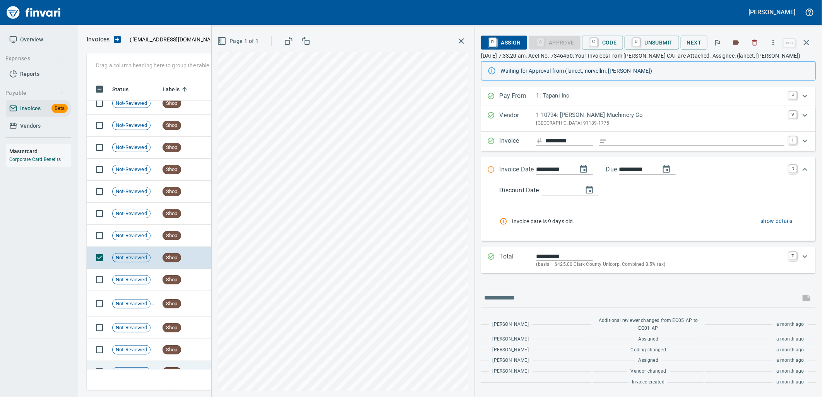
scroll to position [9963, 0]
click at [173, 234] on span "Shop" at bounding box center [172, 236] width 18 height 7
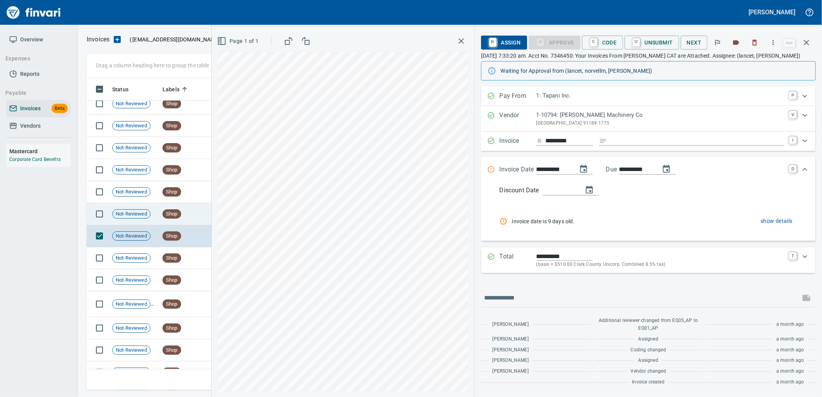
click at [176, 217] on span "Shop" at bounding box center [172, 214] width 18 height 7
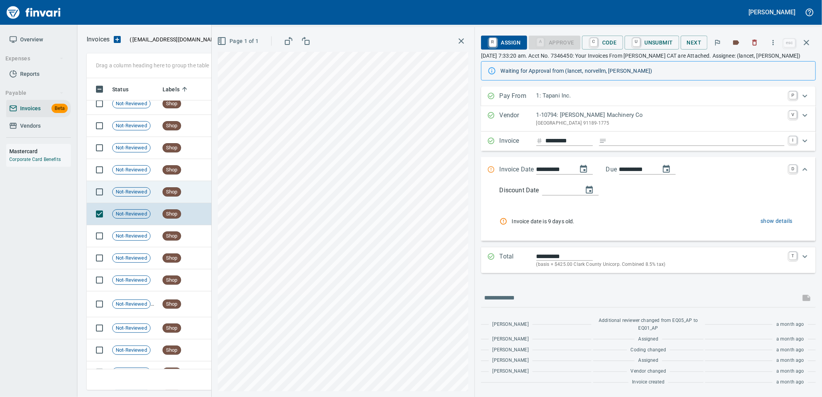
click at [180, 195] on span "Shop" at bounding box center [172, 191] width 18 height 7
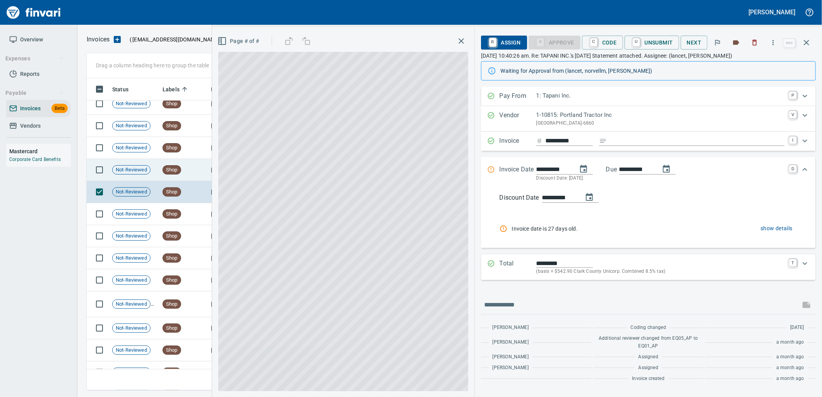
click at [177, 168] on span "Shop" at bounding box center [172, 169] width 18 height 7
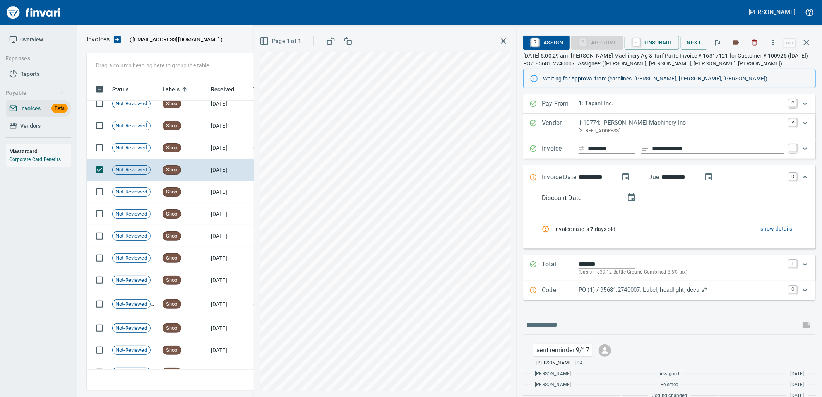
click at [659, 292] on p "PO (1) / 95681.2740007: Label, headlight, decals*" at bounding box center [682, 290] width 206 height 9
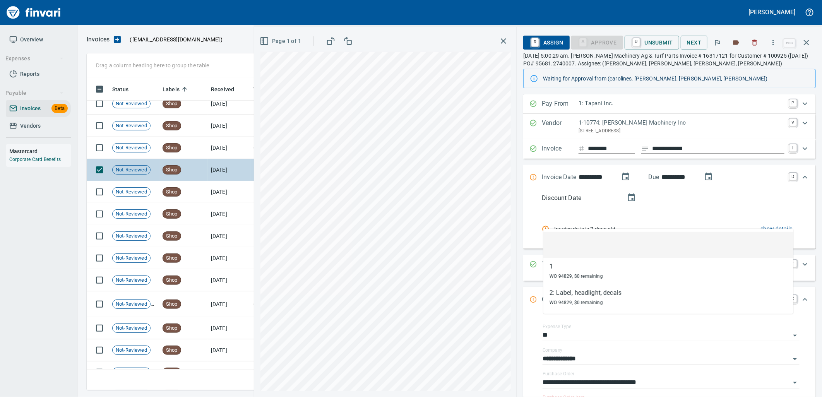
scroll to position [306, 713]
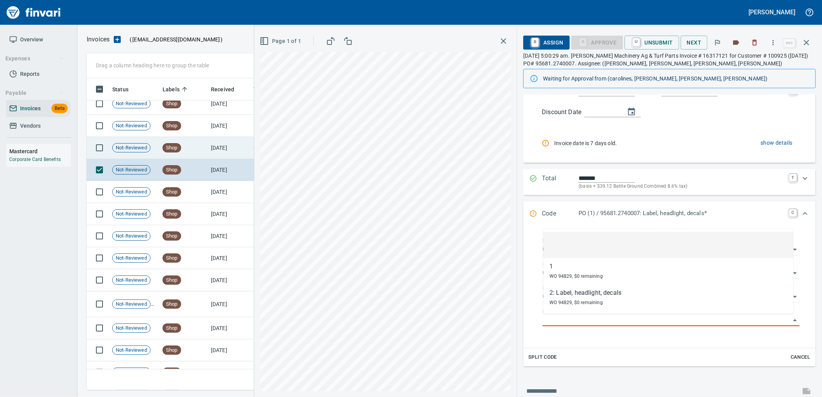
click at [183, 156] on td "Shop" at bounding box center [183, 148] width 48 height 22
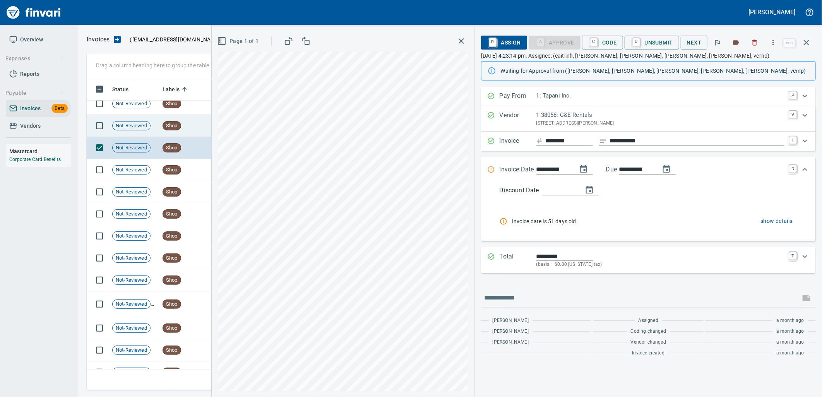
click at [180, 129] on td "Shop" at bounding box center [183, 126] width 48 height 22
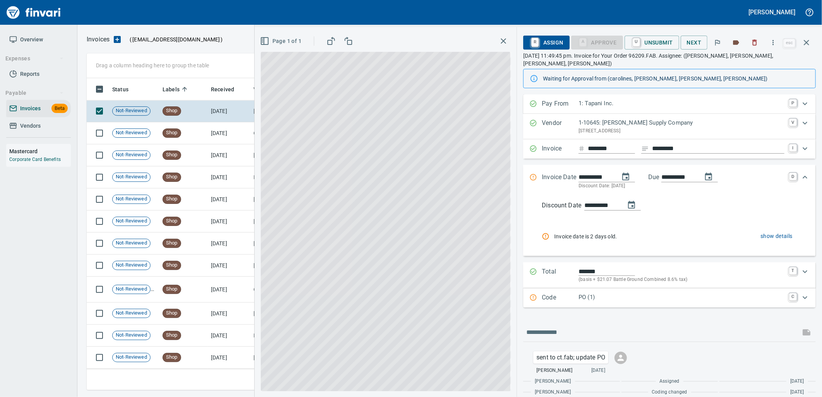
click at [613, 295] on div "PO (1)" at bounding box center [682, 298] width 206 height 10
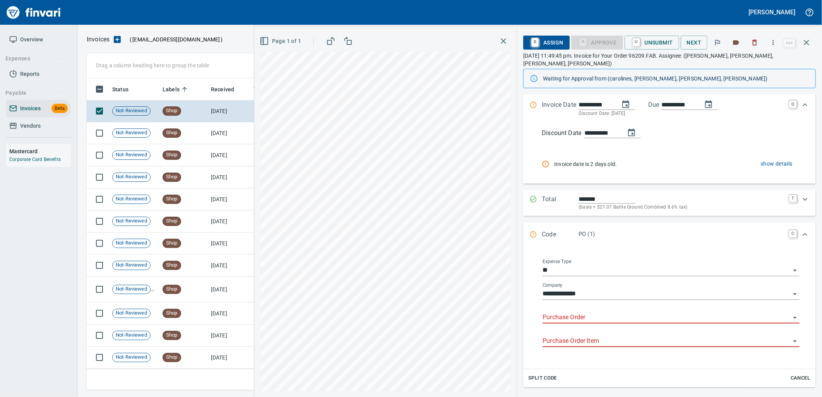
scroll to position [86, 0]
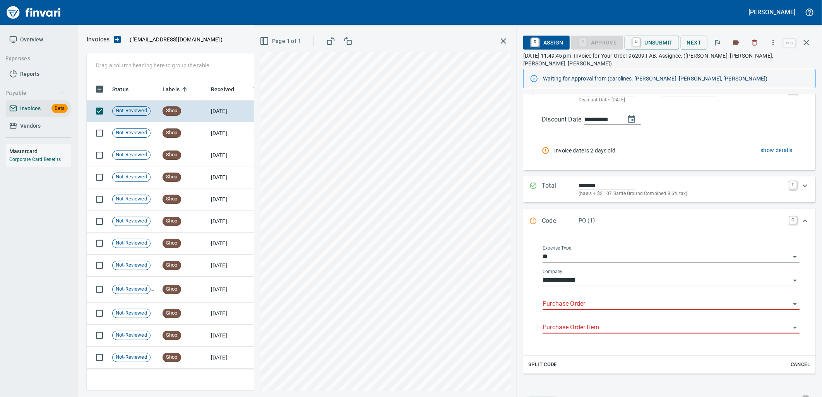
click at [590, 291] on body "[PERSON_NAME] Overview Expenses Reports Payable Invoices Beta Vendors Mastercar…" at bounding box center [411, 198] width 822 height 397
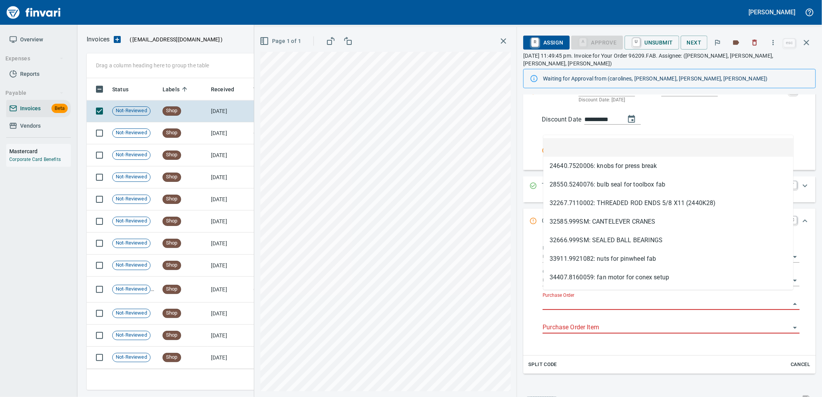
scroll to position [306, 713]
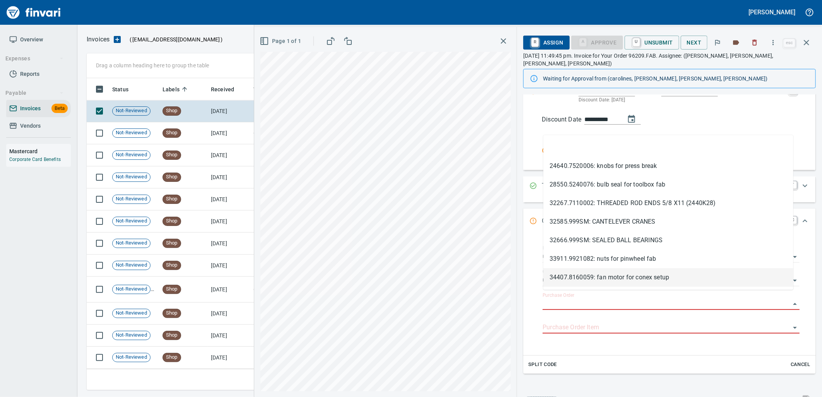
type input "*********"
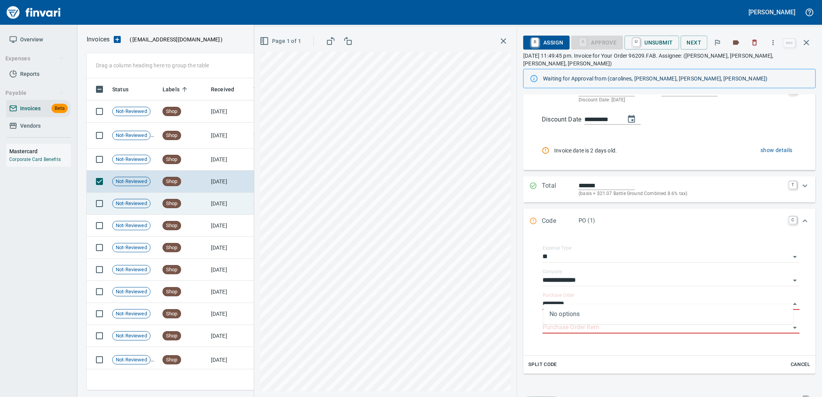
scroll to position [9877, 0]
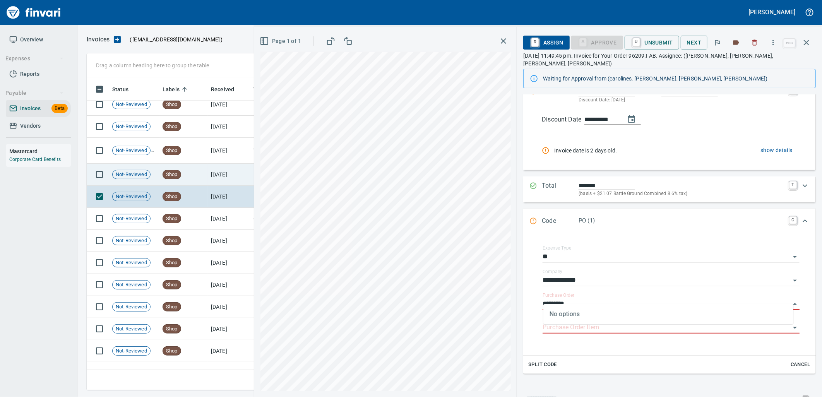
click at [200, 177] on td "Shop" at bounding box center [183, 175] width 48 height 22
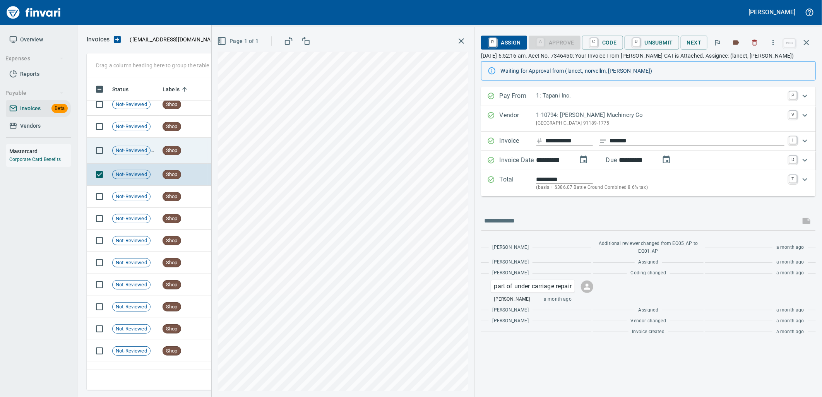
click at [186, 150] on td "Shop" at bounding box center [183, 151] width 48 height 26
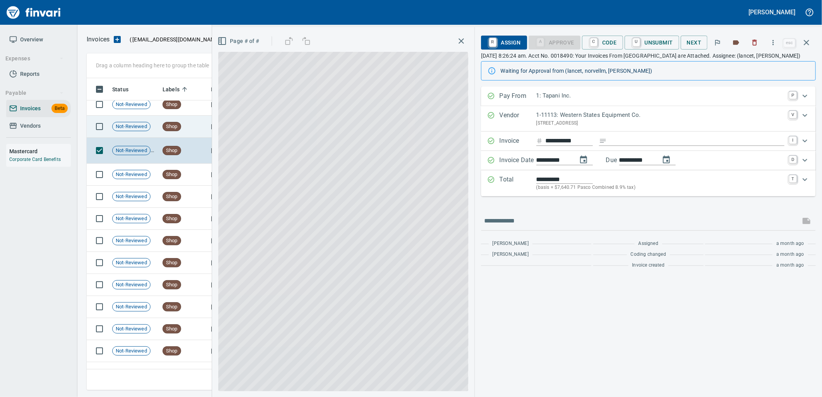
click at [192, 136] on td "Shop" at bounding box center [183, 127] width 48 height 22
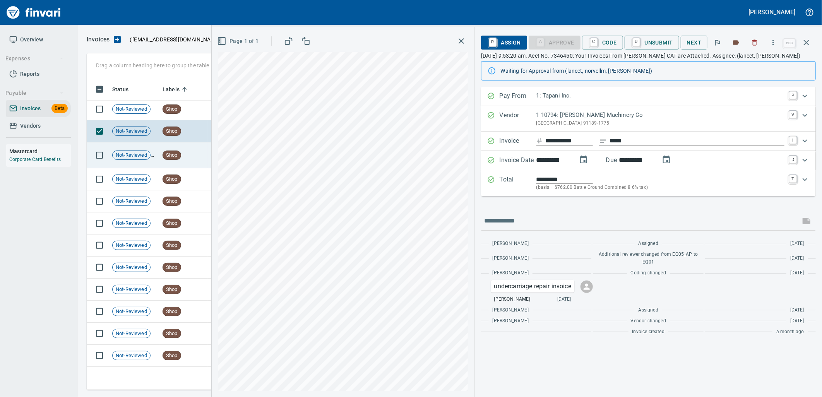
scroll to position [9791, 0]
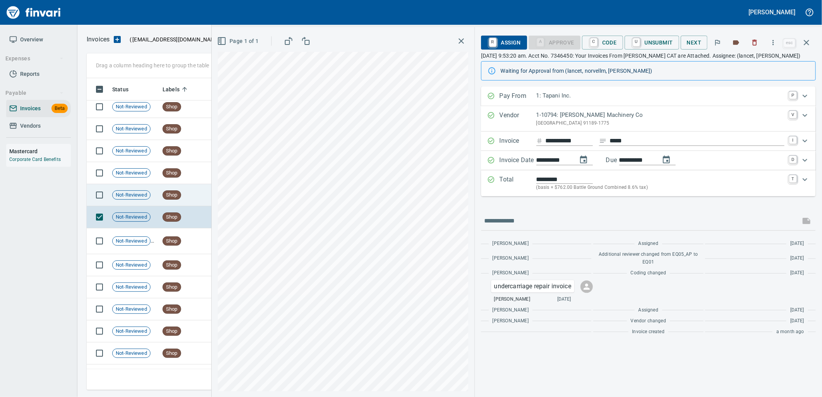
click at [182, 192] on td "Shop" at bounding box center [183, 195] width 48 height 22
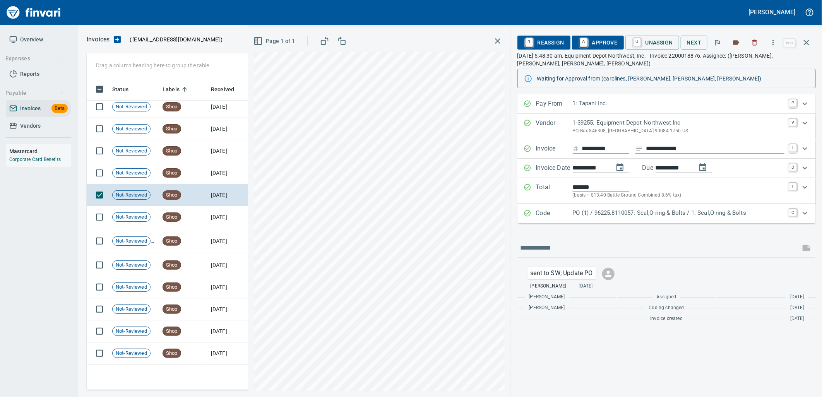
click at [585, 217] on p "PO (1) / 96225.8110057: Seal,O-ring & Bolts / 1: Seal,O-ring & Bolts" at bounding box center [679, 213] width 212 height 9
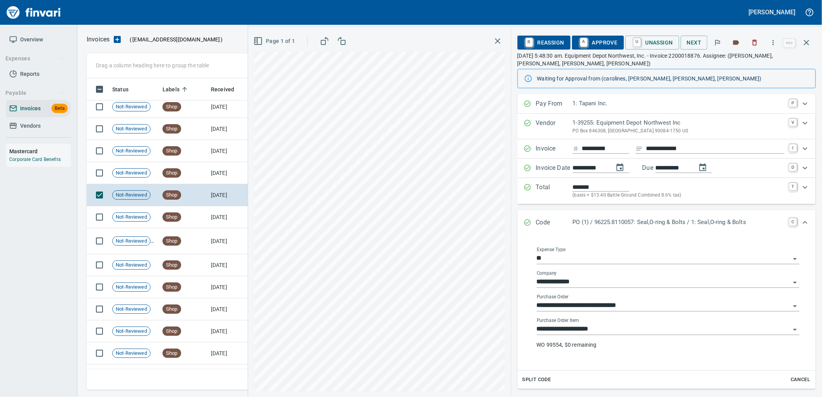
click at [600, 330] on input "**********" at bounding box center [663, 329] width 253 height 11
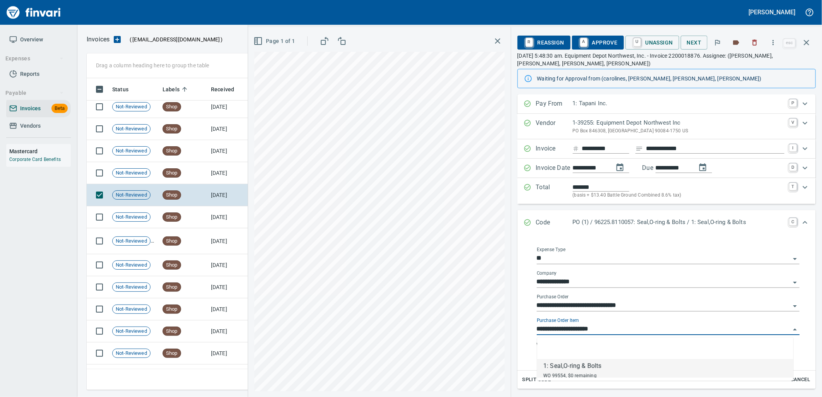
scroll to position [306, 713]
click at [209, 180] on td "[DATE]" at bounding box center [229, 173] width 43 height 22
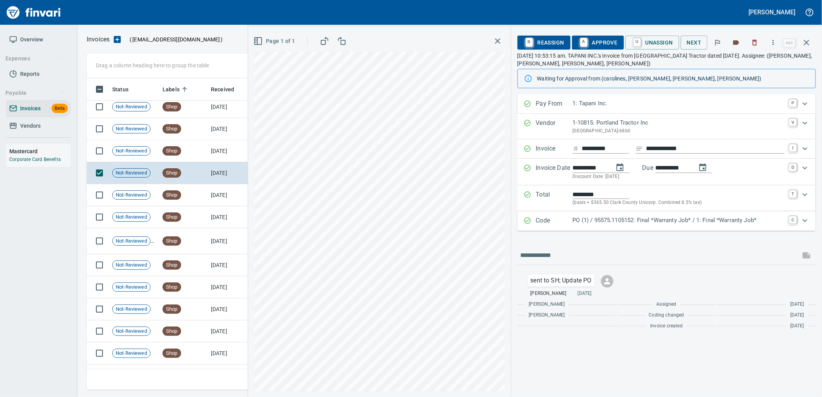
click at [560, 223] on p "Code" at bounding box center [554, 221] width 37 height 10
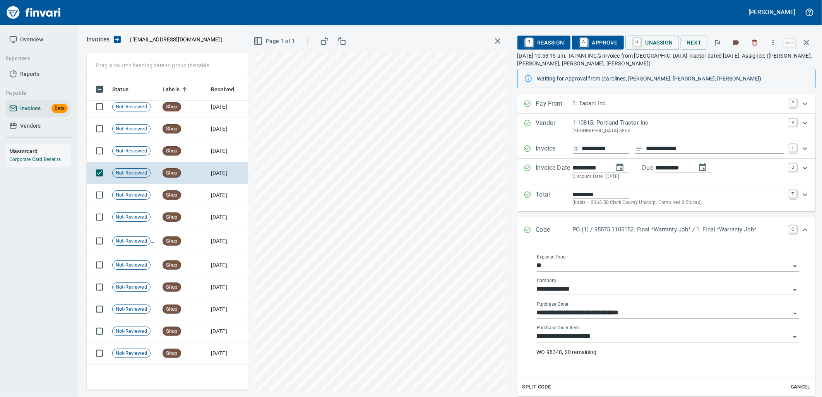
click at [609, 334] on input "**********" at bounding box center [663, 336] width 253 height 11
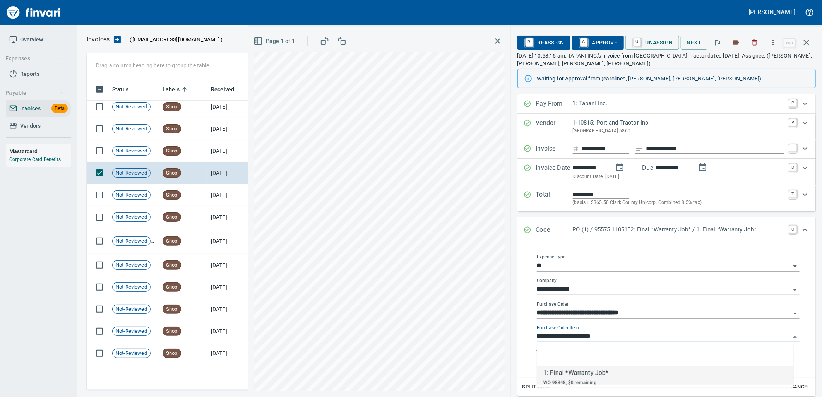
scroll to position [306, 713]
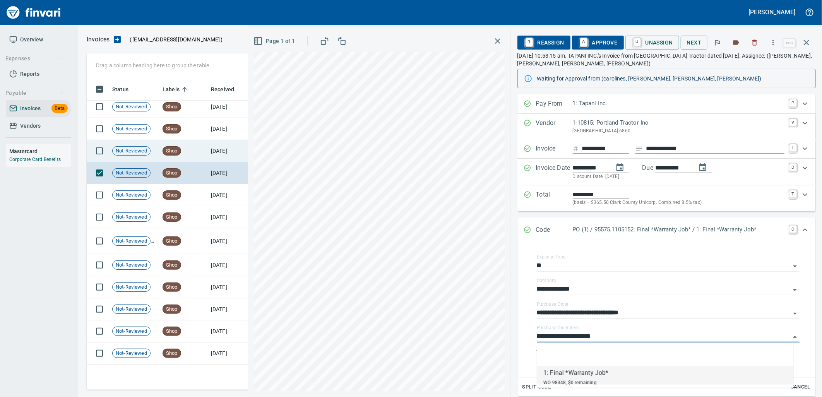
click at [223, 146] on td "[DATE]" at bounding box center [229, 151] width 43 height 22
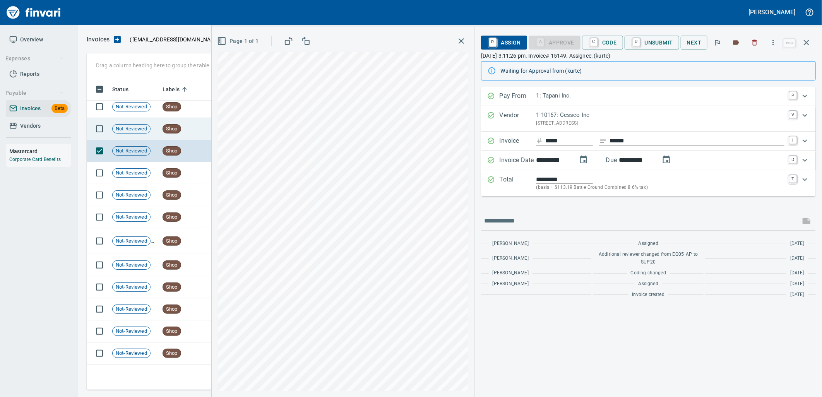
click at [181, 129] on td "Shop" at bounding box center [183, 129] width 48 height 22
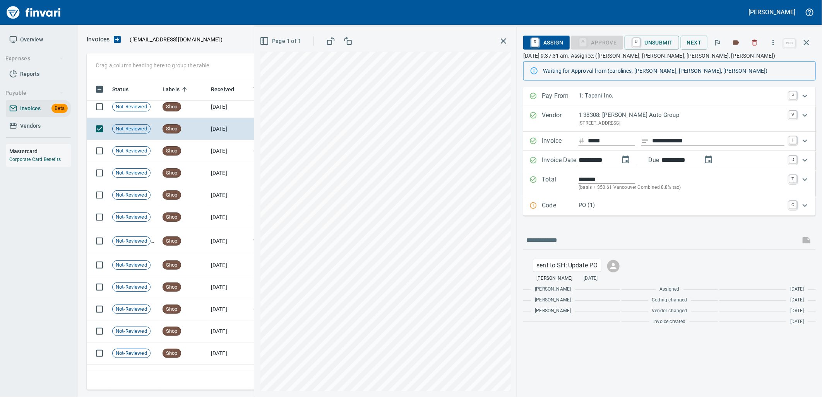
click at [604, 208] on p "PO (1)" at bounding box center [682, 205] width 206 height 9
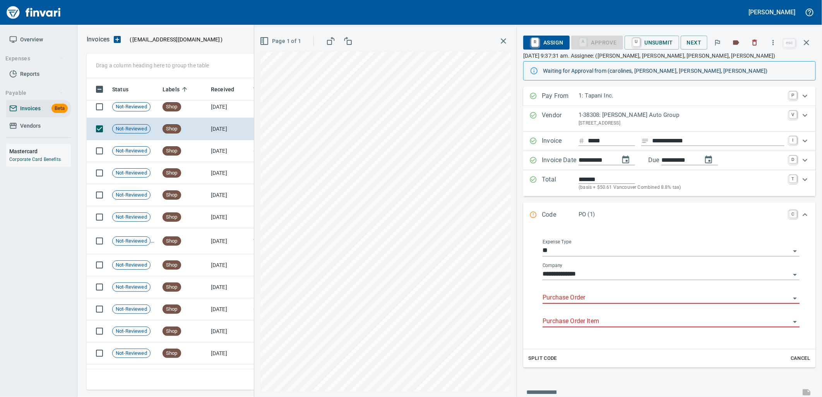
click at [594, 300] on input "Purchase Order" at bounding box center [667, 298] width 248 height 11
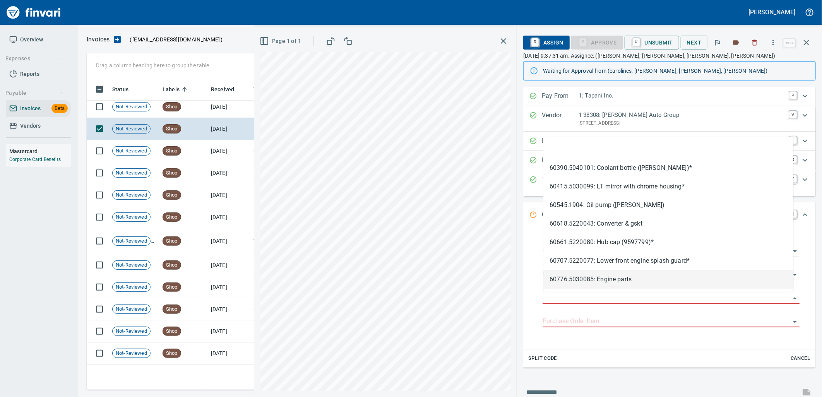
scroll to position [306, 713]
type input "**********"
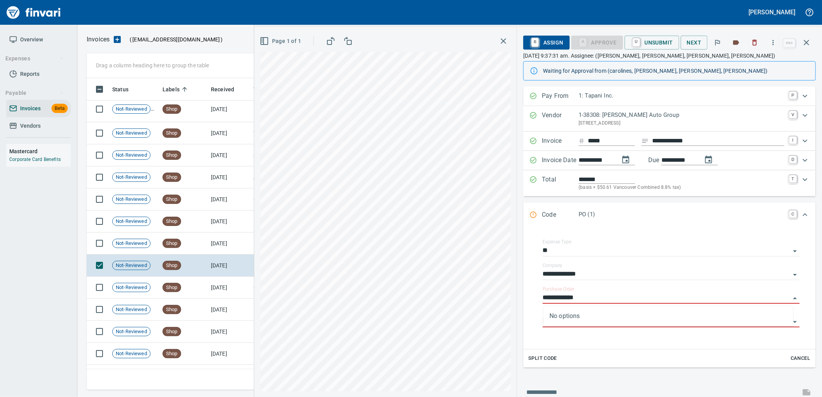
scroll to position [9662, 0]
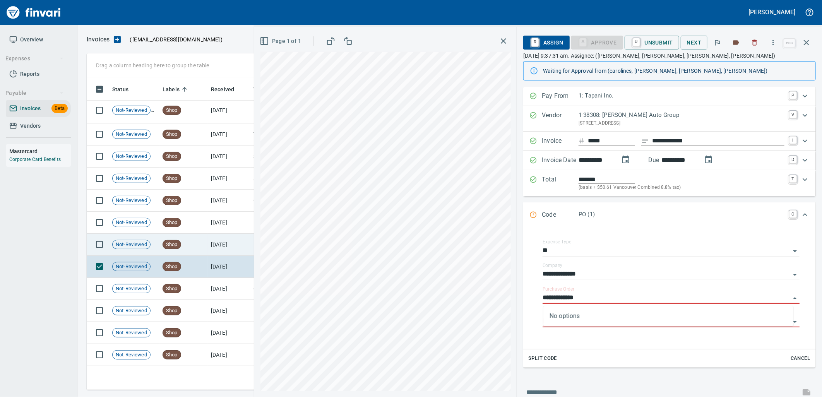
click at [206, 242] on td "Shop" at bounding box center [183, 245] width 48 height 22
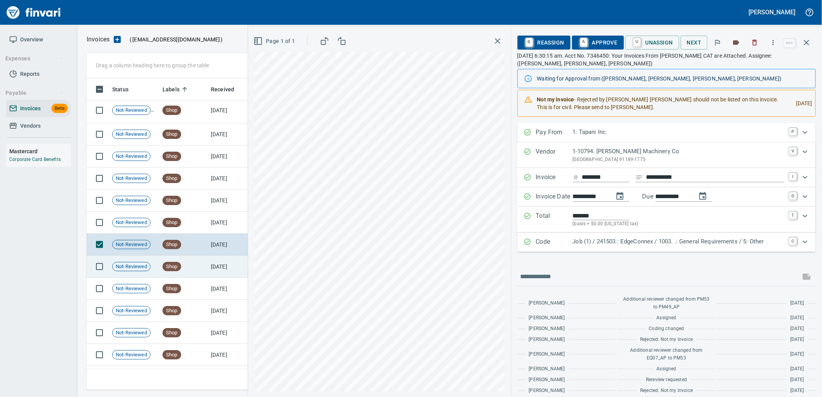
click at [211, 265] on td "[DATE]" at bounding box center [229, 267] width 43 height 22
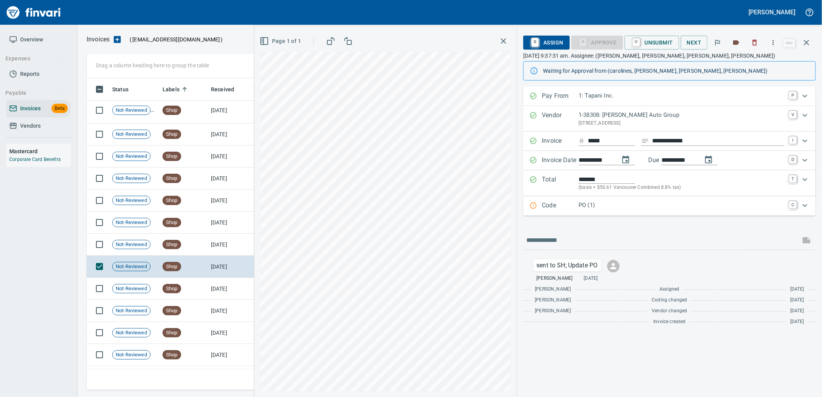
click at [578, 207] on p "Code" at bounding box center [560, 206] width 37 height 10
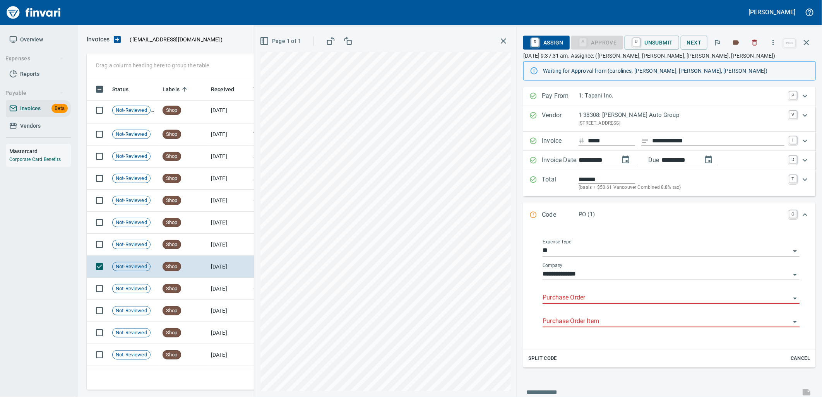
click at [568, 295] on input "Purchase Order" at bounding box center [667, 298] width 248 height 11
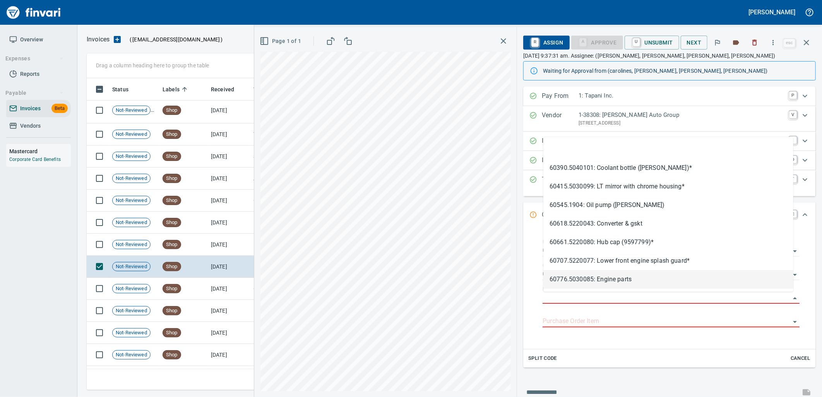
type input "**********"
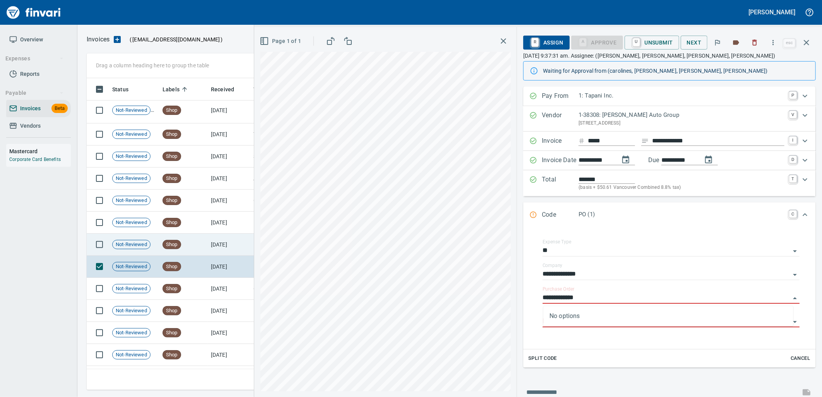
click at [196, 245] on td "Shop" at bounding box center [183, 245] width 48 height 22
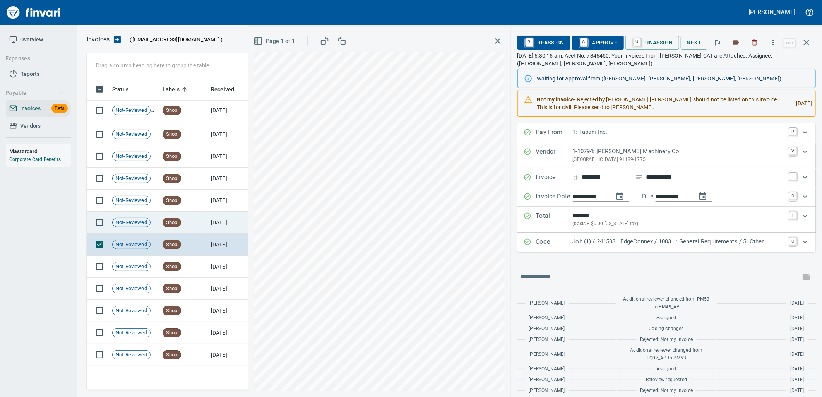
click at [190, 229] on td "Shop" at bounding box center [183, 223] width 48 height 22
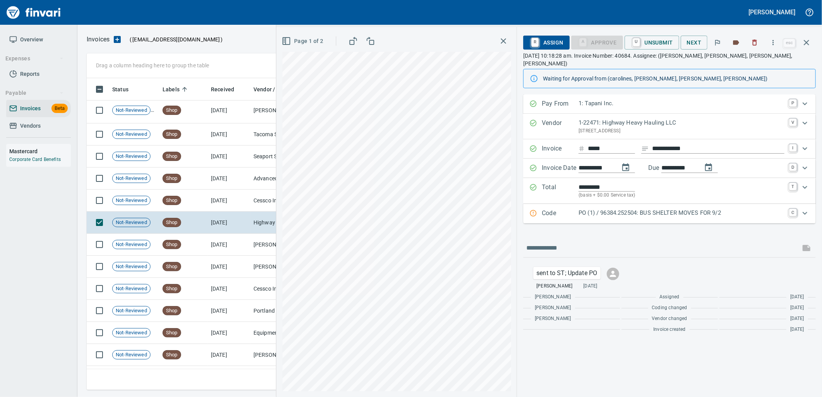
click at [621, 209] on p "PO (1) / 96384.252504: BUS SHELTER MOVES FOR 9/2" at bounding box center [682, 213] width 206 height 9
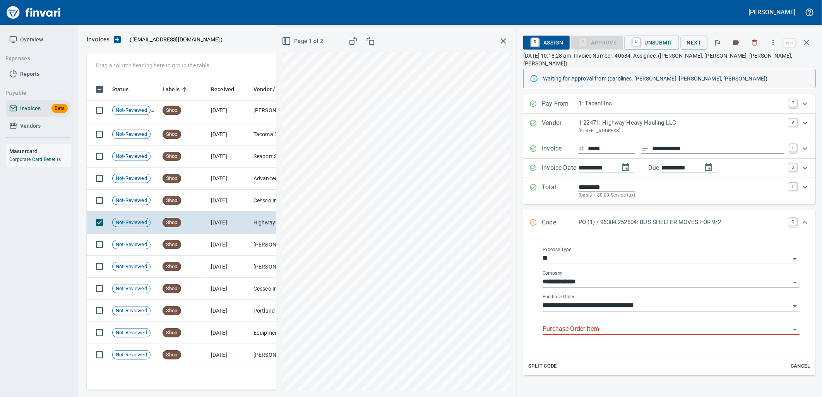
click at [598, 324] on input "Purchase Order Item" at bounding box center [667, 329] width 248 height 11
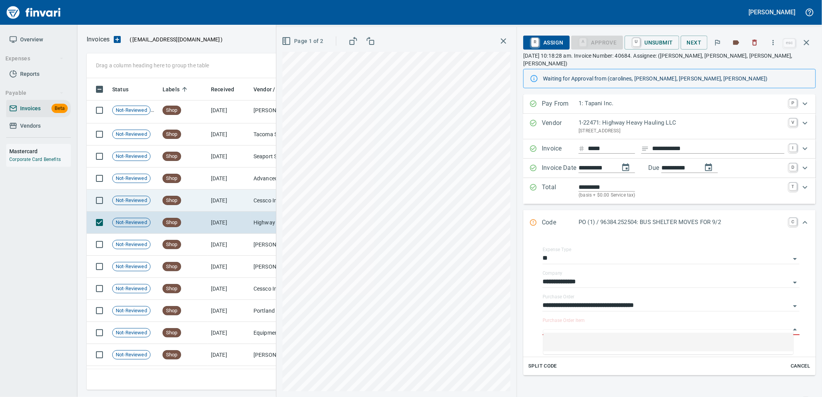
click at [229, 211] on td "[DATE]" at bounding box center [229, 201] width 43 height 22
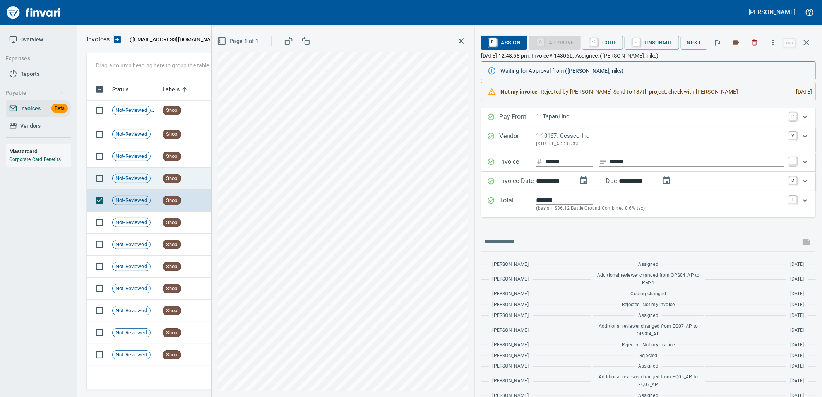
click at [195, 182] on td "Shop" at bounding box center [183, 179] width 48 height 22
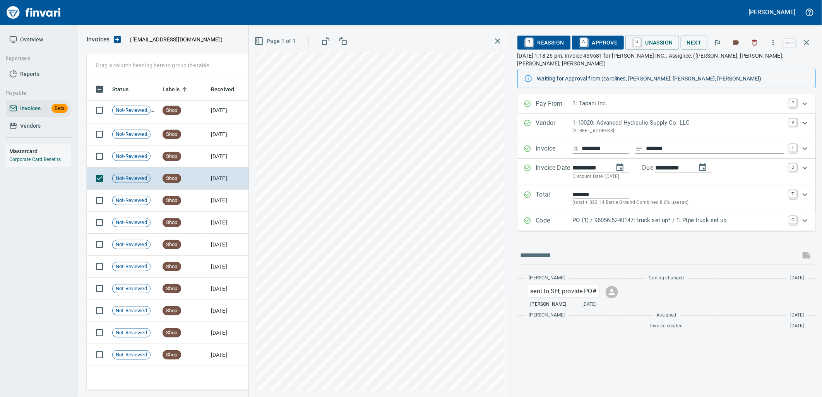
click at [628, 216] on p "PO (1) / 96056.5240147: truck set up* / 1: Pipe truck set up" at bounding box center [679, 220] width 212 height 9
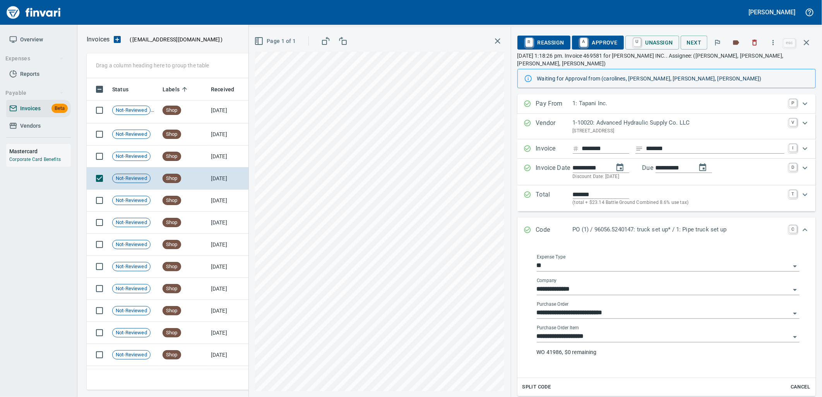
click at [619, 331] on input "**********" at bounding box center [663, 336] width 253 height 11
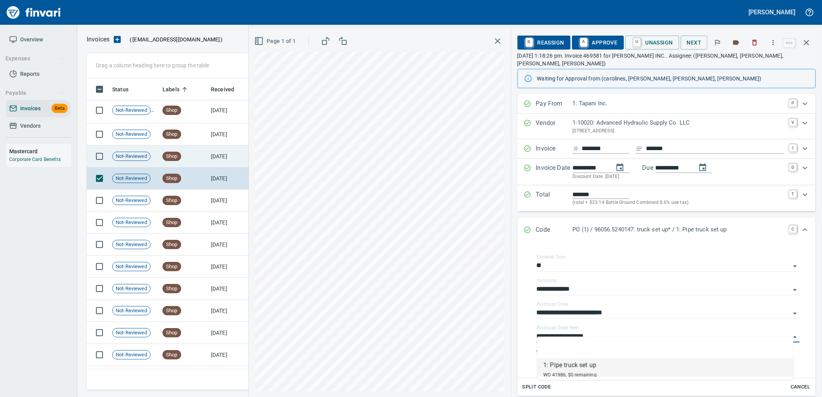
click at [203, 154] on td "Shop" at bounding box center [183, 156] width 48 height 22
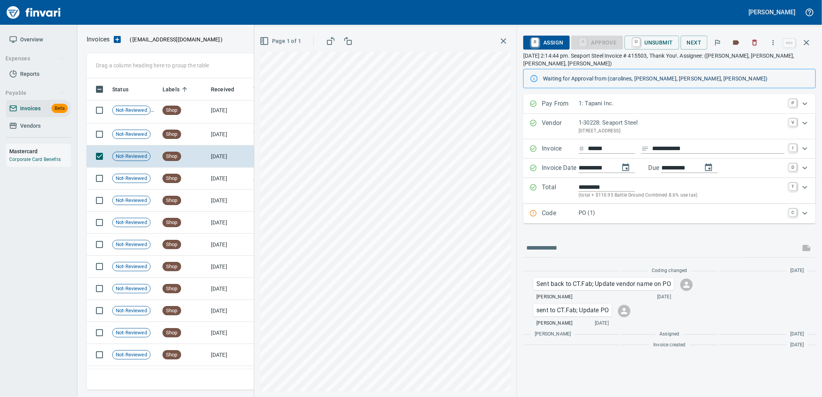
click at [608, 218] on div "PO (1)" at bounding box center [682, 214] width 206 height 10
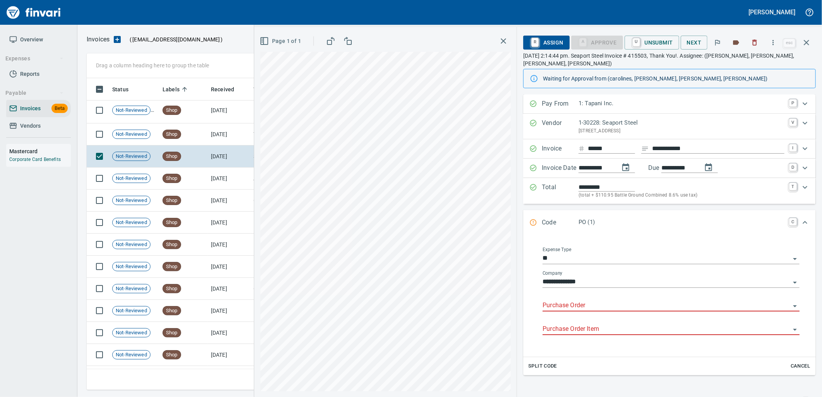
click at [602, 305] on input "Purchase Order" at bounding box center [667, 305] width 248 height 11
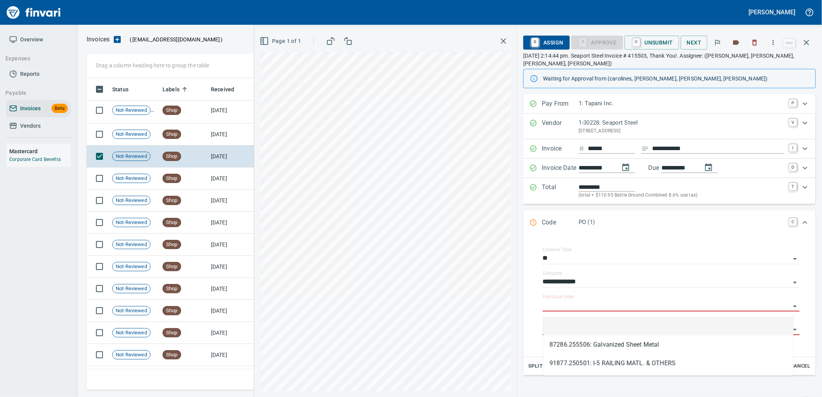
scroll to position [306, 713]
type input "**********"
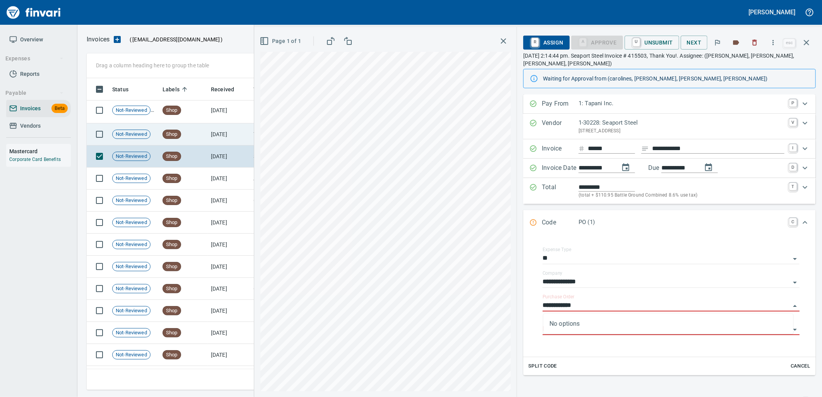
click at [199, 142] on td "Shop" at bounding box center [183, 134] width 48 height 22
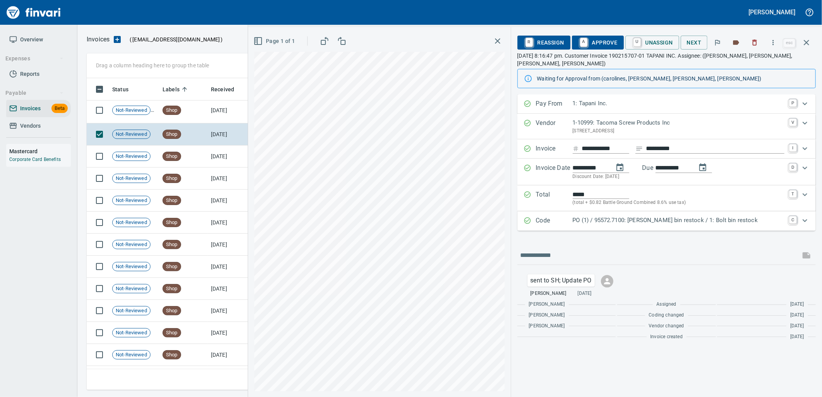
click at [606, 225] on p "PO (1) / 95572.7100: [PERSON_NAME] bin restock / 1: Bolt bin restock" at bounding box center [679, 220] width 212 height 9
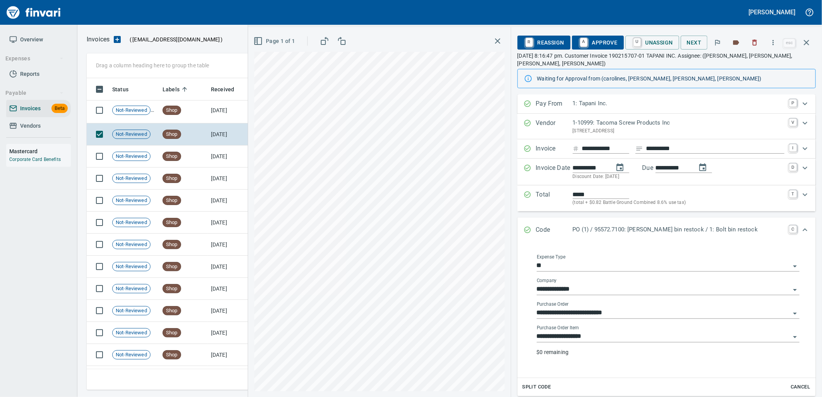
click at [615, 339] on input "**********" at bounding box center [663, 336] width 253 height 11
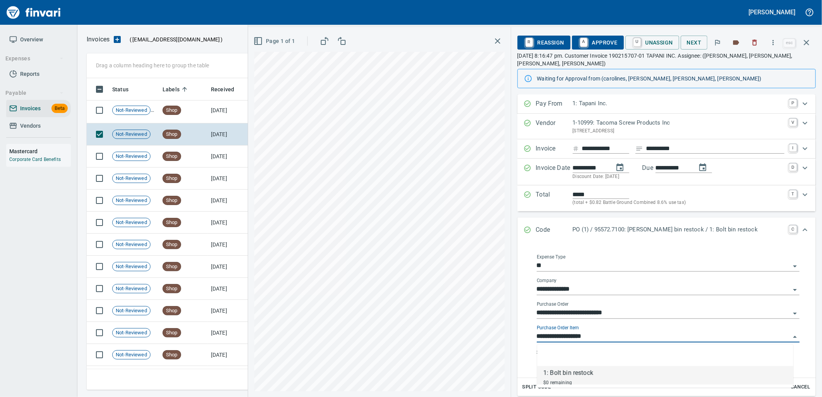
scroll to position [306, 713]
click at [216, 119] on td "[DATE]" at bounding box center [229, 111] width 43 height 26
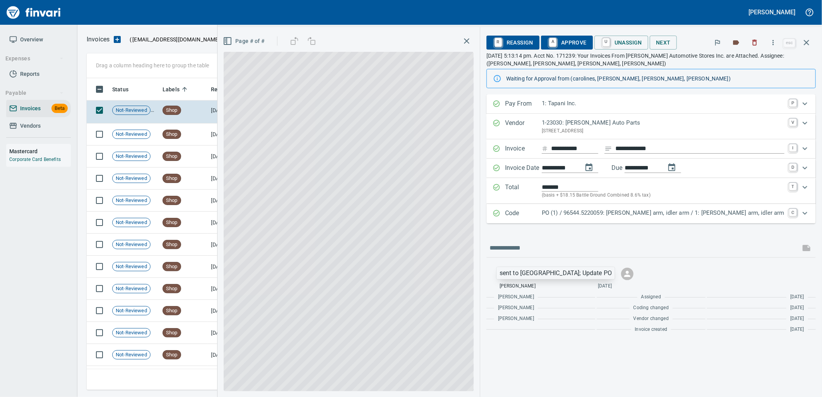
scroll to position [306, 713]
click at [640, 215] on p "PO (1) / 96544.5220059: [PERSON_NAME] arm, idler arm / 1: [PERSON_NAME] arm, id…" at bounding box center [663, 213] width 243 height 9
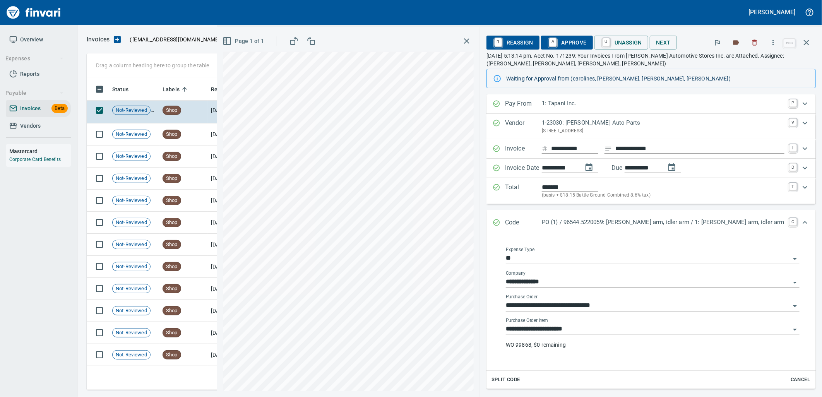
click at [612, 327] on input "**********" at bounding box center [648, 329] width 284 height 11
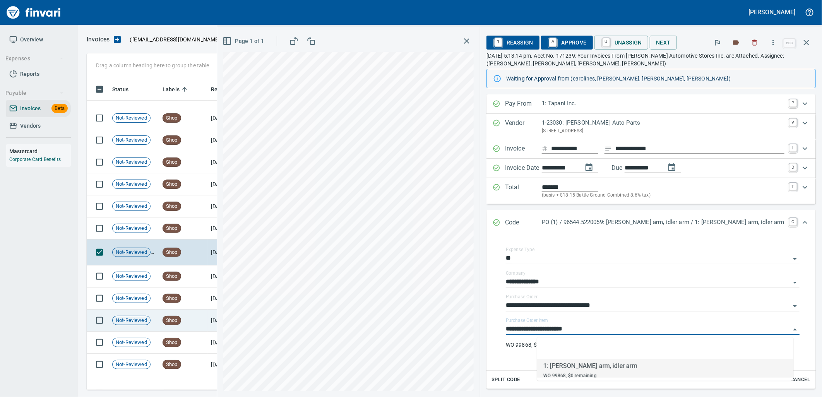
scroll to position [9490, 0]
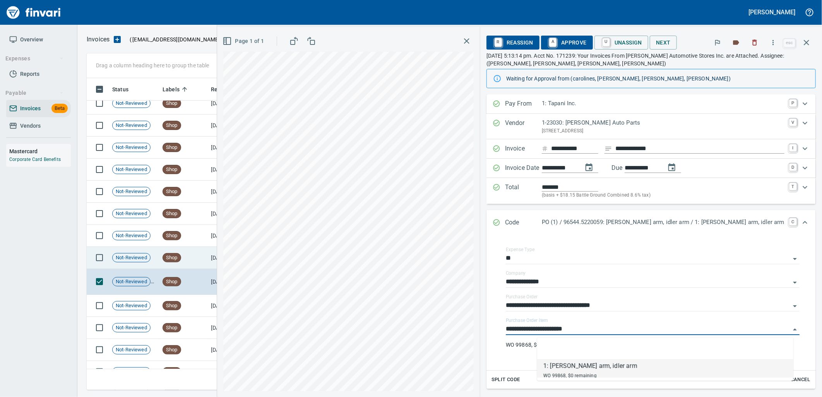
click at [195, 267] on td "Shop" at bounding box center [183, 258] width 48 height 22
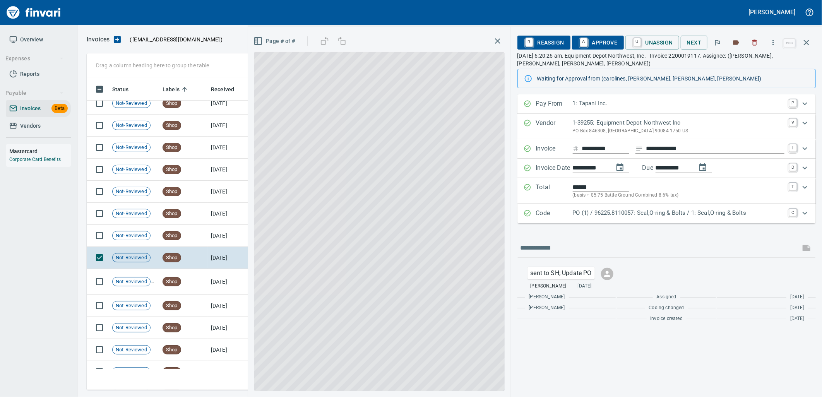
scroll to position [306, 713]
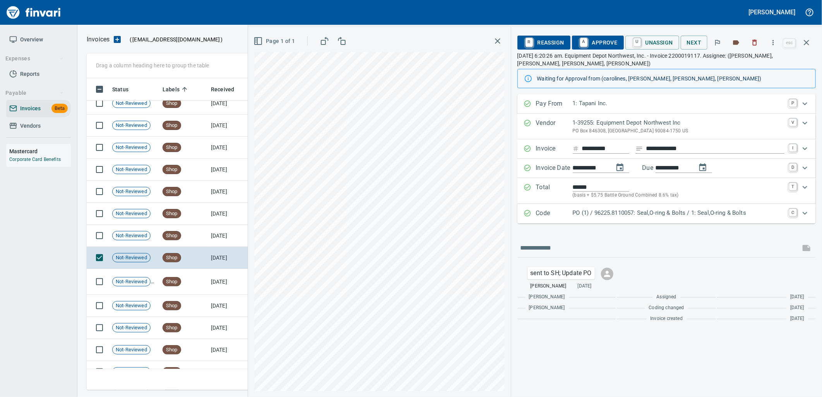
click at [623, 214] on p "PO (1) / 96225.8110057: Seal,O-ring & Bolts / 1: Seal,O-ring & Bolts" at bounding box center [679, 213] width 212 height 9
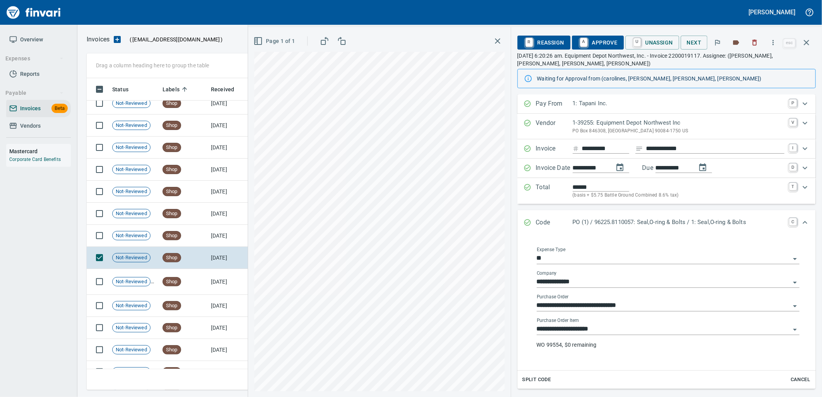
click at [609, 330] on input "**********" at bounding box center [663, 329] width 253 height 11
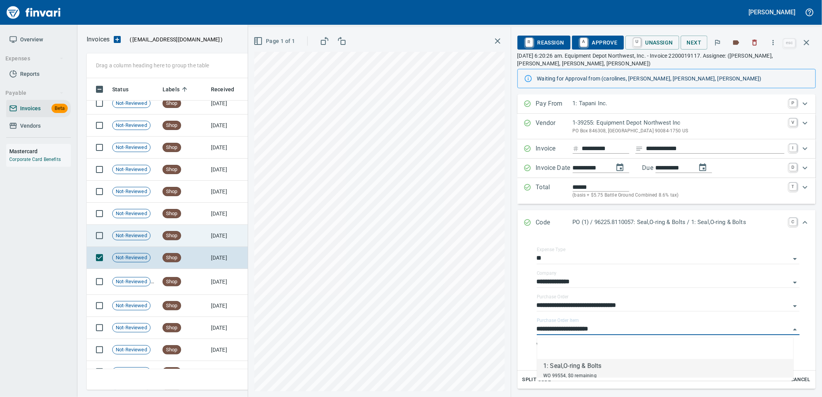
click at [223, 241] on td "[DATE]" at bounding box center [229, 236] width 43 height 22
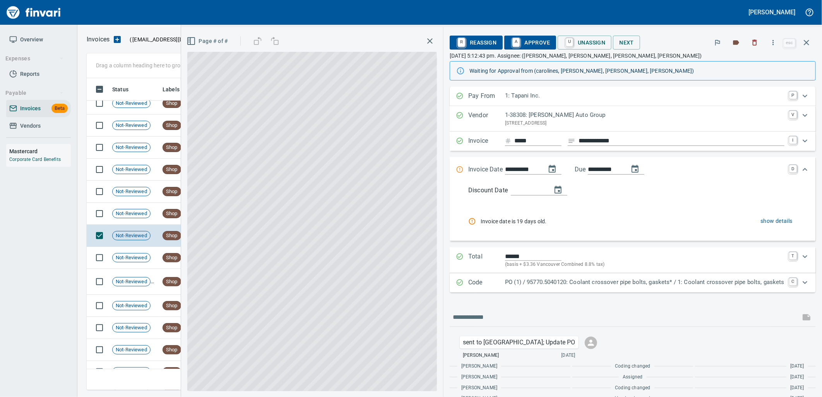
click at [582, 284] on p "PO (1) / 95770.5040120: Coolant crossover pipe bolts, gaskets* / 1: Coolant cro…" at bounding box center [644, 282] width 279 height 9
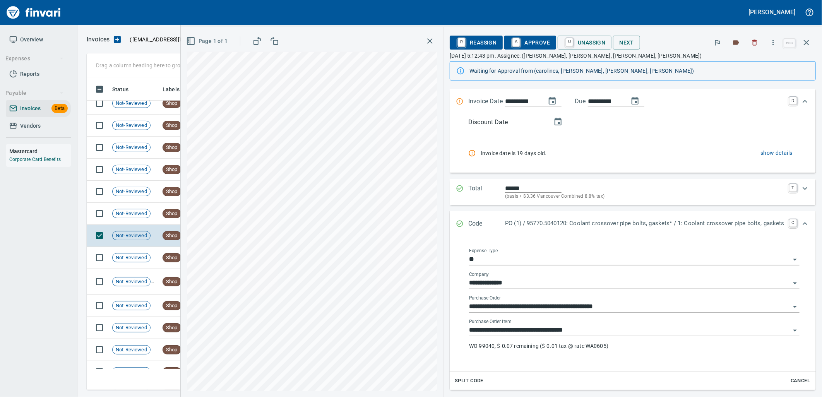
scroll to position [86, 0]
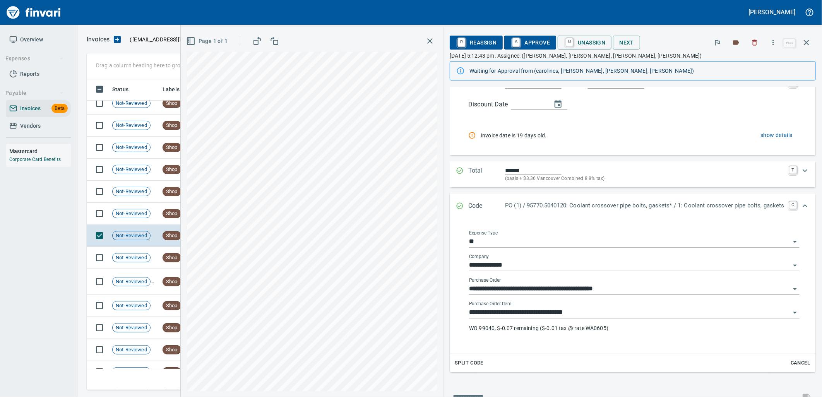
click at [587, 317] on input "**********" at bounding box center [629, 312] width 321 height 11
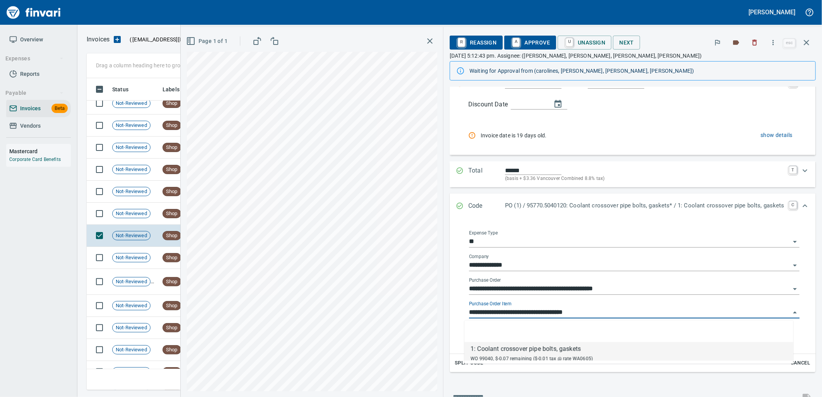
scroll to position [306, 713]
click at [152, 219] on td "Not-Reviewed" at bounding box center [134, 214] width 50 height 22
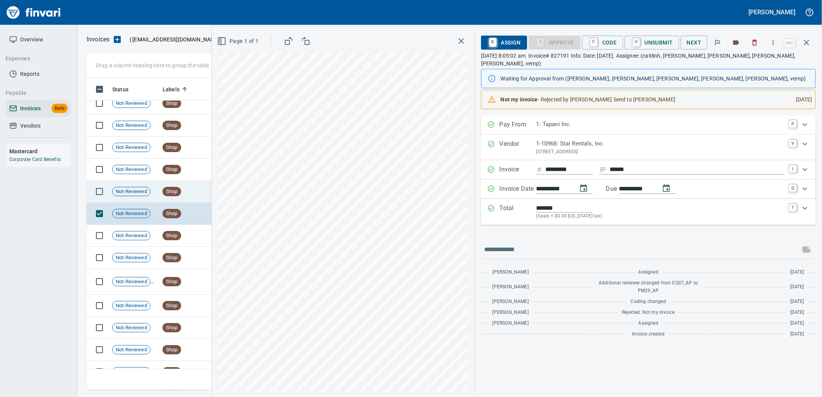
click at [183, 190] on td "Shop" at bounding box center [183, 192] width 48 height 22
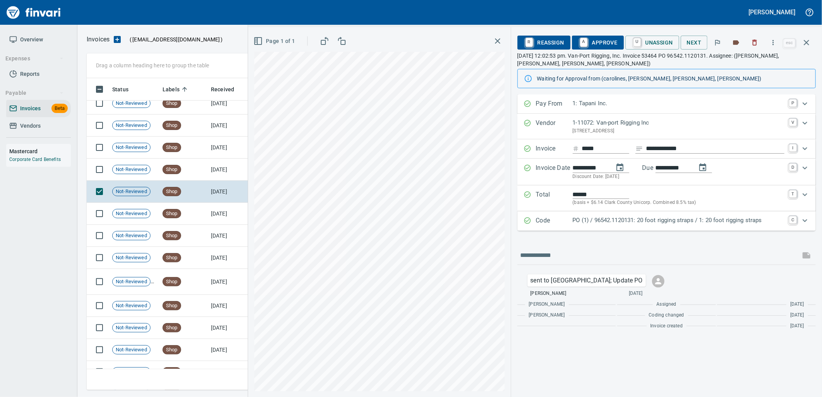
click at [621, 225] on p "PO (1) / 96542.1120131: 20 foot rigging straps / 1: 20 foot rigging straps" at bounding box center [679, 220] width 212 height 9
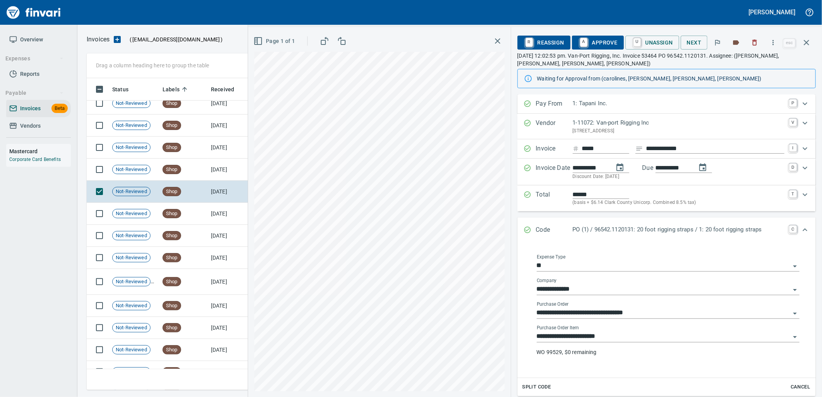
click at [623, 336] on input "**********" at bounding box center [663, 336] width 253 height 11
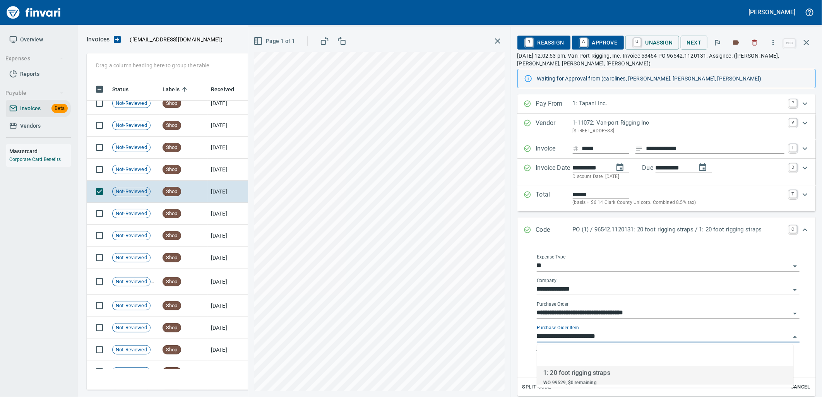
scroll to position [306, 713]
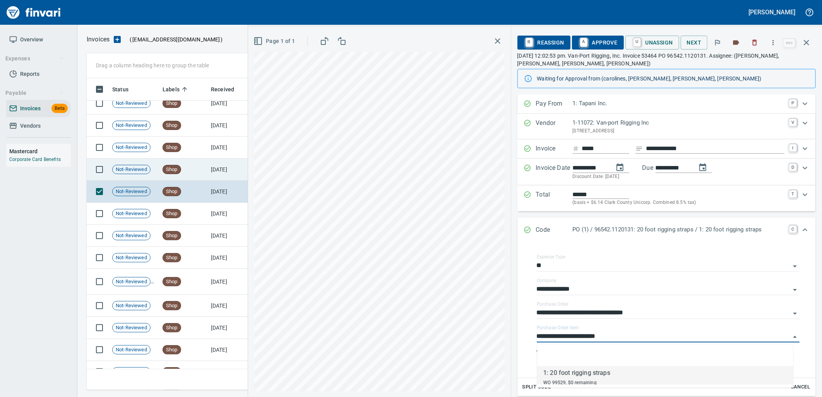
click at [204, 175] on td "Shop" at bounding box center [183, 170] width 48 height 22
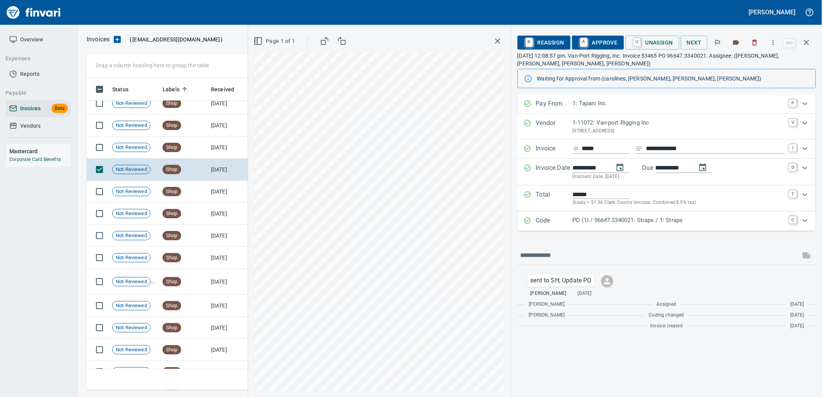
click at [640, 223] on p "PO (1) / 96647.3340021: Straps / 1: Straps" at bounding box center [679, 220] width 212 height 9
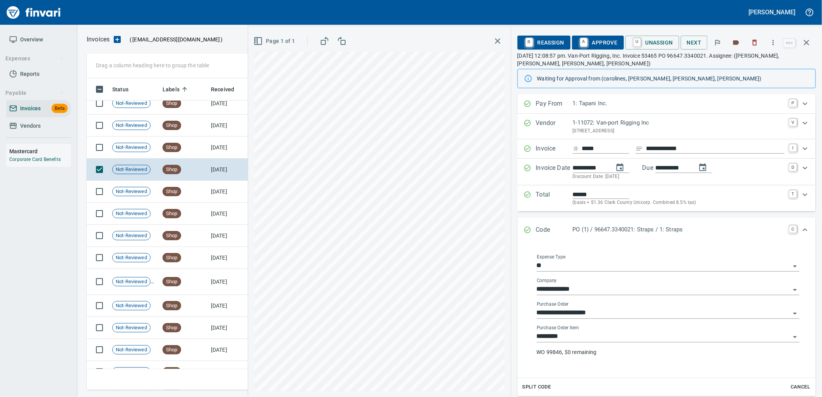
click at [575, 341] on input "*********" at bounding box center [663, 336] width 253 height 11
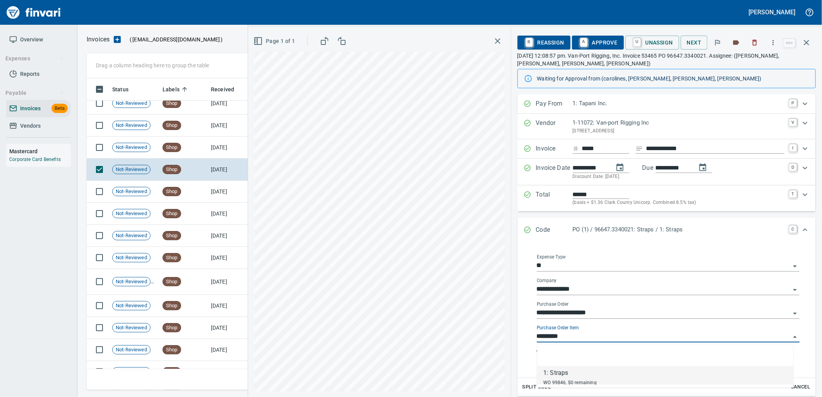
scroll to position [306, 713]
click at [193, 147] on td "Shop" at bounding box center [183, 148] width 48 height 22
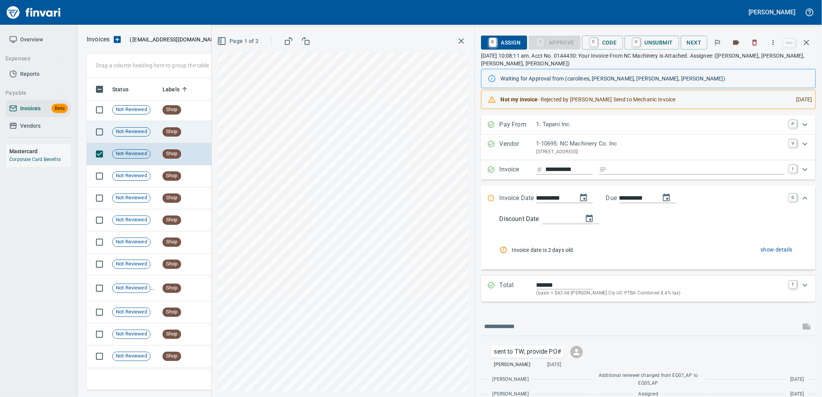
click at [198, 134] on td "Shop" at bounding box center [183, 132] width 48 height 22
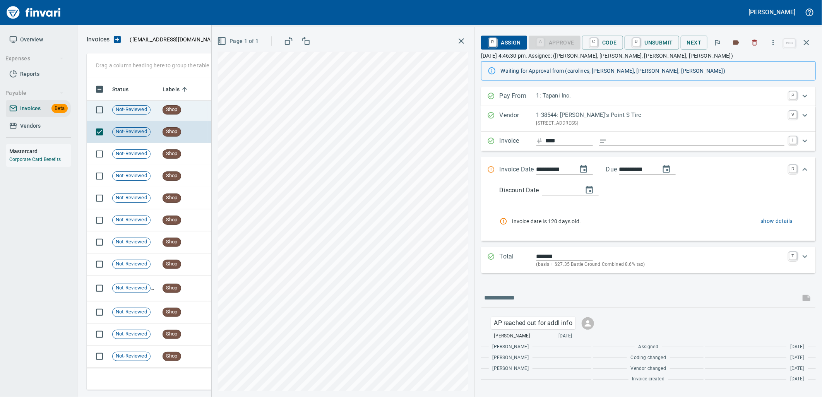
click at [185, 107] on td "Shop" at bounding box center [183, 110] width 48 height 22
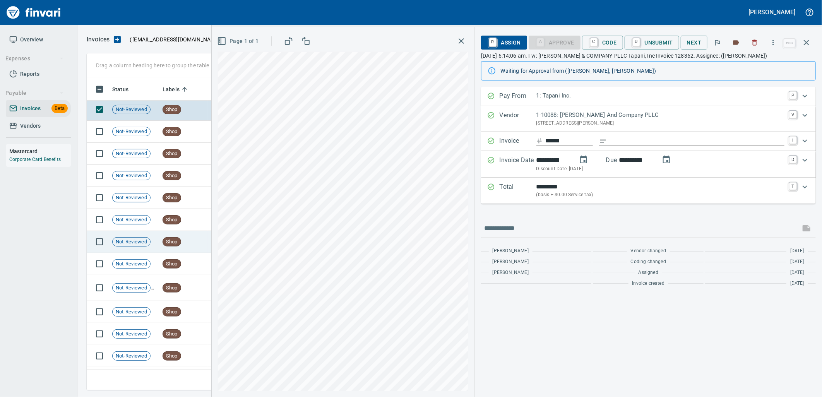
scroll to position [9404, 0]
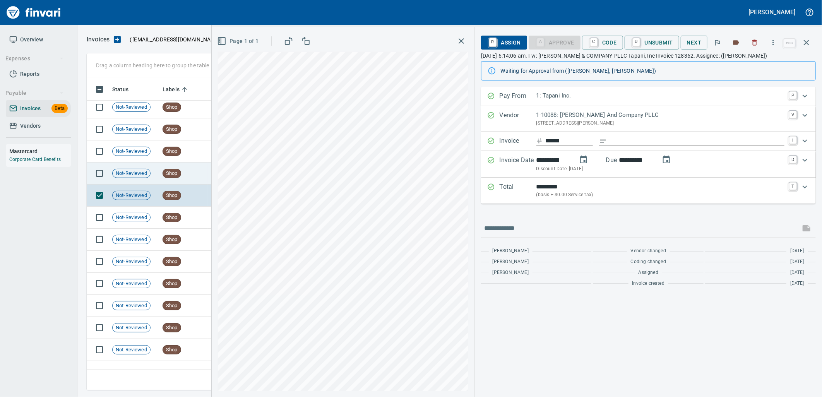
click at [183, 171] on td "Shop" at bounding box center [183, 174] width 48 height 22
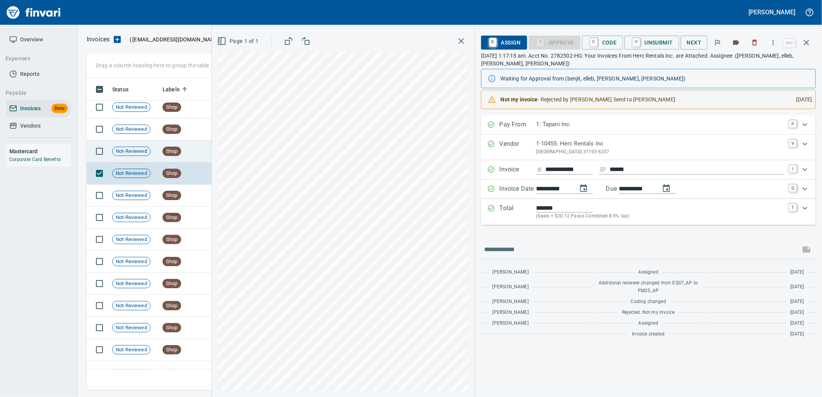
click at [181, 158] on td "Shop" at bounding box center [183, 151] width 48 height 22
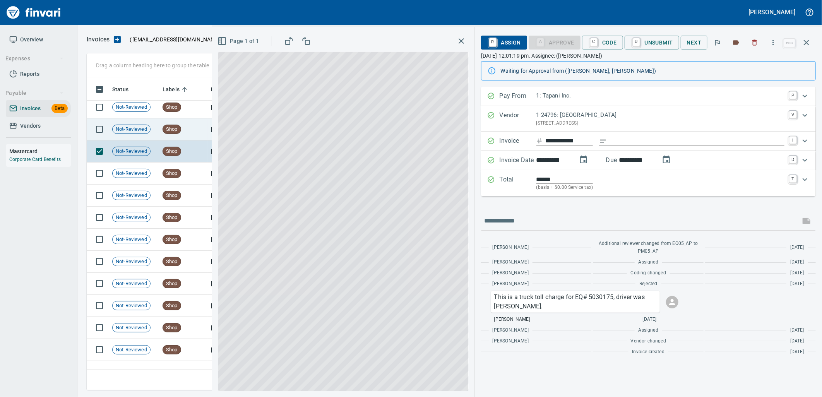
click at [170, 128] on span "Shop" at bounding box center [172, 129] width 18 height 7
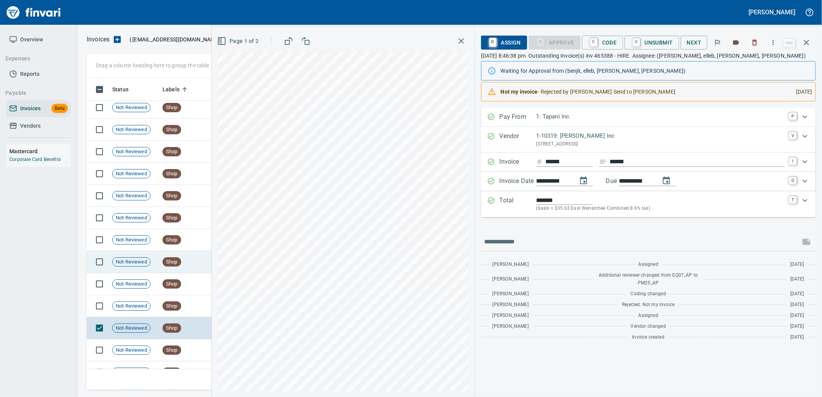
scroll to position [8802, 0]
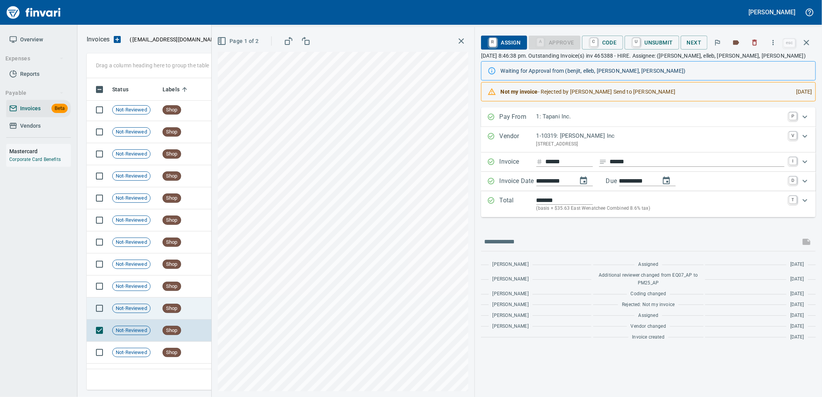
click at [197, 310] on td "Shop" at bounding box center [183, 309] width 48 height 22
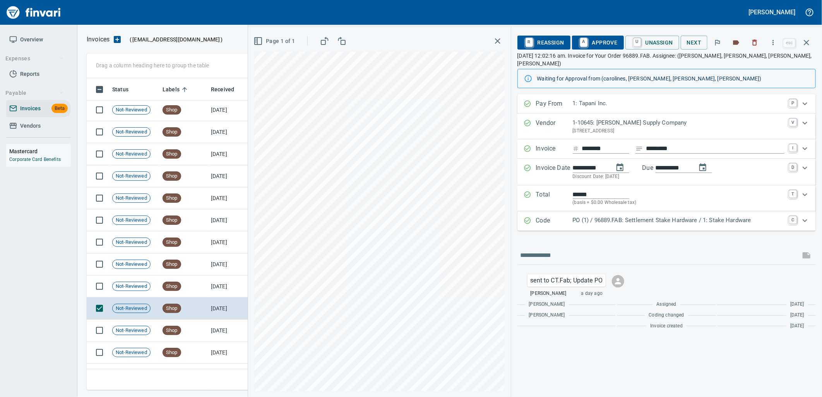
click at [626, 216] on p "PO (1) / 96889.FAB: Settlement Stake Hardware / 1: Stake Hardware" at bounding box center [679, 220] width 212 height 9
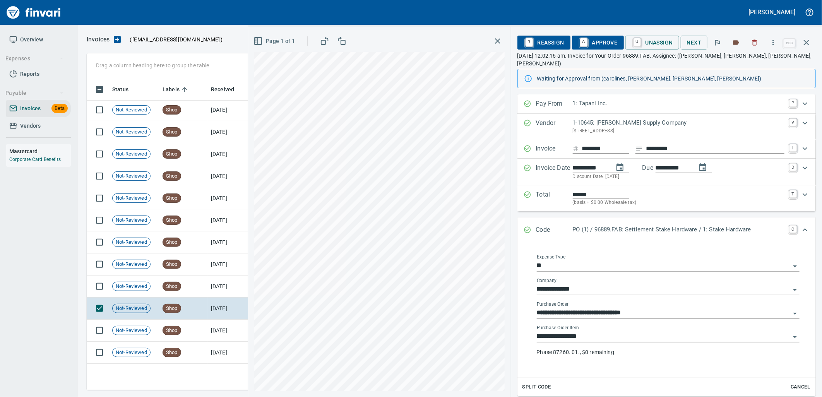
click at [597, 331] on input "**********" at bounding box center [663, 336] width 253 height 11
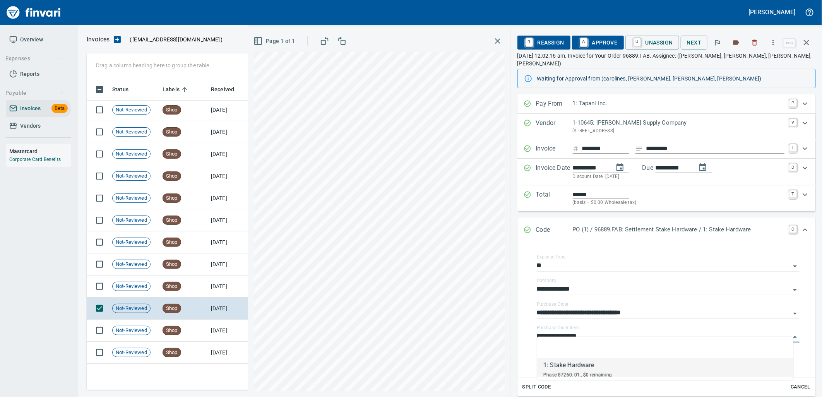
scroll to position [306, 713]
click at [219, 288] on td "[DATE]" at bounding box center [229, 287] width 43 height 22
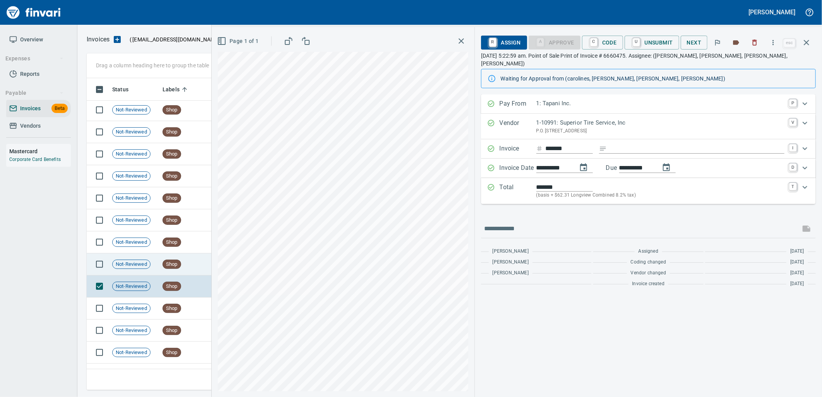
click at [176, 265] on span "Shop" at bounding box center [172, 264] width 18 height 7
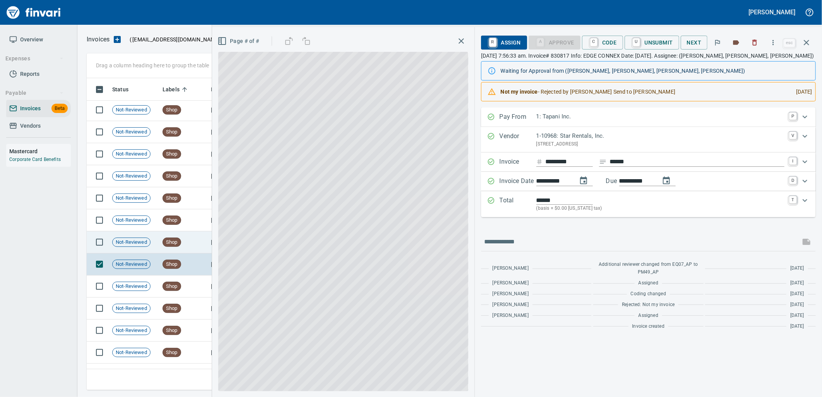
click at [189, 236] on td "Shop" at bounding box center [183, 242] width 48 height 22
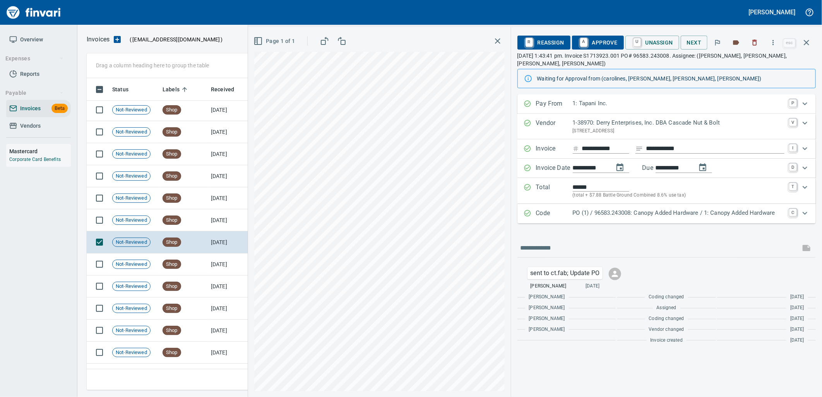
click at [658, 214] on p "PO (1) / 96583.243008: Canopy Added Hardware / 1: Canopy Added Hardware" at bounding box center [679, 213] width 212 height 9
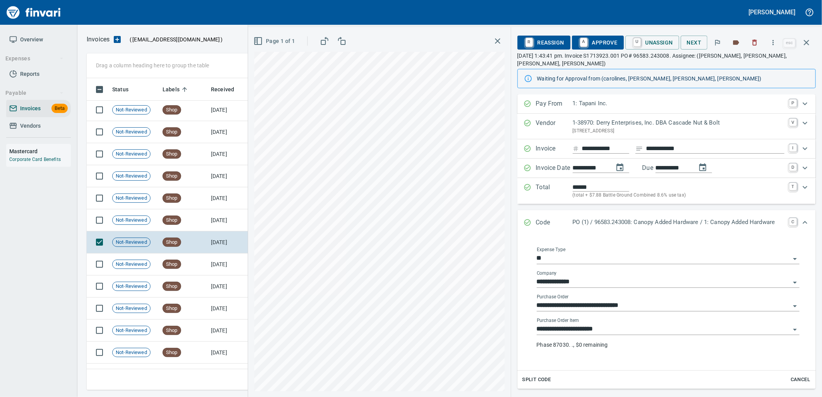
click at [621, 324] on input "**********" at bounding box center [663, 329] width 253 height 11
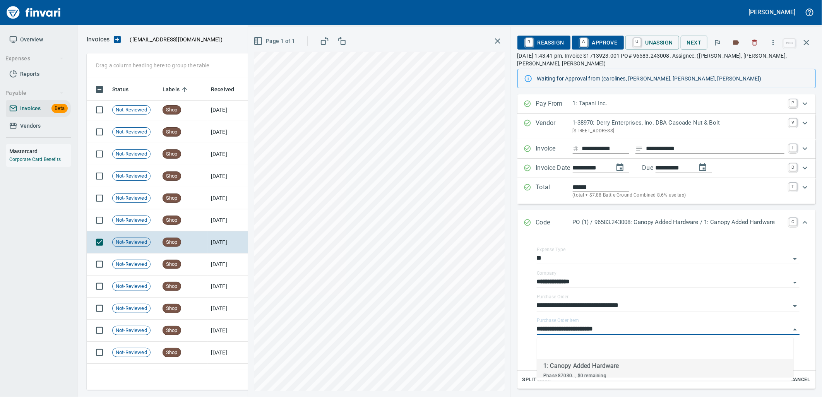
scroll to position [306, 713]
click at [224, 221] on td "[DATE]" at bounding box center [229, 220] width 43 height 22
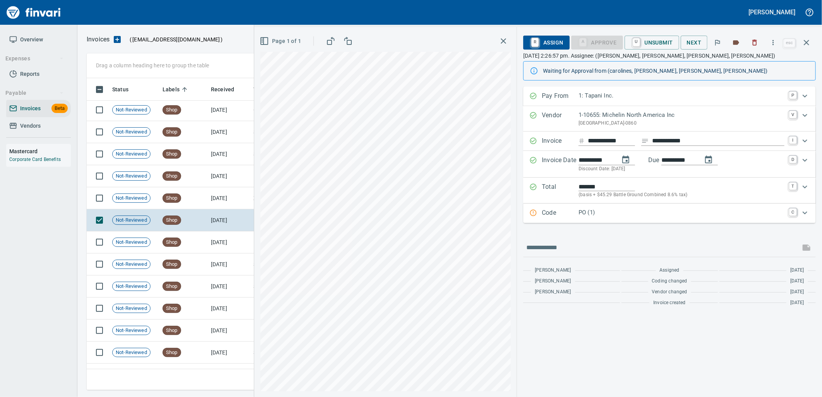
click at [573, 215] on p "Code" at bounding box center [560, 213] width 37 height 10
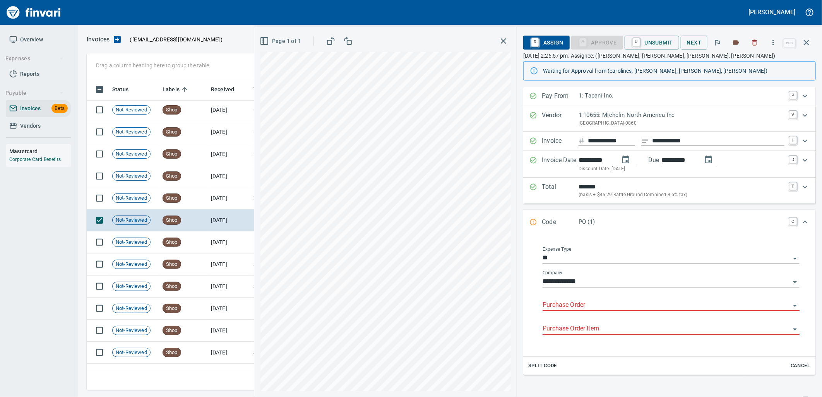
click at [567, 306] on input "Purchase Order" at bounding box center [667, 305] width 248 height 11
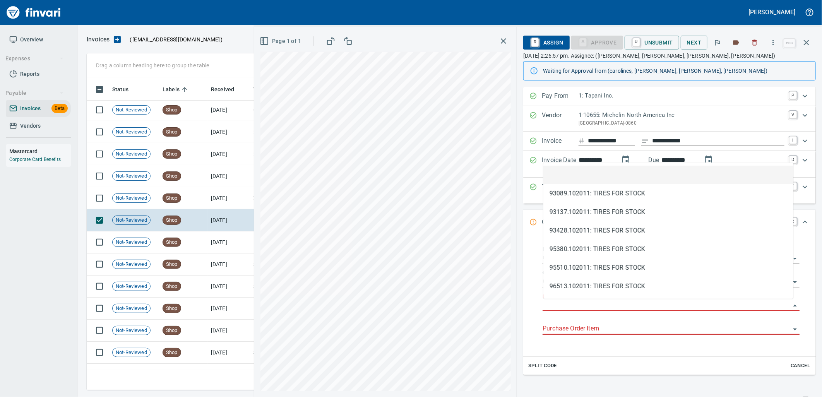
scroll to position [306, 713]
type input "**********"
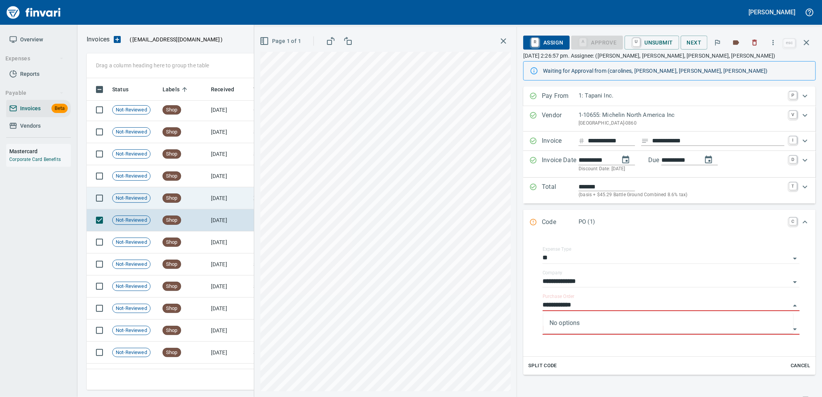
click at [173, 196] on span "Shop" at bounding box center [172, 198] width 18 height 7
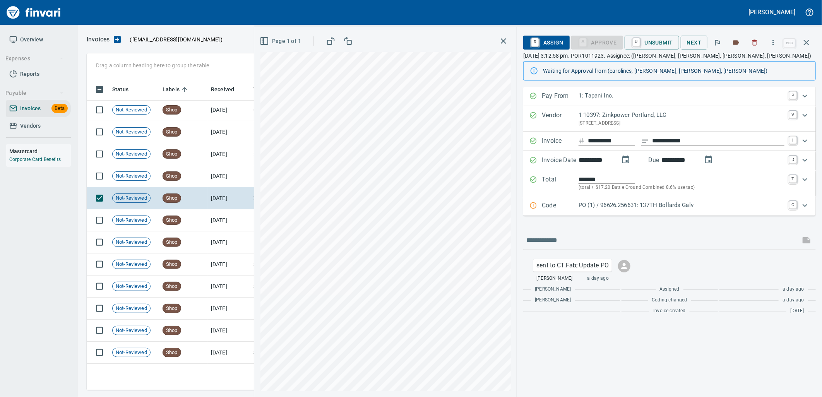
click at [706, 214] on div "Code PO (1) / 96626.256631: 137TH Bollards Galv C" at bounding box center [669, 205] width 293 height 19
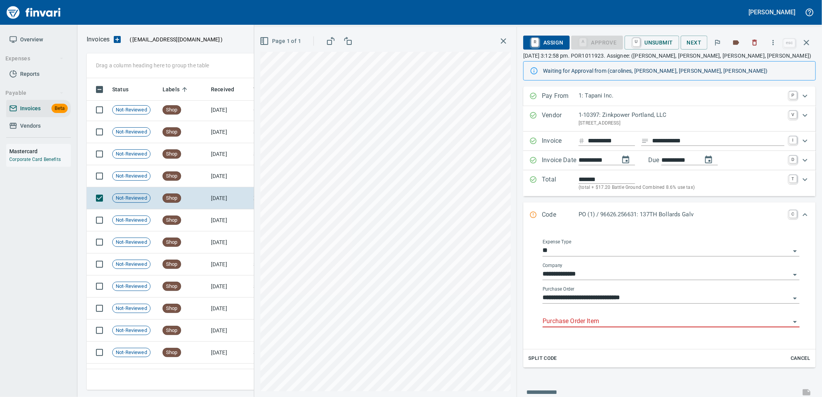
click at [609, 328] on div "Purchase Order Item" at bounding box center [671, 322] width 257 height 24
click at [606, 322] on input "Purchase Order Item" at bounding box center [667, 321] width 248 height 11
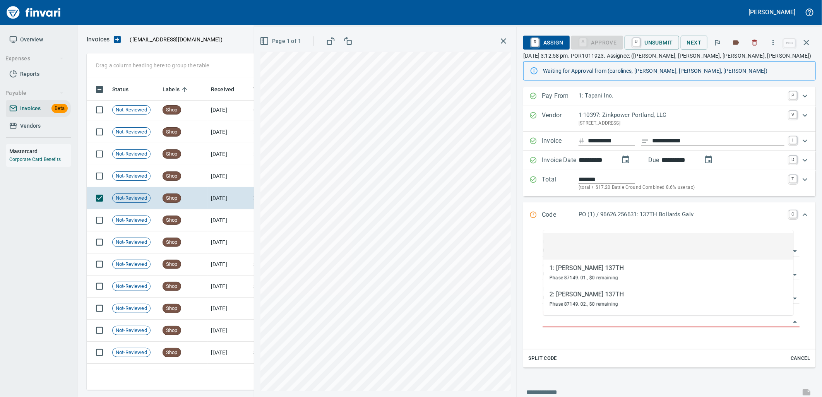
scroll to position [306, 713]
click at [190, 182] on td "Shop" at bounding box center [183, 176] width 48 height 22
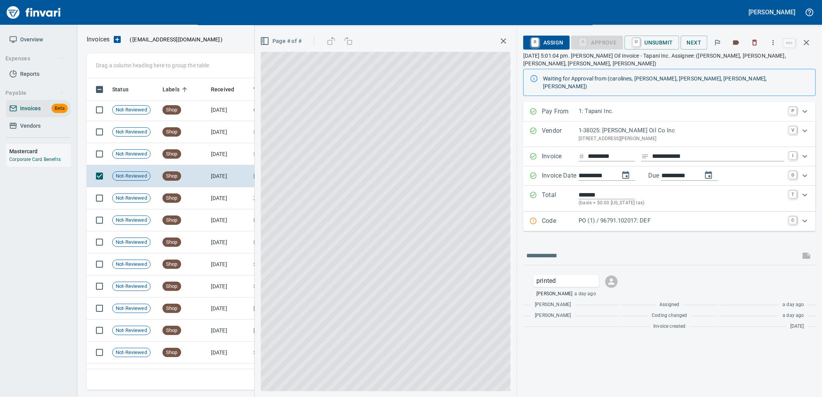
click at [595, 216] on p "PO (1) / 96791.102017: DEF" at bounding box center [682, 220] width 206 height 9
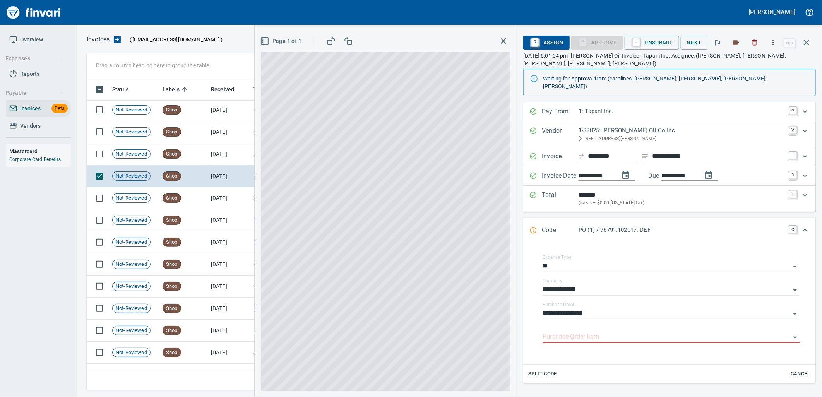
click at [586, 332] on input "Purchase Order Item" at bounding box center [667, 337] width 248 height 11
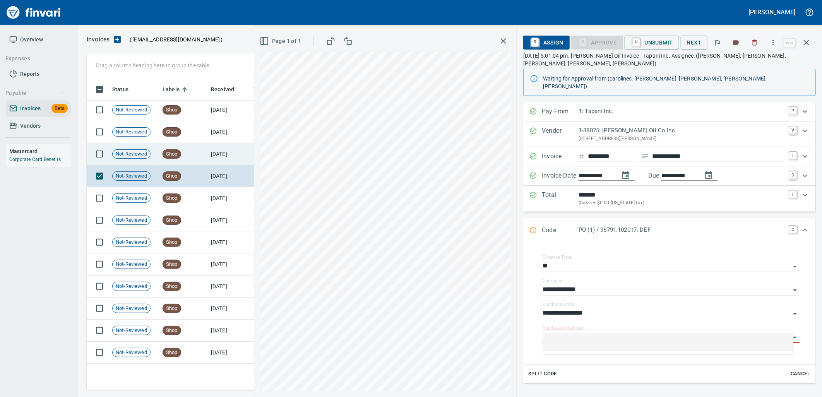
scroll to position [306, 713]
click at [198, 159] on td "Shop" at bounding box center [183, 154] width 48 height 22
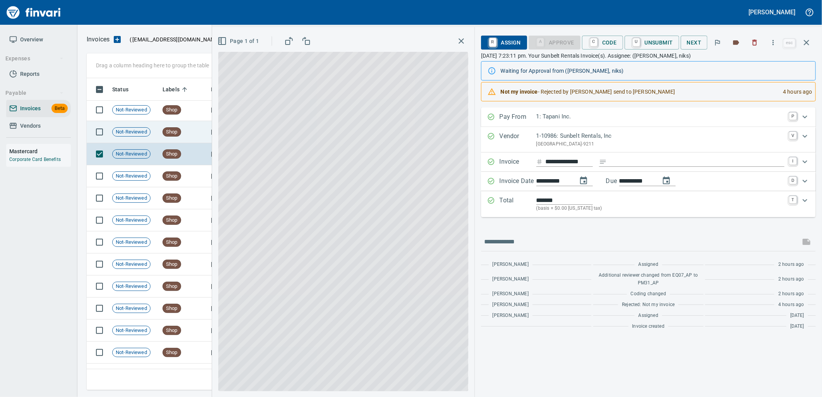
click at [196, 133] on td "Shop" at bounding box center [183, 132] width 48 height 22
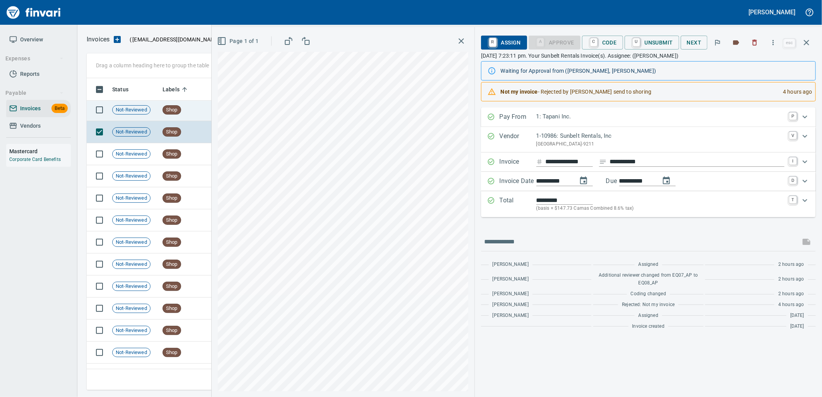
click at [179, 109] on span "Shop" at bounding box center [172, 109] width 18 height 7
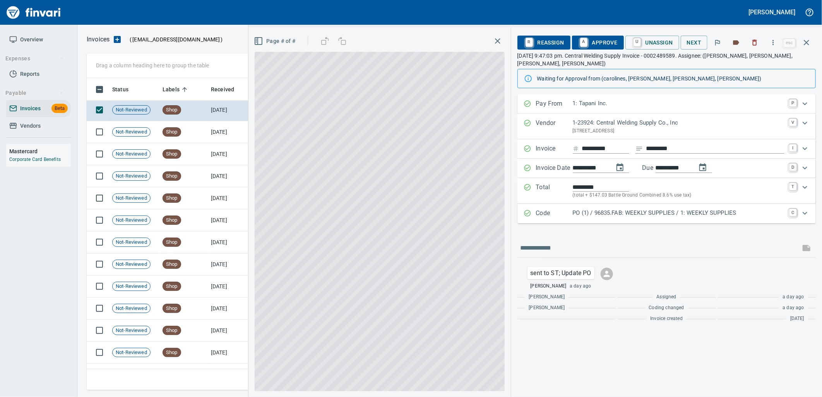
click at [654, 214] on p "PO (1) / 96835.FAB: WEEKLY SUPPLIES / 1: WEEKLY SUPPLIES" at bounding box center [679, 213] width 212 height 9
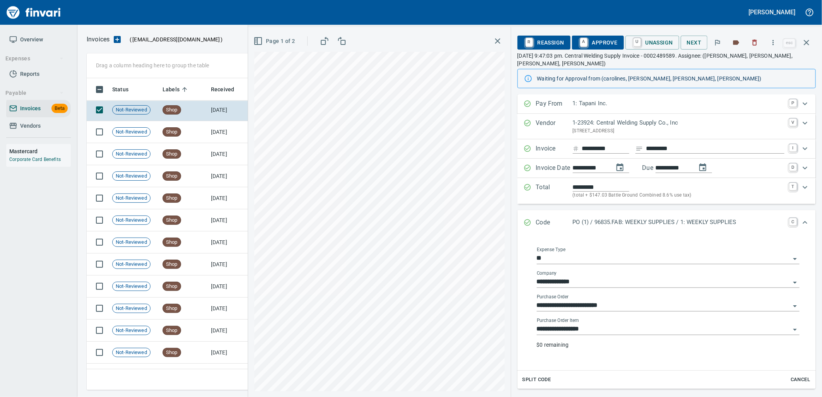
click at [613, 331] on input "**********" at bounding box center [663, 329] width 253 height 11
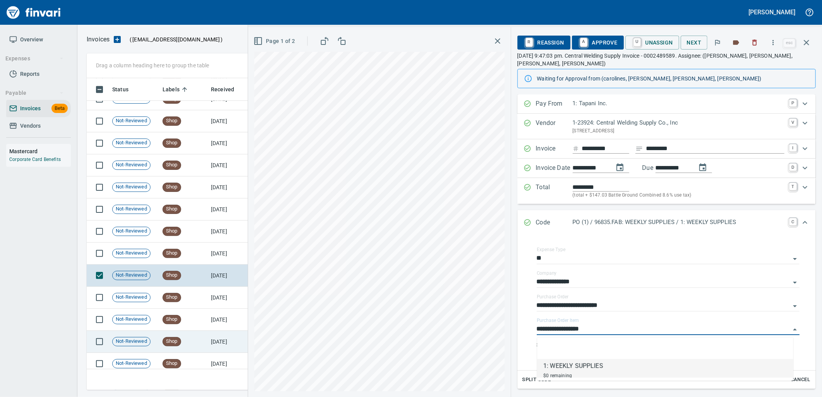
scroll to position [8630, 0]
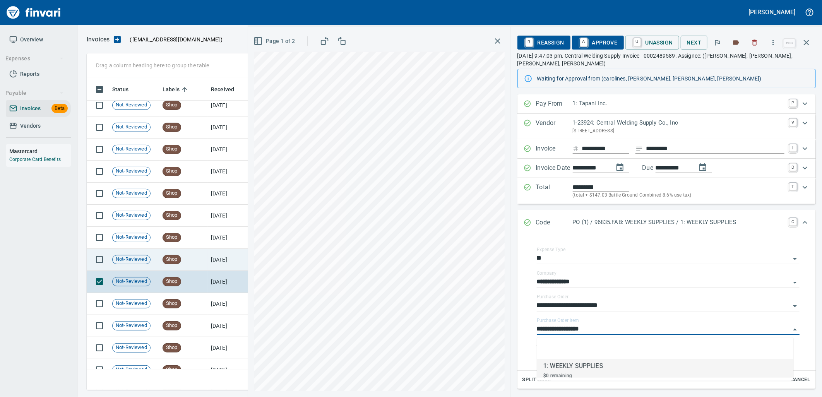
click at [221, 261] on td "[DATE]" at bounding box center [229, 260] width 43 height 22
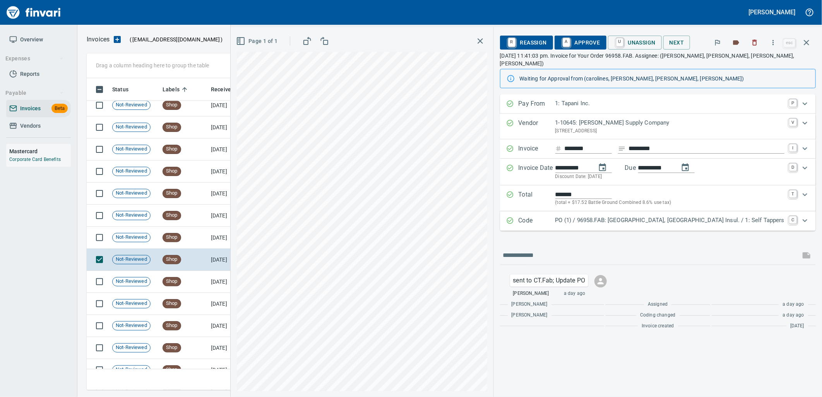
click at [589, 216] on p "PO (1) / 96958.FAB: South Awning, Lower Prune Hill Insul. / 1: Self Tappers" at bounding box center [669, 220] width 229 height 9
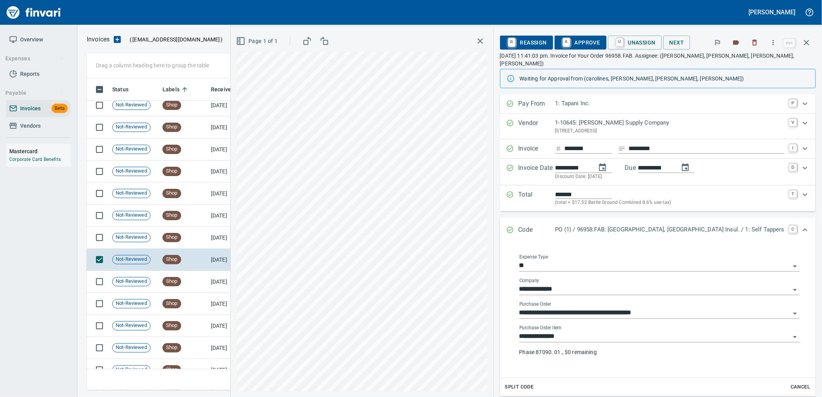
click at [585, 331] on input "**********" at bounding box center [654, 336] width 271 height 11
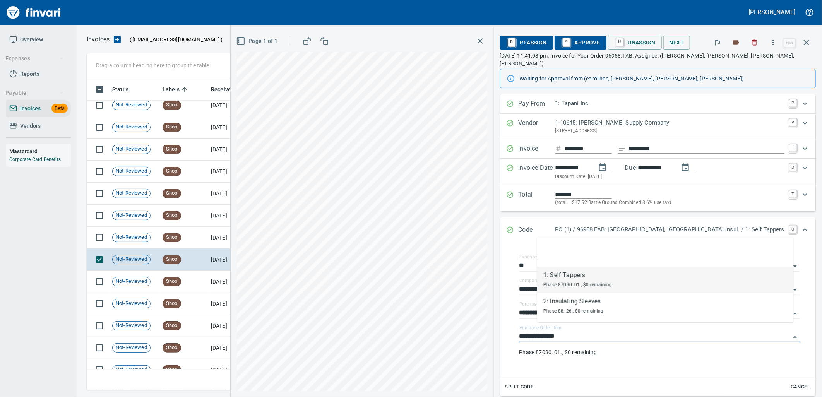
scroll to position [306, 713]
click at [176, 231] on td "Shop" at bounding box center [183, 238] width 48 height 22
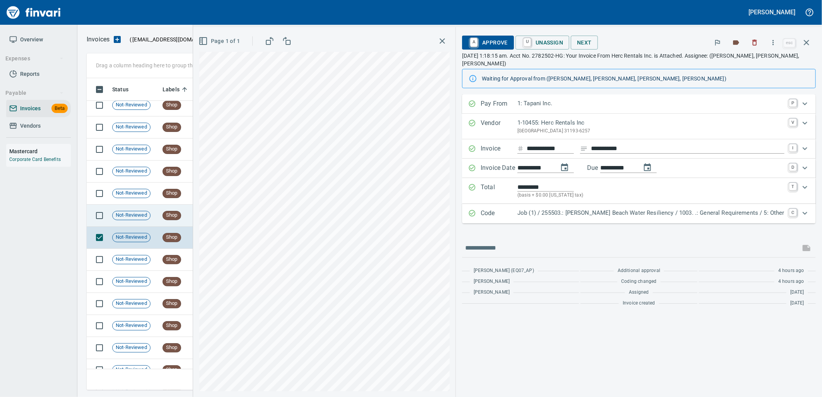
click at [192, 218] on td "Shop" at bounding box center [183, 216] width 48 height 22
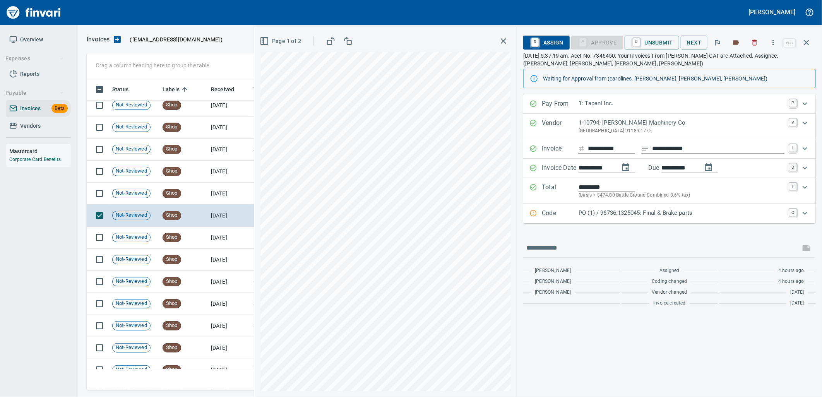
click at [633, 214] on p "PO (1) / 96736.1325045: Final & Brake parts" at bounding box center [682, 213] width 206 height 9
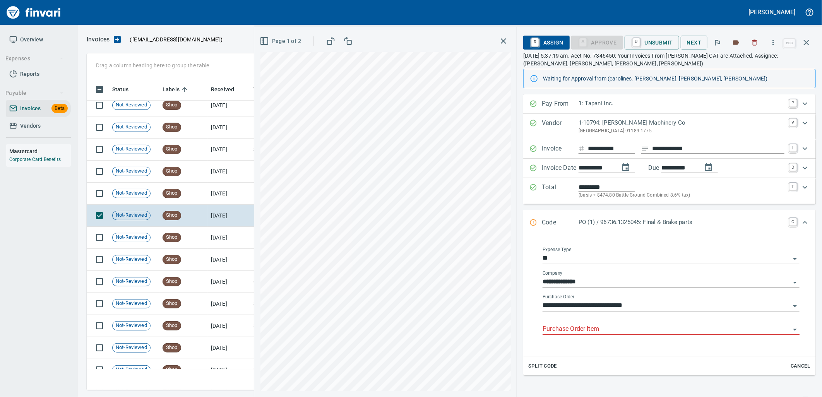
click at [606, 330] on input "Purchase Order Item" at bounding box center [667, 329] width 248 height 11
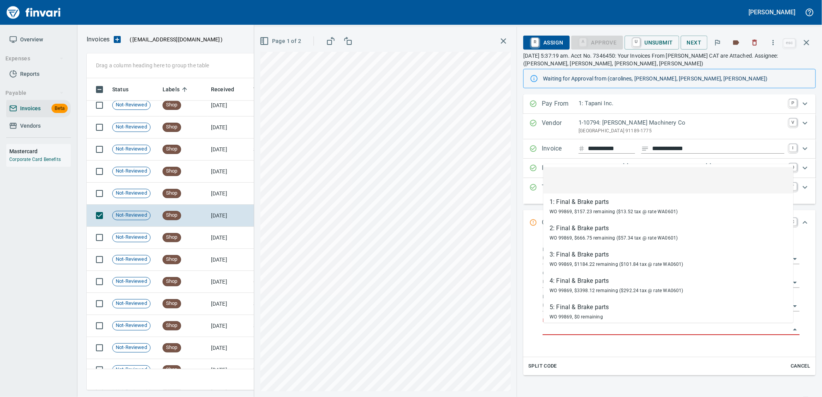
scroll to position [306, 713]
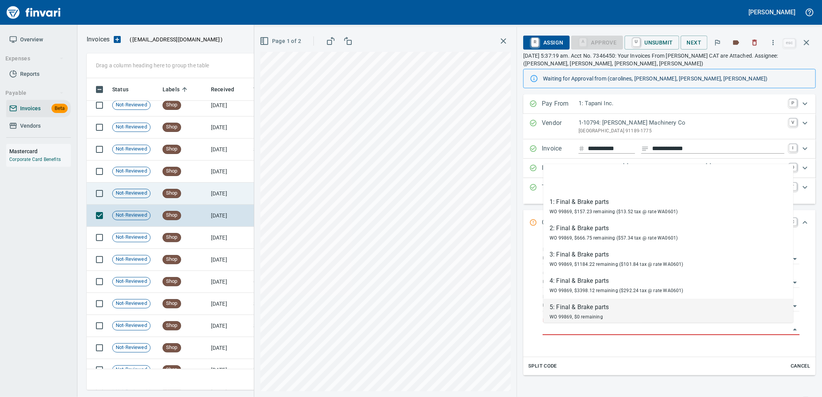
click at [234, 195] on td "[DATE]" at bounding box center [229, 194] width 43 height 22
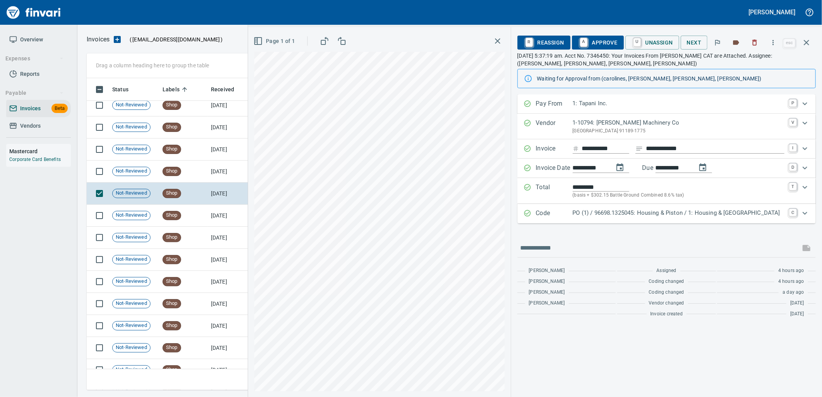
click at [647, 218] on div "PO (1) / 96698.1325045: Housing & Piston / 1: Housing & Piston" at bounding box center [679, 214] width 212 height 10
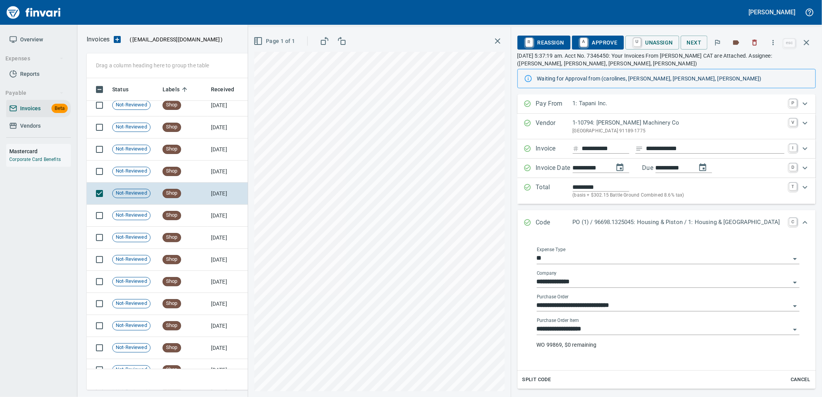
click at [595, 327] on input "**********" at bounding box center [663, 329] width 253 height 11
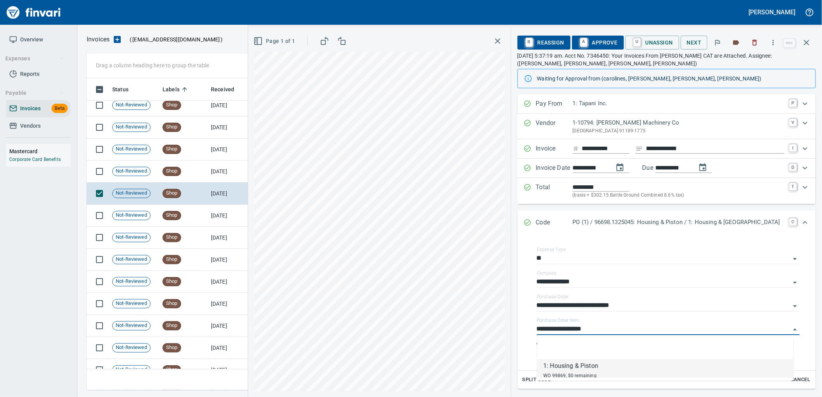
scroll to position [306, 713]
click at [221, 171] on td "[DATE]" at bounding box center [229, 172] width 43 height 22
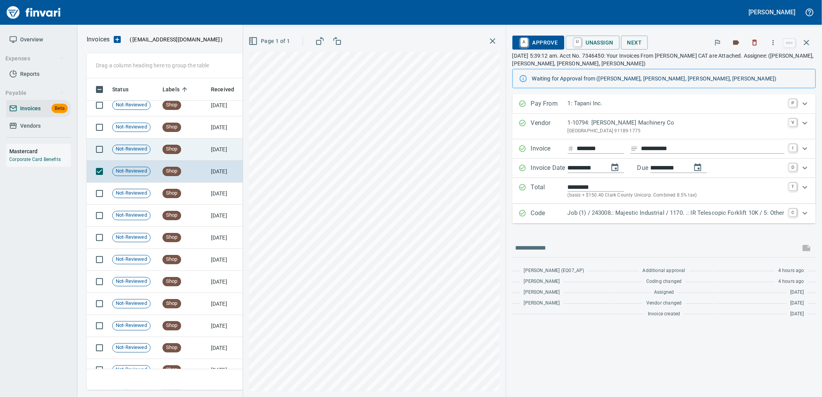
click at [204, 155] on td "Shop" at bounding box center [183, 150] width 48 height 22
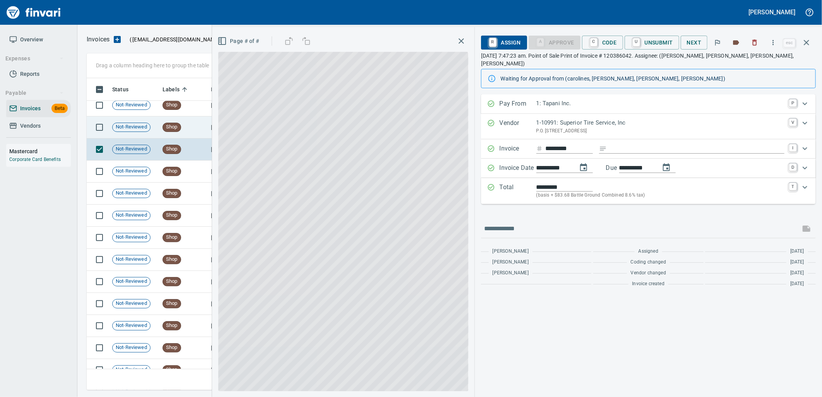
click at [197, 129] on td "Shop" at bounding box center [183, 127] width 48 height 22
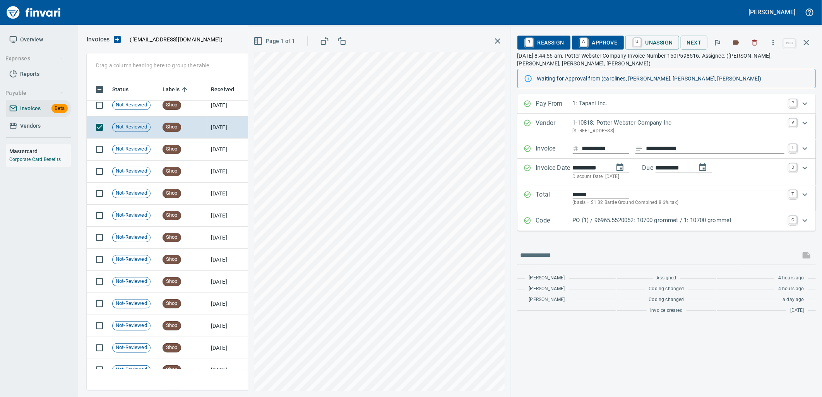
click at [726, 221] on p "PO (1) / 96965.5520052: 10700 grommet / 1: 10700 grommet" at bounding box center [679, 220] width 212 height 9
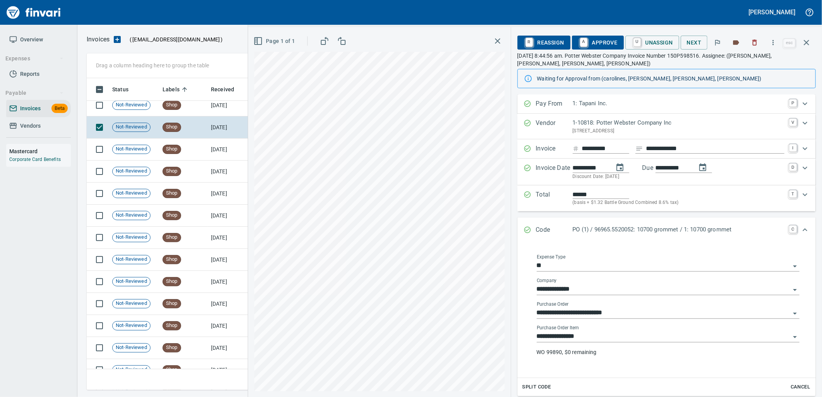
click at [635, 334] on input "**********" at bounding box center [663, 336] width 253 height 11
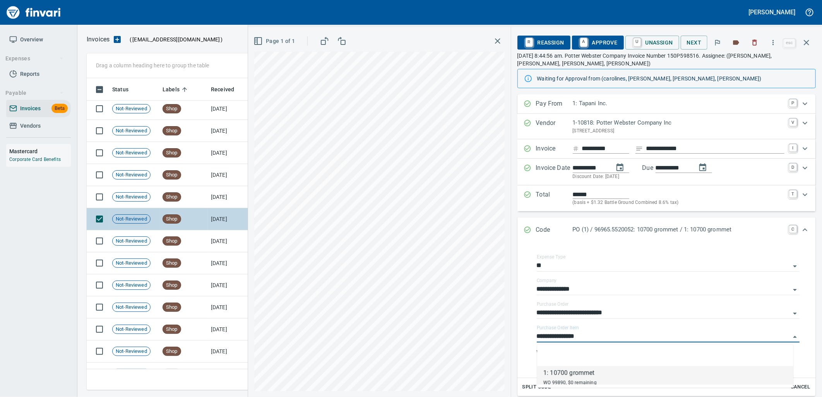
scroll to position [8501, 0]
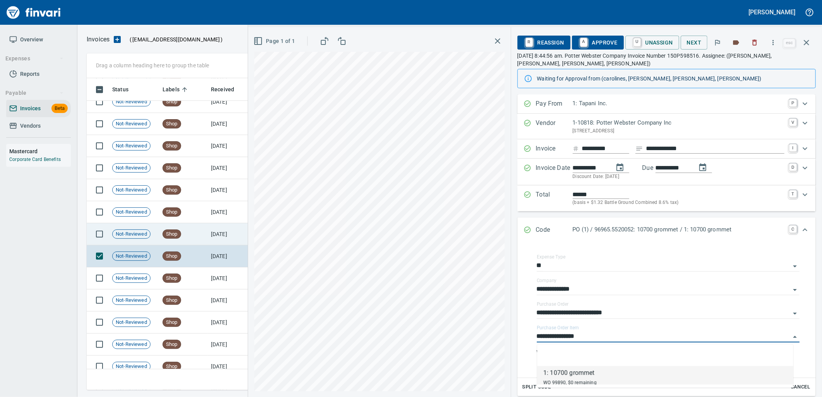
click at [194, 238] on td "Shop" at bounding box center [183, 234] width 48 height 22
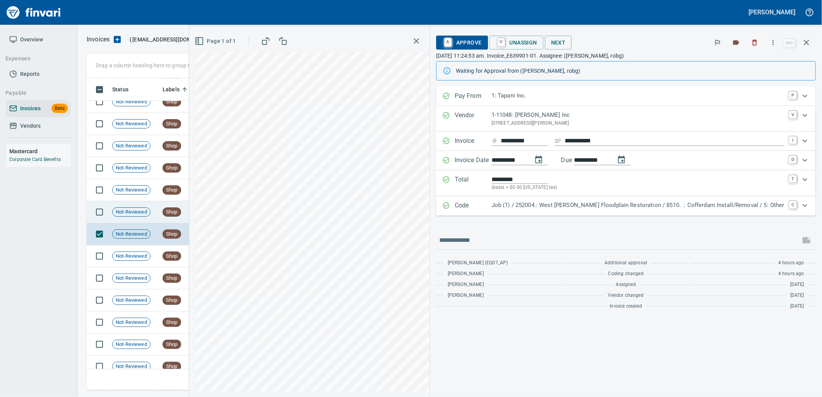
click at [194, 213] on td "Shop" at bounding box center [183, 212] width 48 height 22
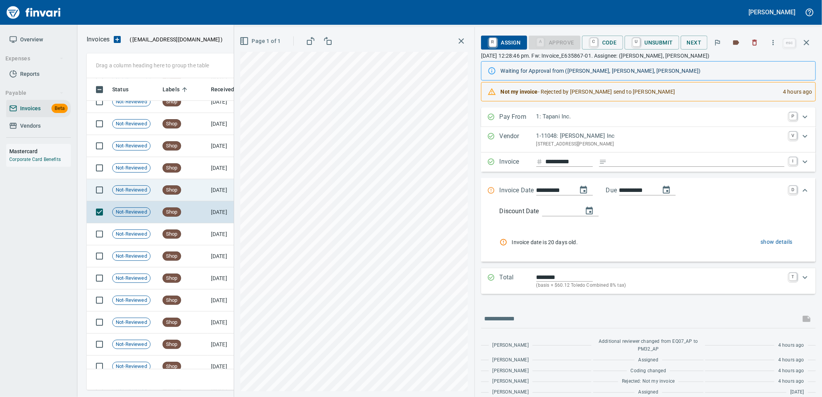
click at [187, 188] on td "Shop" at bounding box center [183, 190] width 48 height 22
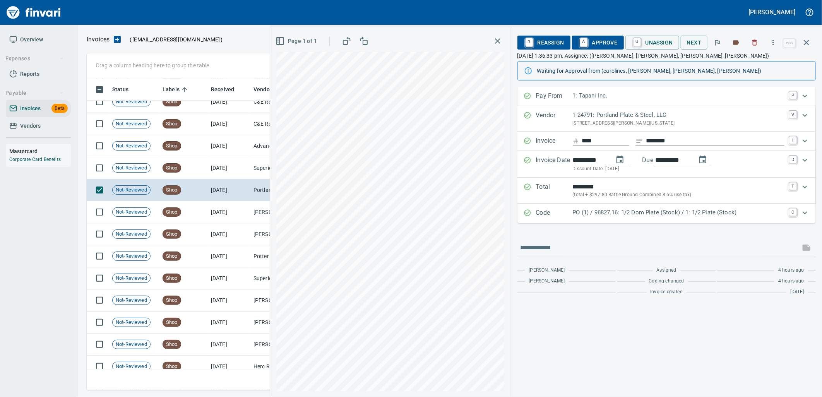
click at [656, 214] on p "PO (1) / 96827.16: 1/2 Dom Plate (Stock) / 1: 1/2 Plate (Stock)" at bounding box center [679, 212] width 212 height 9
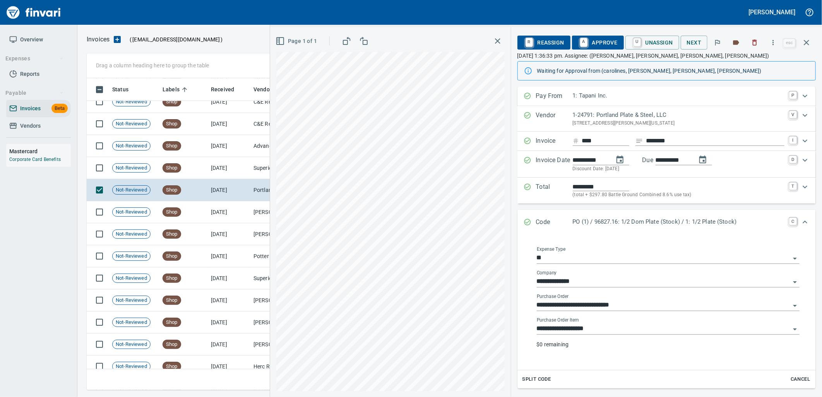
click at [640, 326] on input "**********" at bounding box center [663, 329] width 253 height 11
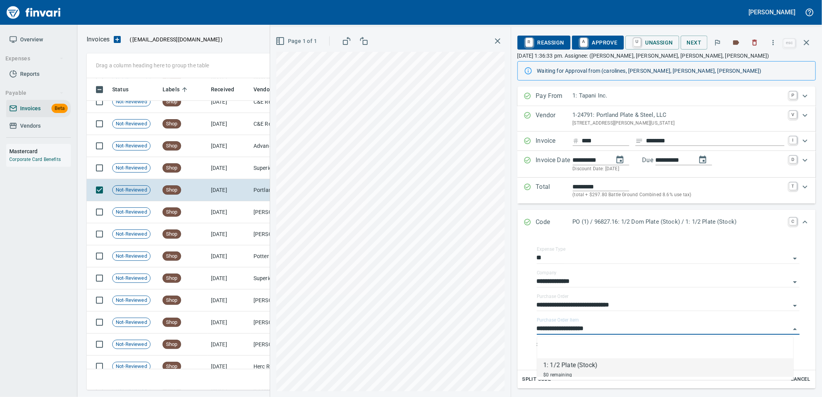
scroll to position [306, 713]
click at [247, 173] on td "[DATE]" at bounding box center [229, 168] width 43 height 22
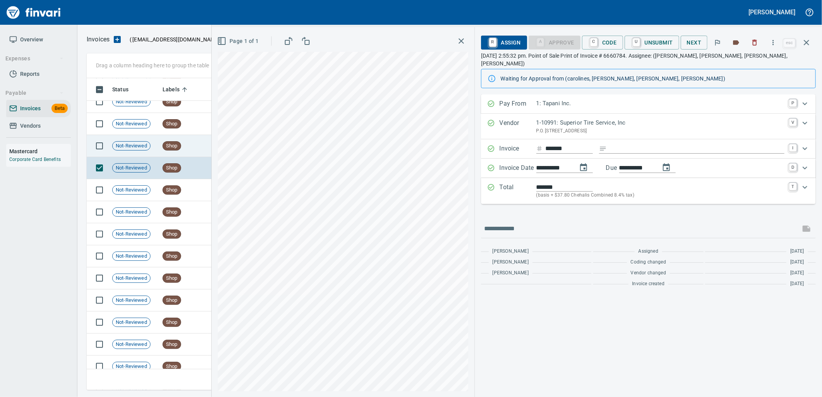
click at [195, 142] on td "Shop" at bounding box center [183, 146] width 48 height 22
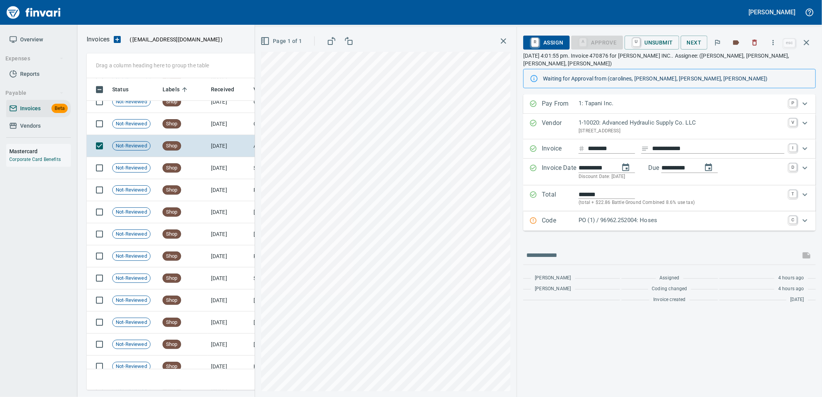
click at [666, 226] on div "PO (1) / 96962.252004: Hoses" at bounding box center [682, 221] width 206 height 10
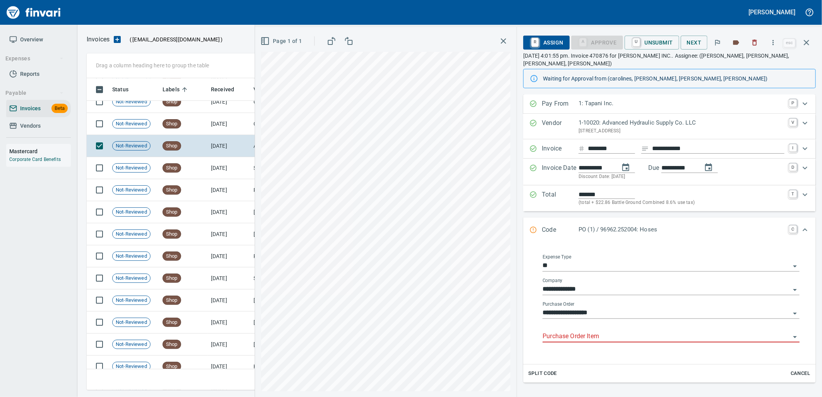
click at [604, 337] on input "Purchase Order Item" at bounding box center [667, 336] width 248 height 11
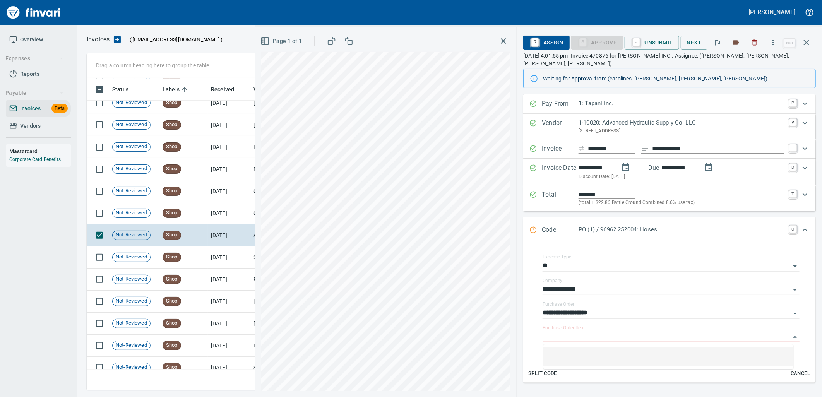
scroll to position [8372, 0]
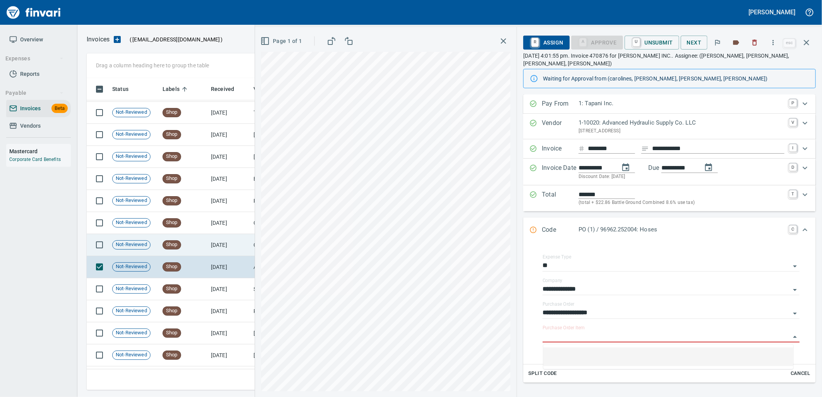
click at [204, 250] on td "Shop" at bounding box center [183, 245] width 48 height 22
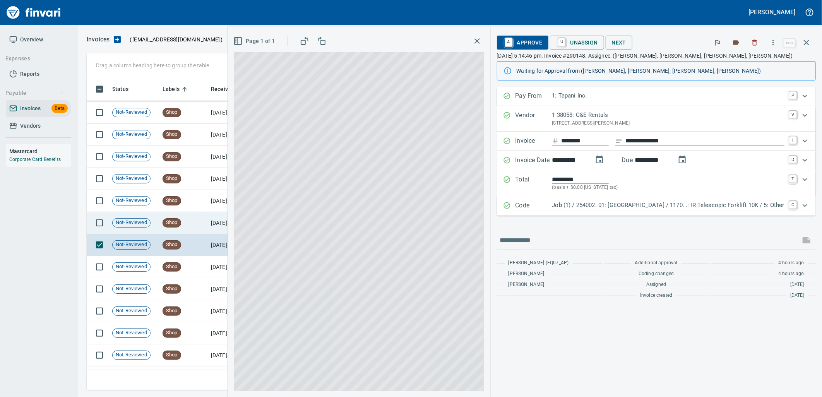
click at [192, 220] on td "Shop" at bounding box center [183, 223] width 48 height 22
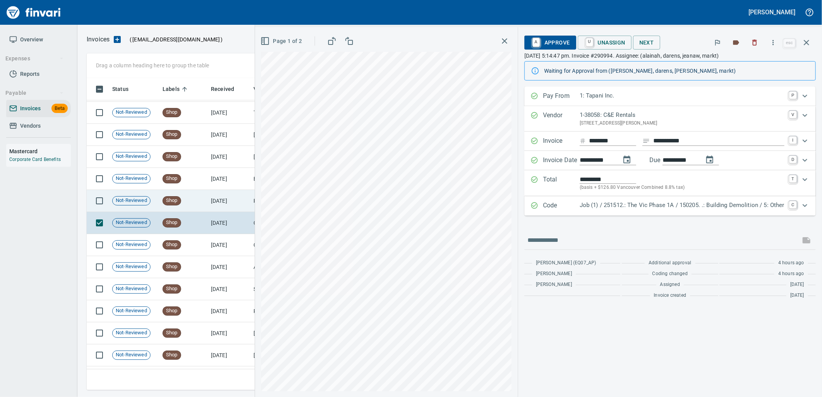
click at [190, 210] on td "Shop" at bounding box center [183, 201] width 48 height 22
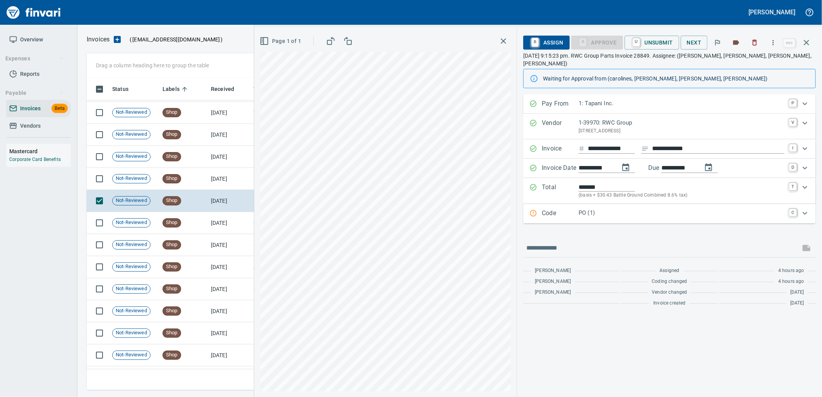
click at [647, 213] on div "Code PO (1) C" at bounding box center [669, 213] width 293 height 19
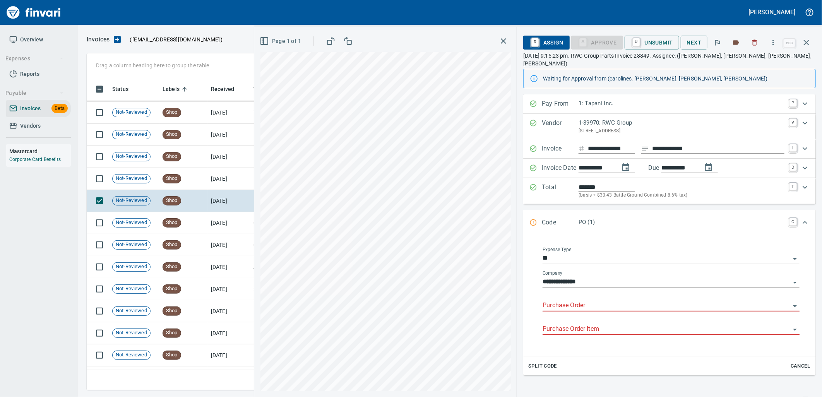
click at [594, 300] on input "Purchase Order" at bounding box center [667, 305] width 248 height 11
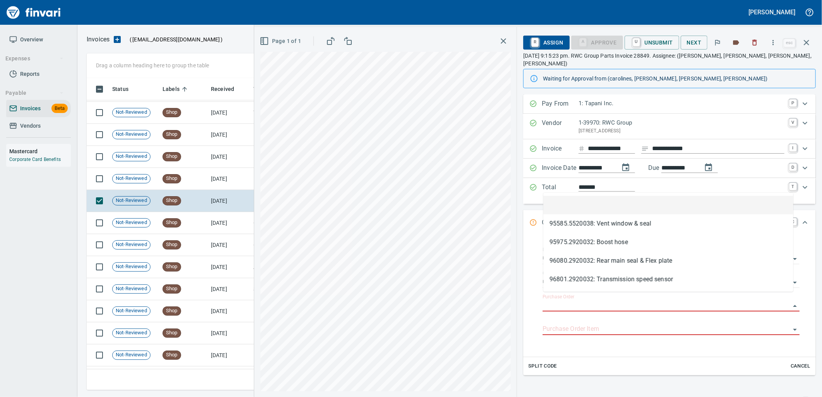
scroll to position [306, 713]
type input "**********"
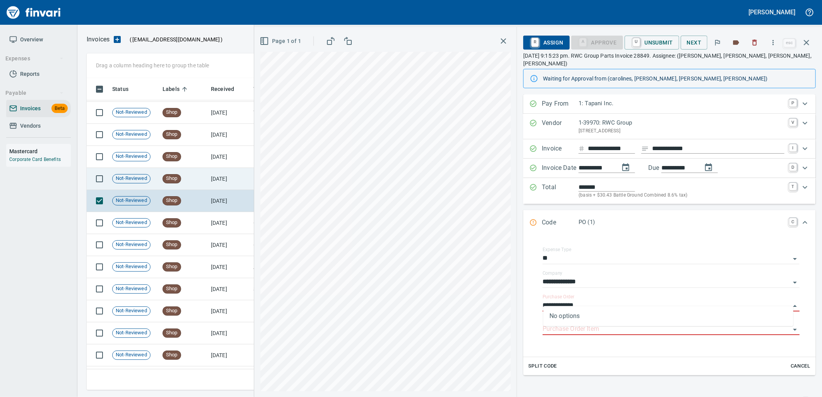
click at [218, 176] on td "9/20/2025" at bounding box center [229, 179] width 43 height 22
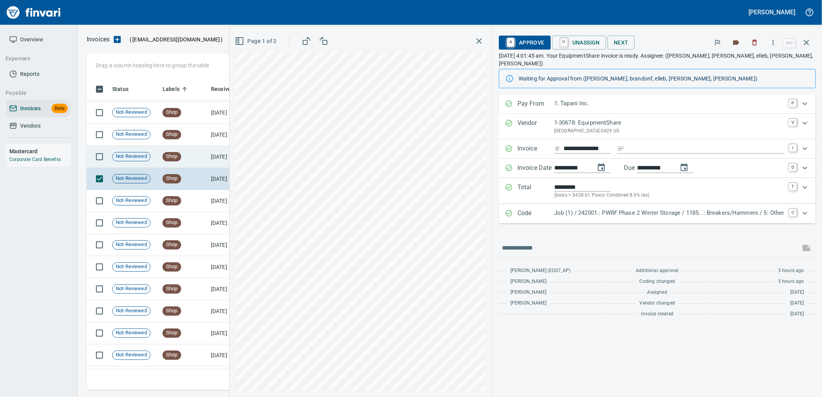
click at [204, 157] on td "Shop" at bounding box center [183, 157] width 48 height 22
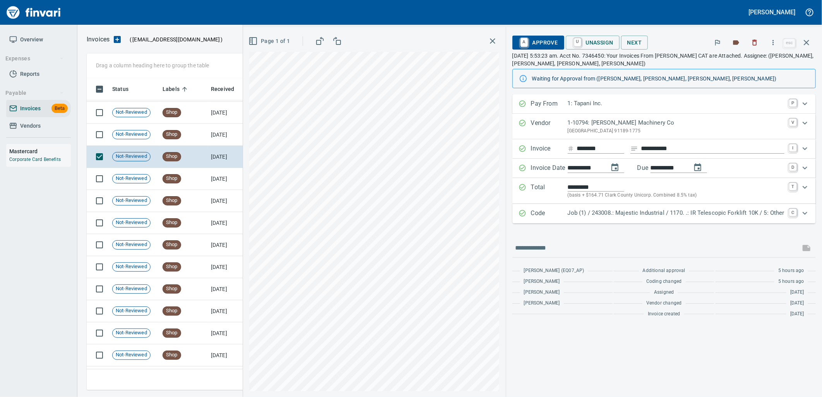
click at [658, 211] on p "Job (1) / 243008.: Majestic Industrial / 1170. .: IR Telescopic Forklift 10K / …" at bounding box center [676, 213] width 217 height 9
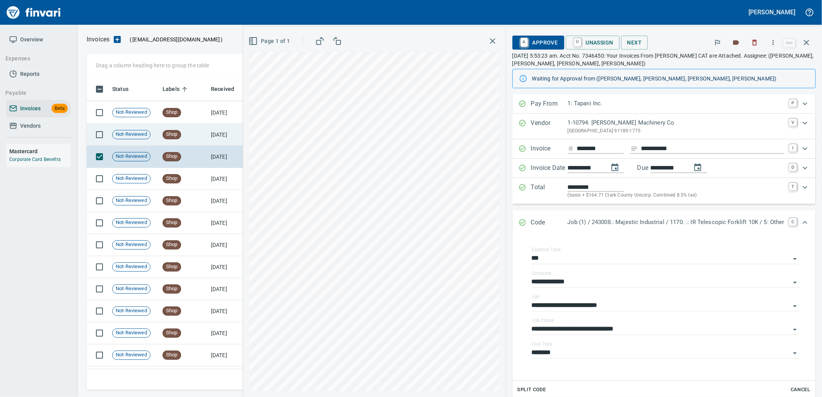
click at [183, 137] on td "Shop" at bounding box center [183, 135] width 48 height 22
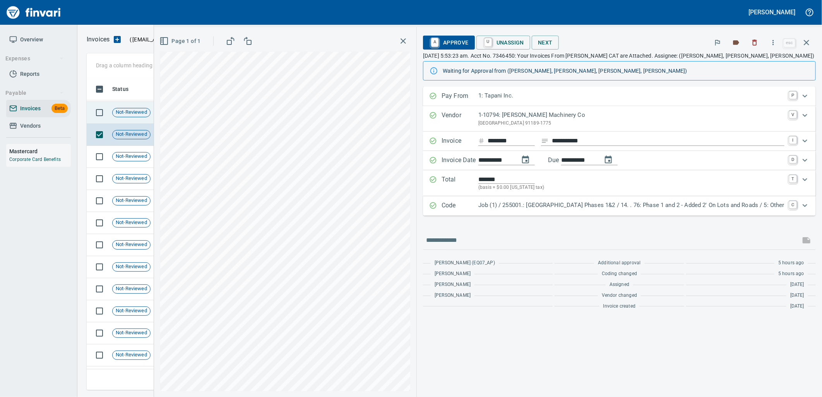
click at [121, 119] on td "Not-Reviewed" at bounding box center [134, 113] width 50 height 22
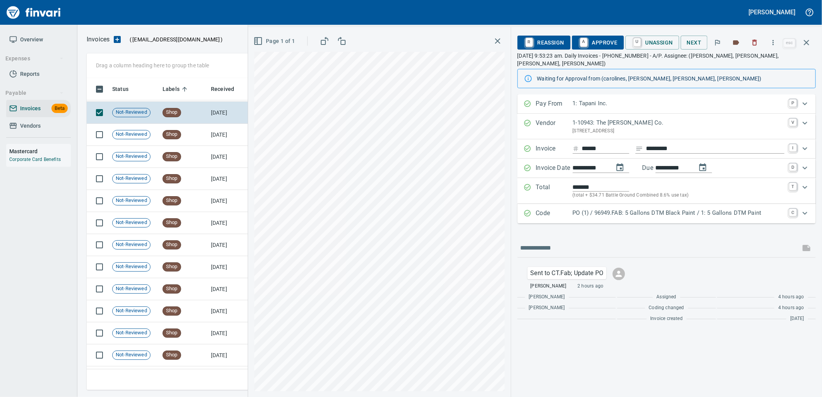
click at [612, 210] on div "PO (1) / 96949.FAB: 5 Gallons DTM Black Paint / 1: 5 Gallons DTM Paint" at bounding box center [679, 214] width 212 height 10
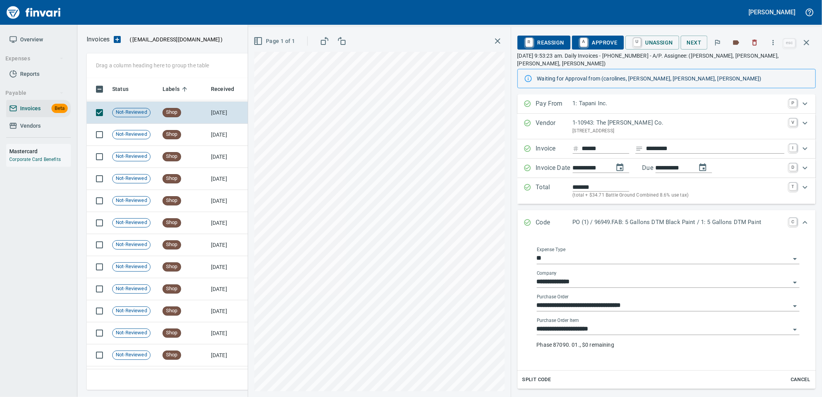
click at [624, 324] on input "**********" at bounding box center [663, 329] width 253 height 11
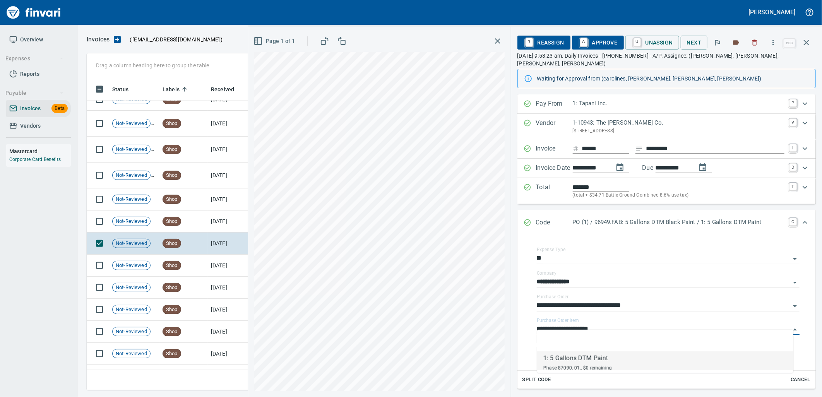
scroll to position [8200, 0]
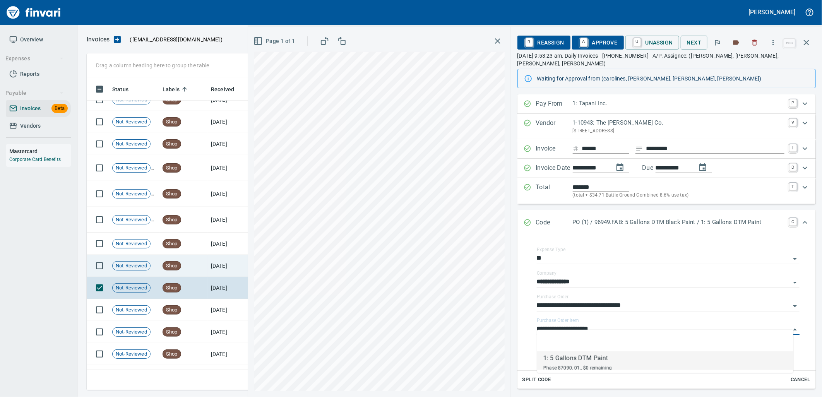
click at [203, 262] on td "Shop" at bounding box center [183, 266] width 48 height 22
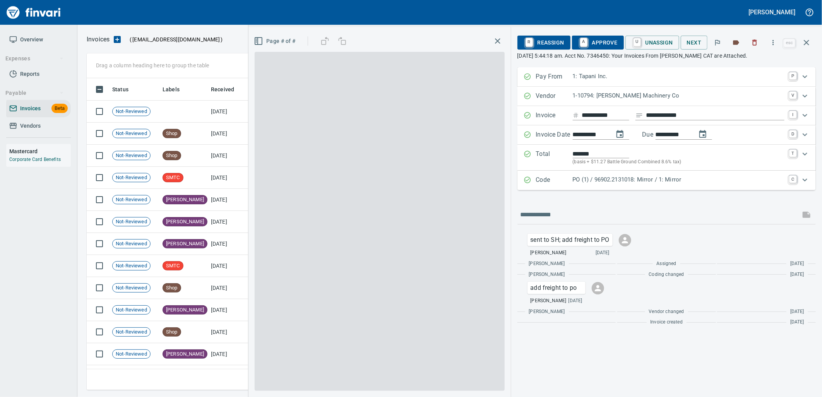
scroll to position [306, 713]
